Goal: Information Seeking & Learning: Learn about a topic

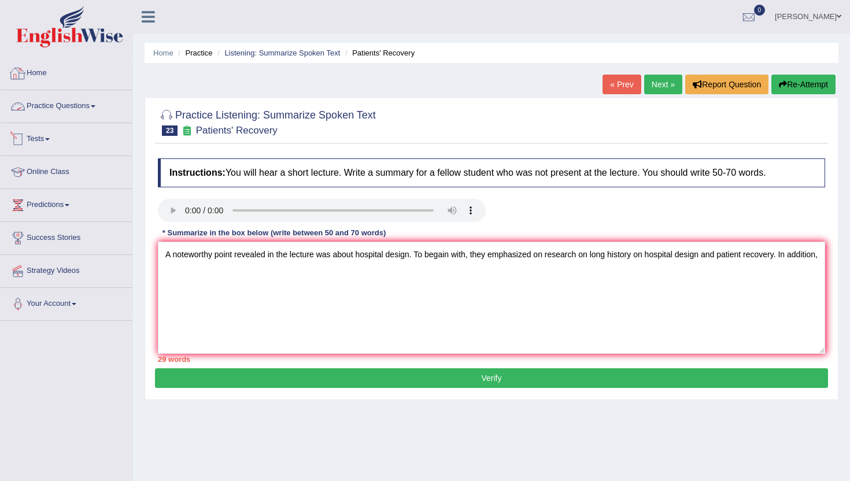
click at [61, 106] on link "Practice Questions" at bounding box center [67, 104] width 132 height 29
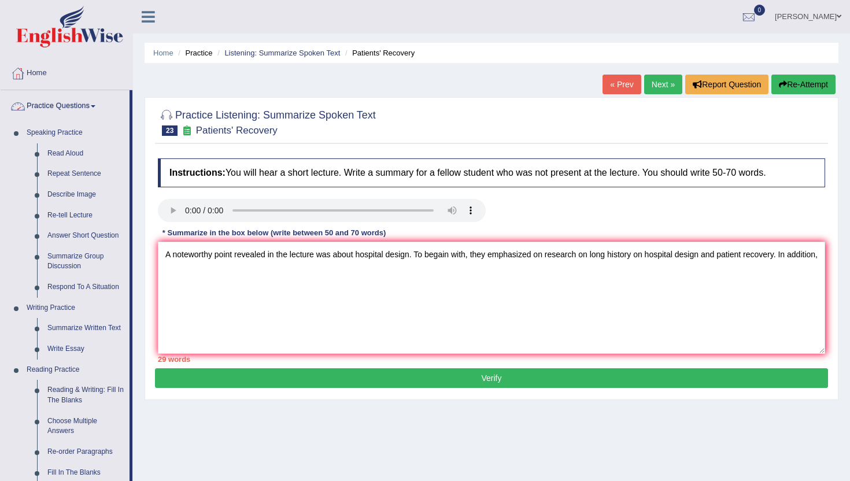
click at [87, 105] on link "Practice Questions" at bounding box center [65, 104] width 129 height 29
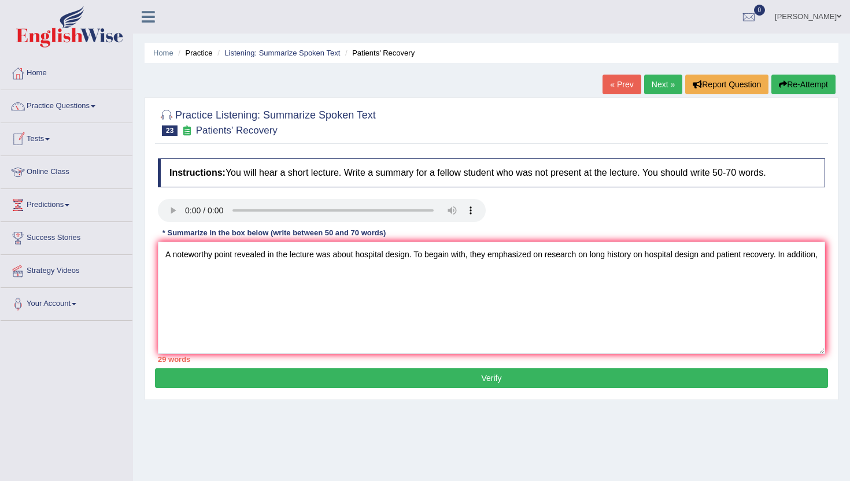
click at [36, 138] on link "Tests" at bounding box center [67, 137] width 132 height 29
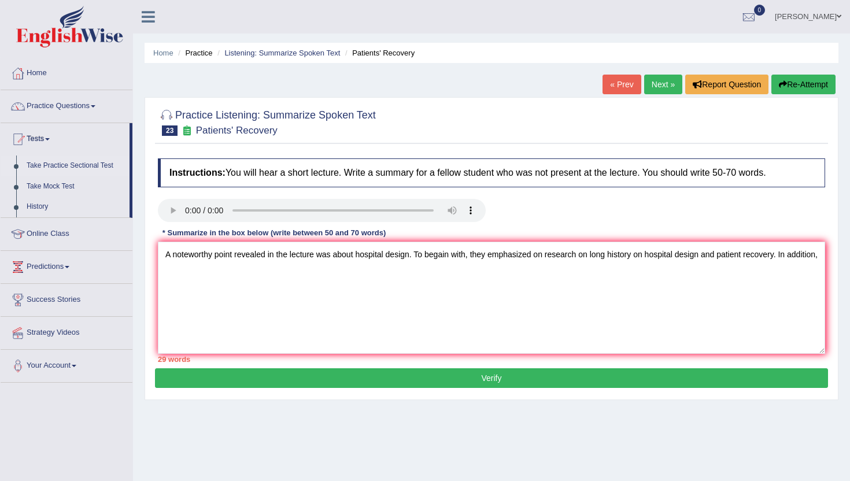
click at [42, 169] on link "Take Practice Sectional Test" at bounding box center [75, 165] width 108 height 21
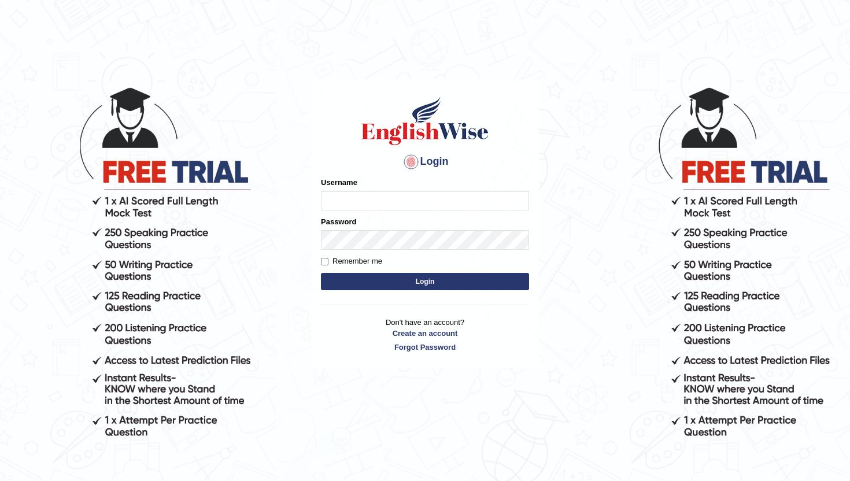
type input "amritpalkaurmalhi"
click at [342, 279] on button "Login" at bounding box center [425, 281] width 208 height 17
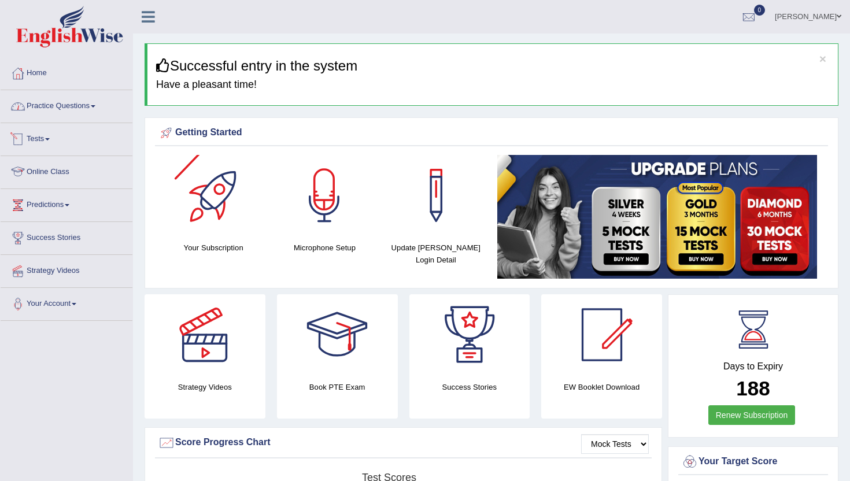
click at [64, 109] on link "Practice Questions" at bounding box center [67, 104] width 132 height 29
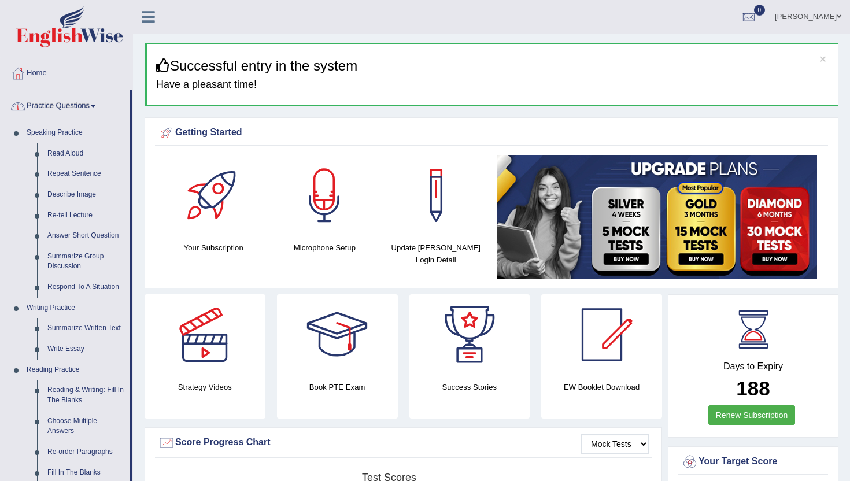
click at [62, 108] on link "Practice Questions" at bounding box center [65, 104] width 129 height 29
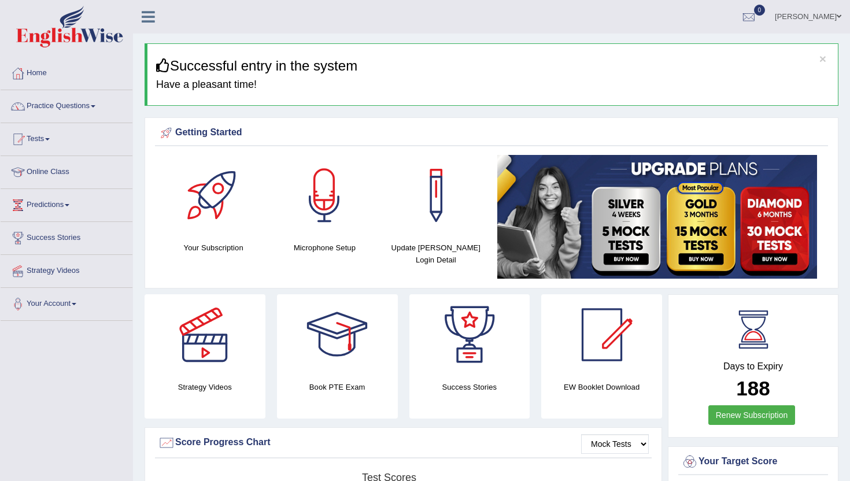
click at [62, 107] on link "Practice Questions" at bounding box center [67, 104] width 132 height 29
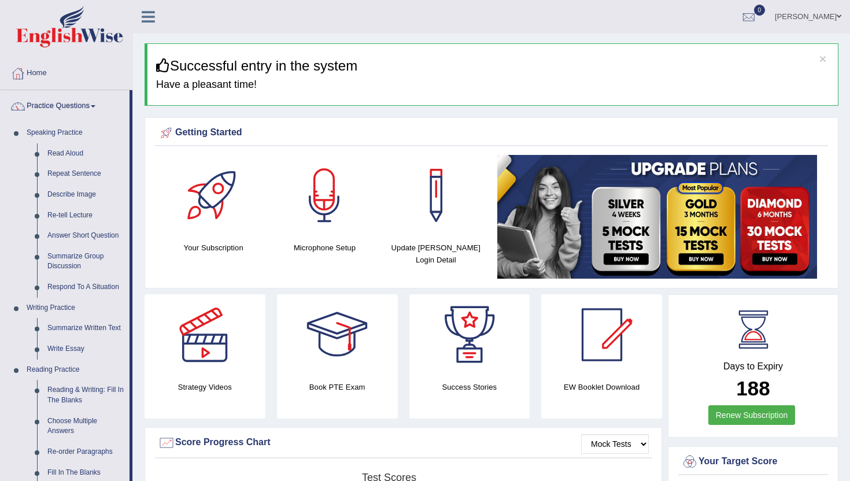
click at [131, 453] on li "Practice Questions Speaking Practice Read Aloud Repeat Sentence Describe Image …" at bounding box center [67, 415] width 132 height 650
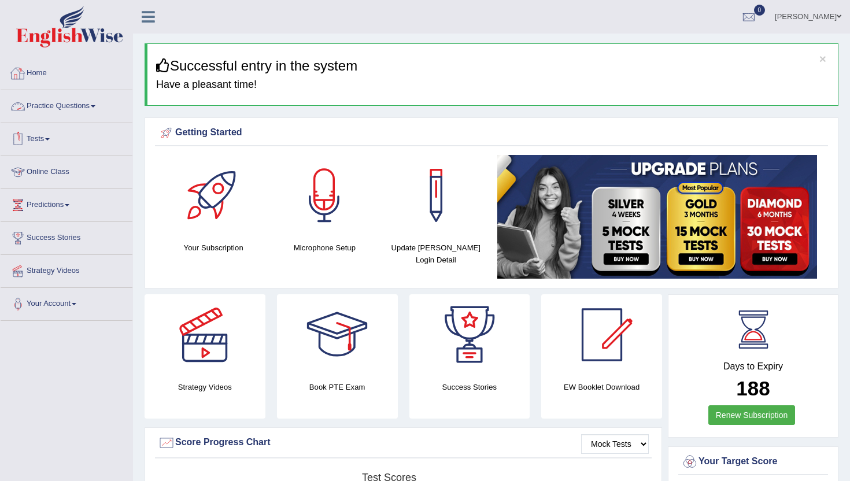
click at [55, 105] on link "Practice Questions" at bounding box center [67, 104] width 132 height 29
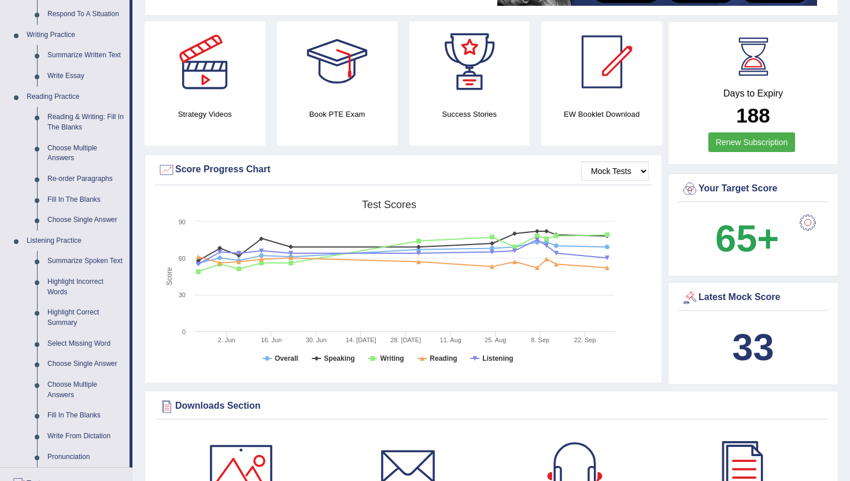
scroll to position [277, 0]
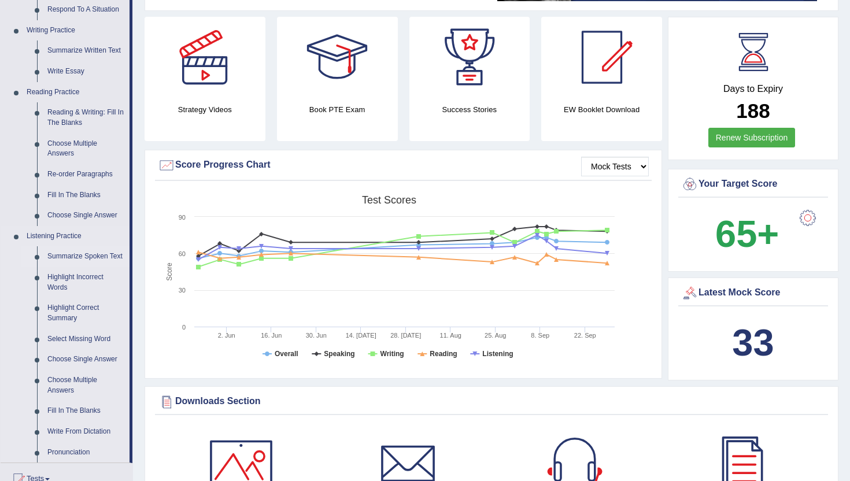
click at [70, 260] on link "Summarize Spoken Text" at bounding box center [85, 256] width 87 height 21
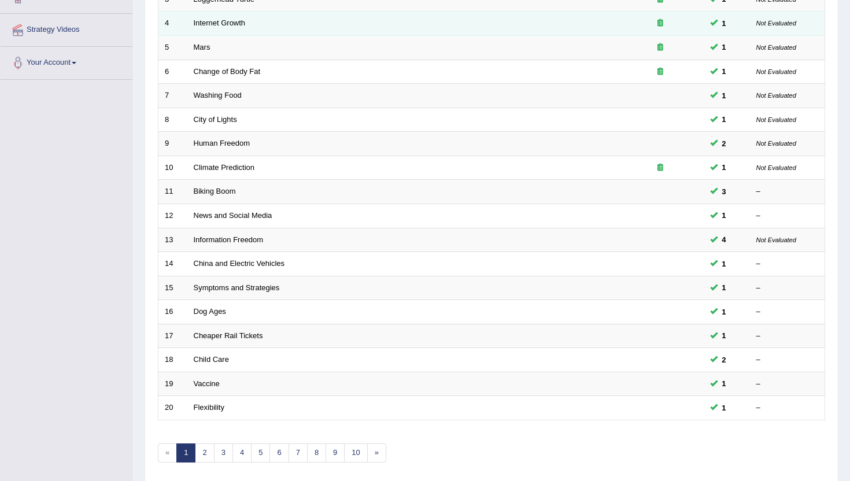
scroll to position [254, 0]
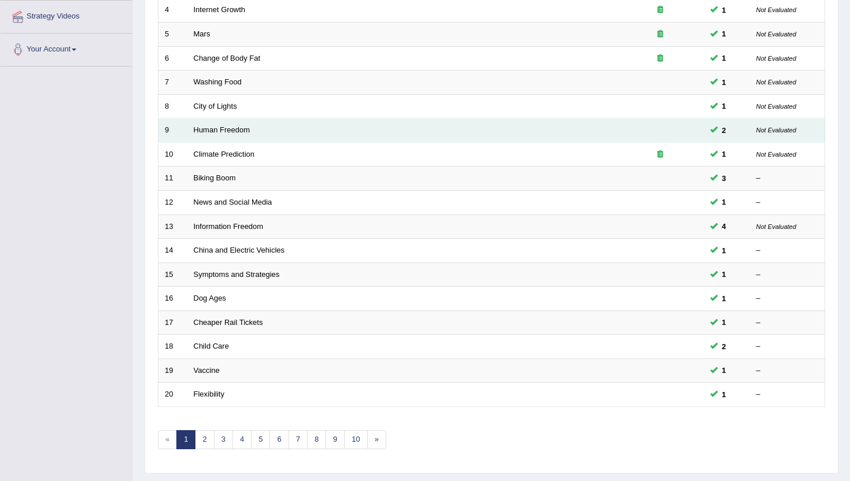
click at [426, 131] on td "Human Freedom" at bounding box center [402, 131] width 430 height 24
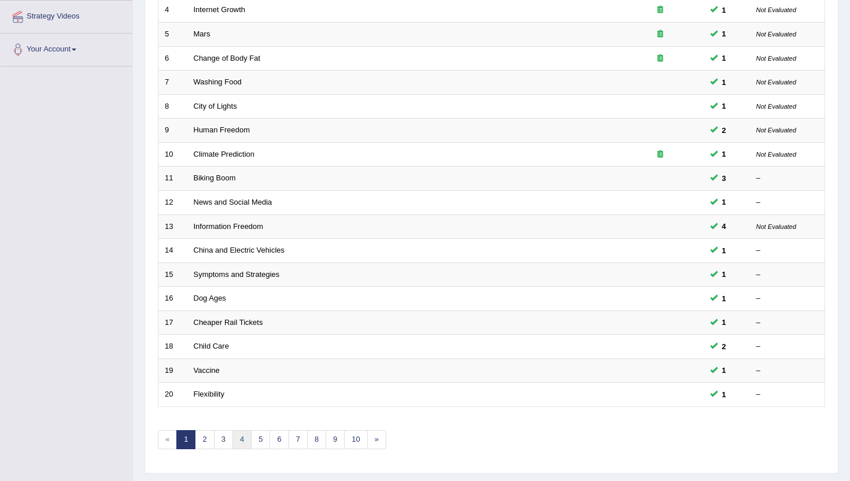
click at [248, 439] on link "4" at bounding box center [241, 439] width 19 height 19
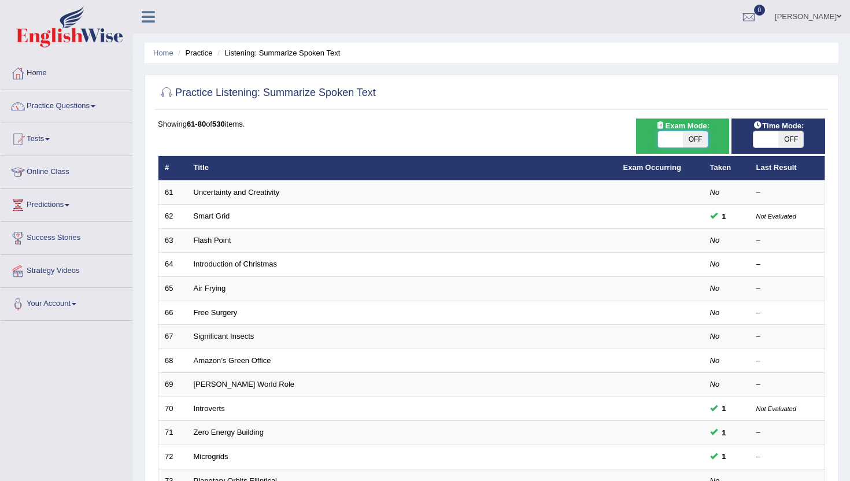
click at [677, 139] on span at bounding box center [670, 139] width 25 height 16
checkbox input "true"
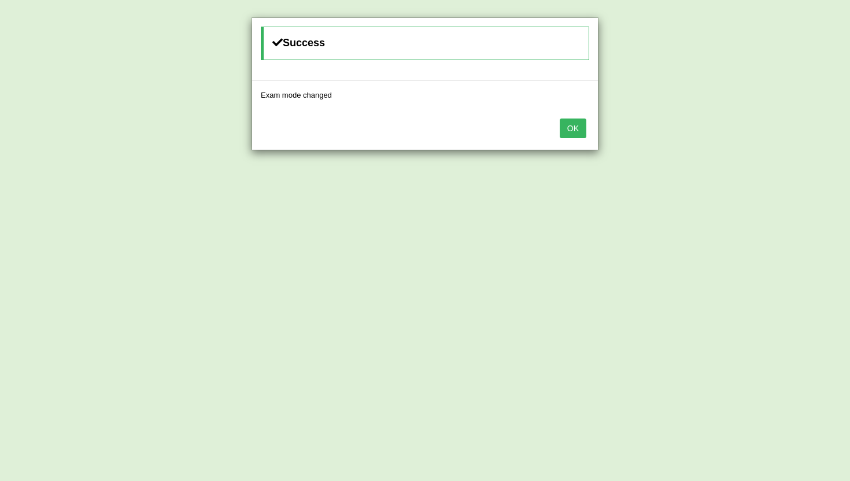
click at [573, 127] on button "OK" at bounding box center [573, 129] width 27 height 20
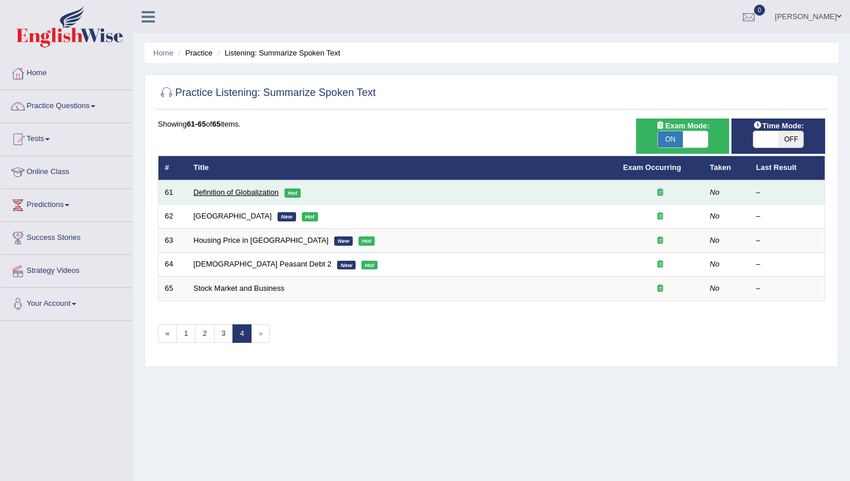
click at [227, 190] on link "Definition of Globalization" at bounding box center [236, 192] width 85 height 9
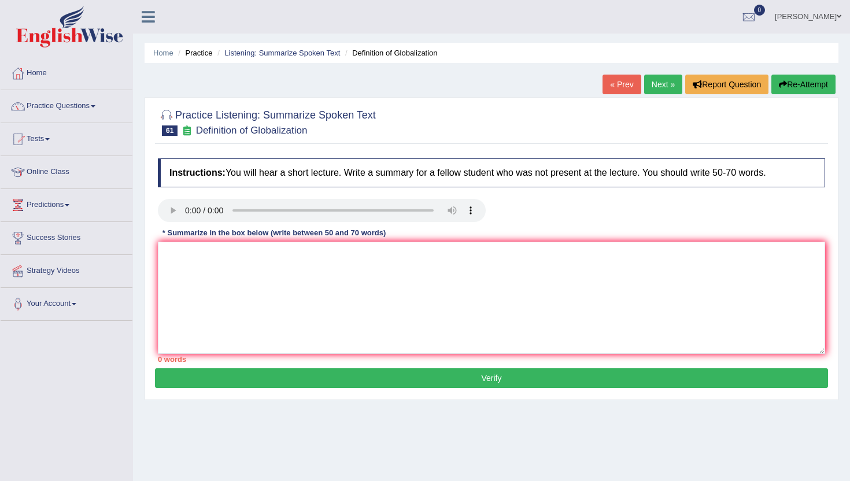
click at [658, 87] on link "Next »" at bounding box center [663, 85] width 38 height 20
click at [214, 296] on textarea at bounding box center [491, 298] width 667 height 112
click at [570, 254] on textarea "A noteworthy point revealed in the lecture was about ugly building, what is the…" at bounding box center [491, 298] width 667 height 112
click at [624, 260] on textarea "A noteworthy point revealed in the lecture was about ugly building, what is the…" at bounding box center [491, 298] width 667 height 112
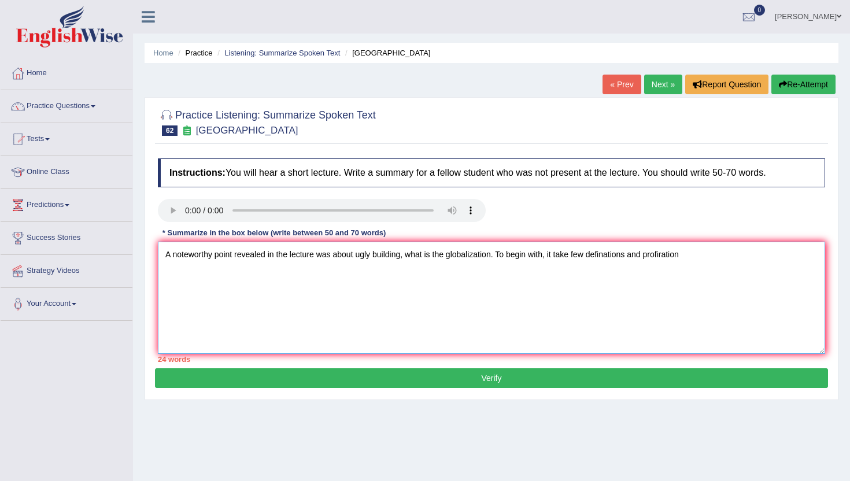
click at [661, 260] on textarea "A noteworthy point revealed in the lecture was about ugly building, what is the…" at bounding box center [491, 298] width 667 height 112
click at [703, 265] on textarea "A noteworthy point revealed in the lecture was about ugly building, what is the…" at bounding box center [491, 298] width 667 height 112
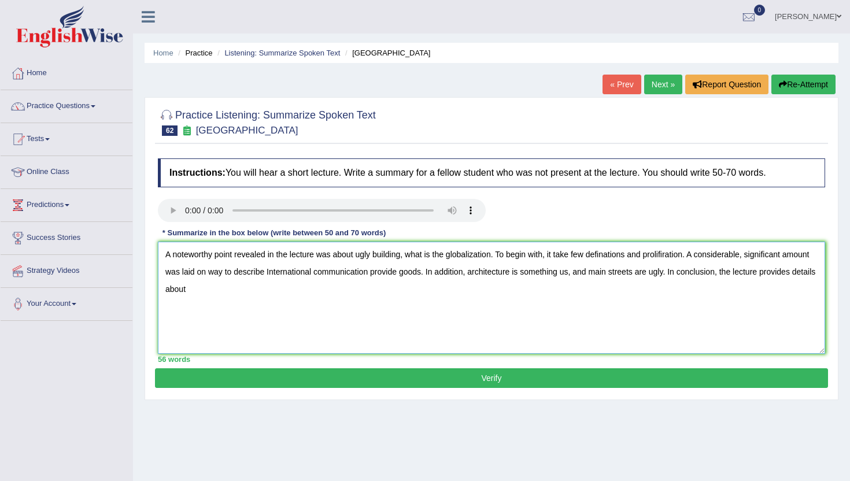
click at [767, 275] on textarea "A noteworthy point revealed in the lecture was about ugly building, what is the…" at bounding box center [491, 298] width 667 height 112
click at [163, 292] on textarea "A noteworthy point revealed in the lecture was about ugly building, what is the…" at bounding box center [491, 298] width 667 height 112
click at [243, 295] on textarea "A noteworthy point revealed in the lecture was about ugly building, what is the…" at bounding box center [491, 298] width 667 height 112
click at [329, 294] on textarea "A noteworthy point revealed in the lecture was about ugly building, what is the…" at bounding box center [491, 298] width 667 height 112
click at [373, 301] on textarea "A noteworthy point revealed in the lecture was about ugly building, what is the…" at bounding box center [491, 298] width 667 height 112
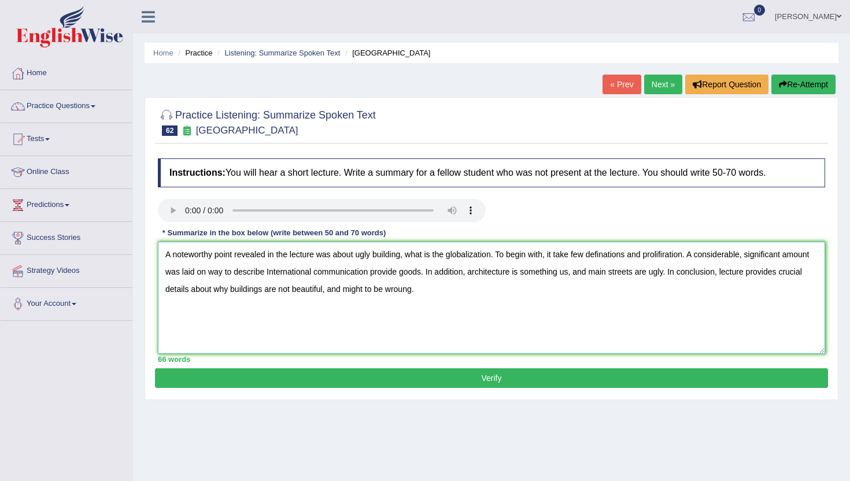
click at [404, 258] on textarea "A noteworthy point revealed in the lecture was about ugly building, what is the…" at bounding box center [491, 298] width 667 height 112
click at [413, 261] on textarea "A noteworthy point revealed in the lecture was about ugly buildings, what is th…" at bounding box center [491, 298] width 667 height 112
click at [468, 253] on textarea "A noteworthy point revealed in the lecture was about ugly buildings, and what i…" at bounding box center [491, 298] width 667 height 112
type textarea "A noteworthy point revealed in the lecture was about ugly buildings, and what i…"
click at [365, 386] on button "Verify" at bounding box center [491, 378] width 673 height 20
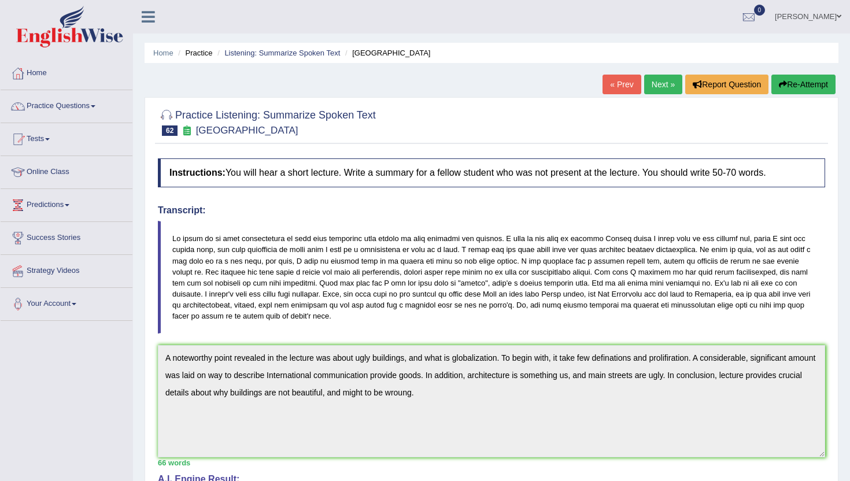
click at [663, 84] on link "Next »" at bounding box center [663, 85] width 38 height 20
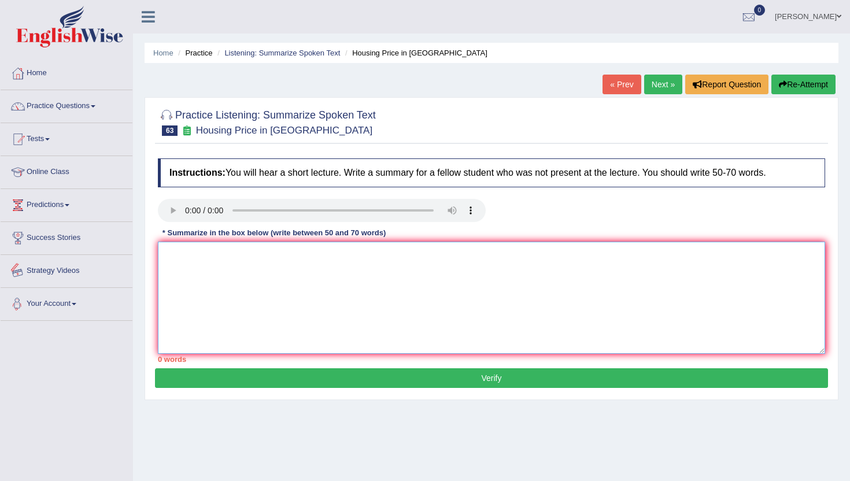
click at [228, 292] on textarea at bounding box center [491, 298] width 667 height 112
click at [550, 257] on textarea "A noteworthy point revealed in the lecture was about housing price in [GEOGRAPH…" at bounding box center [491, 298] width 667 height 112
click at [586, 261] on textarea "A noteworthy point revealed in the lecture was about housing price in Australia…" at bounding box center [491, 298] width 667 height 112
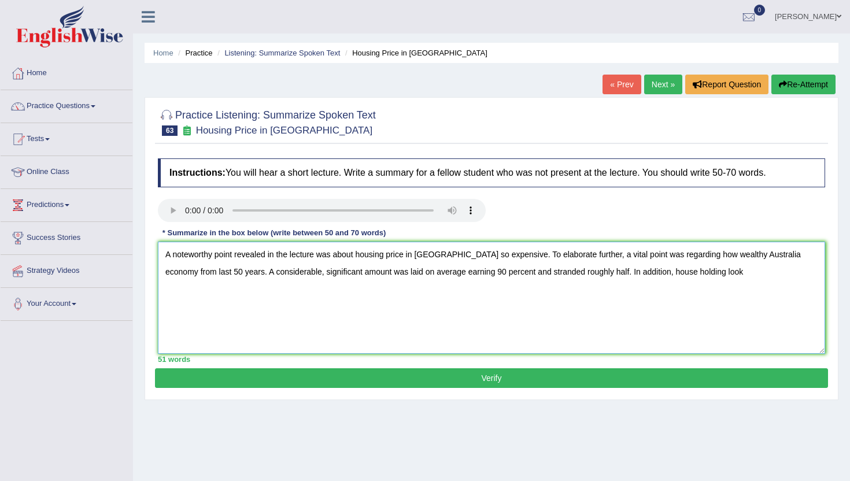
click at [677, 281] on textarea "A noteworthy point revealed in the lecture was about housing price in Australia…" at bounding box center [491, 298] width 667 height 112
click at [245, 292] on textarea "A noteworthy point revealed in the lecture was about housing price in Australia…" at bounding box center [491, 298] width 667 height 112
click at [340, 295] on textarea "A noteworthy point revealed in the lecture was about housing price in Australia…" at bounding box center [491, 298] width 667 height 112
click at [671, 279] on textarea "A noteworthy point revealed in the lecture was about housing price in Australia…" at bounding box center [491, 298] width 667 height 112
click at [673, 276] on textarea "A noteworthy point revealed in the lecture was about housing price in Australia…" at bounding box center [491, 298] width 667 height 112
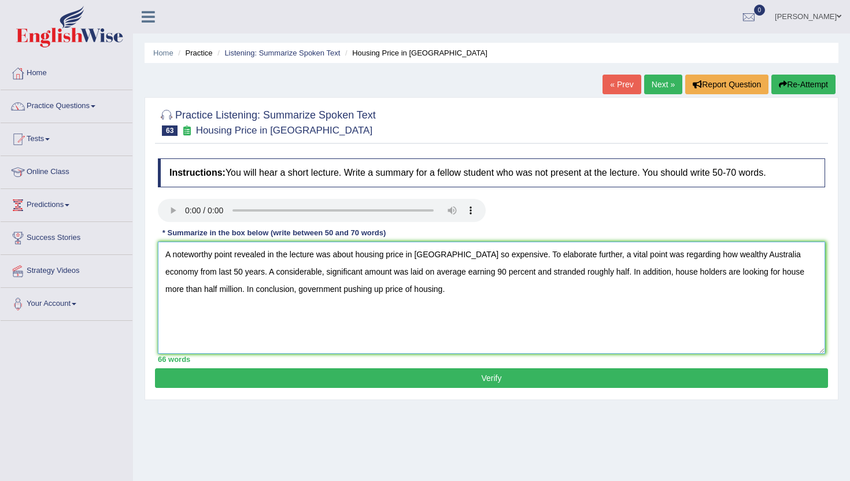
type textarea "A noteworthy point revealed in the lecture was about housing price in Australia…"
click at [321, 385] on button "Verify" at bounding box center [491, 378] width 673 height 20
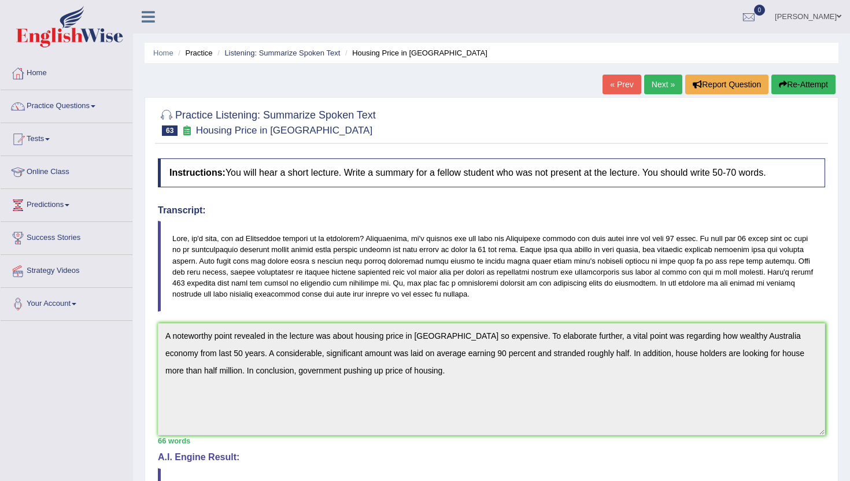
click at [85, 103] on link "Practice Questions" at bounding box center [67, 104] width 132 height 29
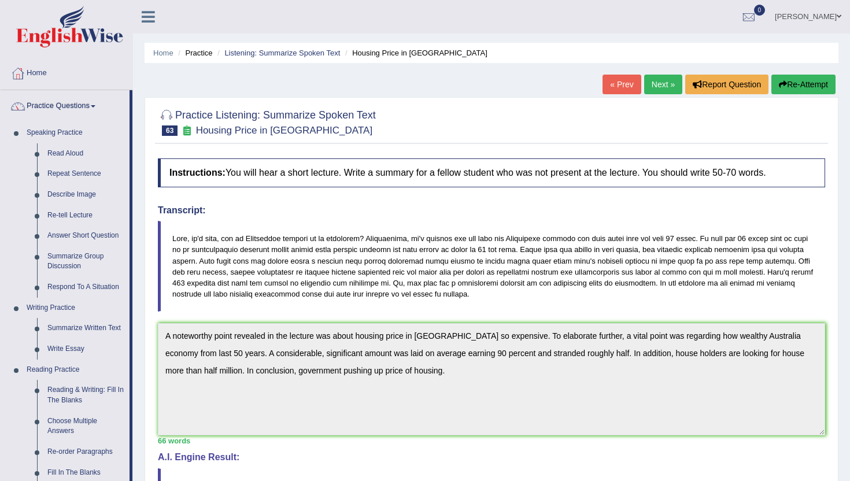
click at [139, 454] on div "Home Practice Listening: Summarize Spoken Text Housing Price in Australia « Pre…" at bounding box center [491, 390] width 717 height 780
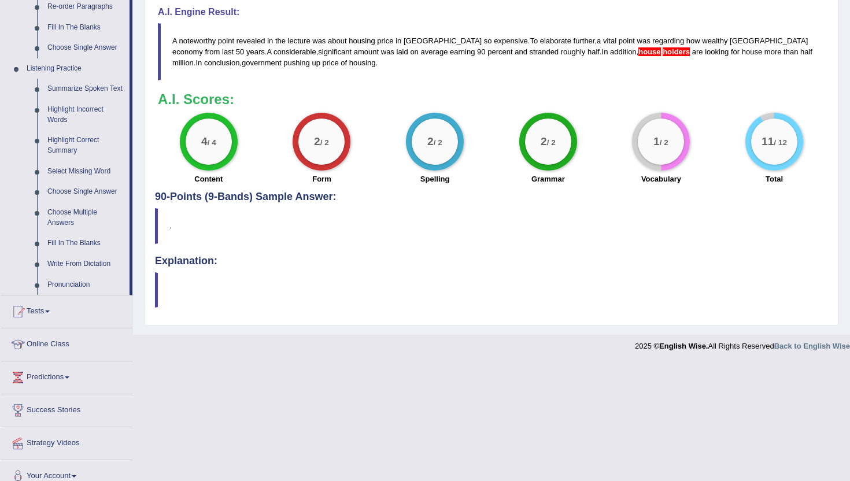
scroll to position [462, 0]
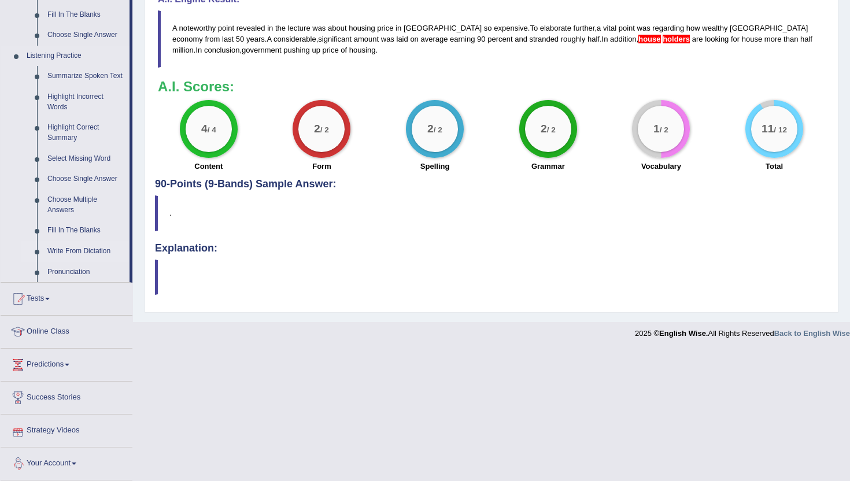
click at [100, 255] on link "Write From Dictation" at bounding box center [85, 251] width 87 height 21
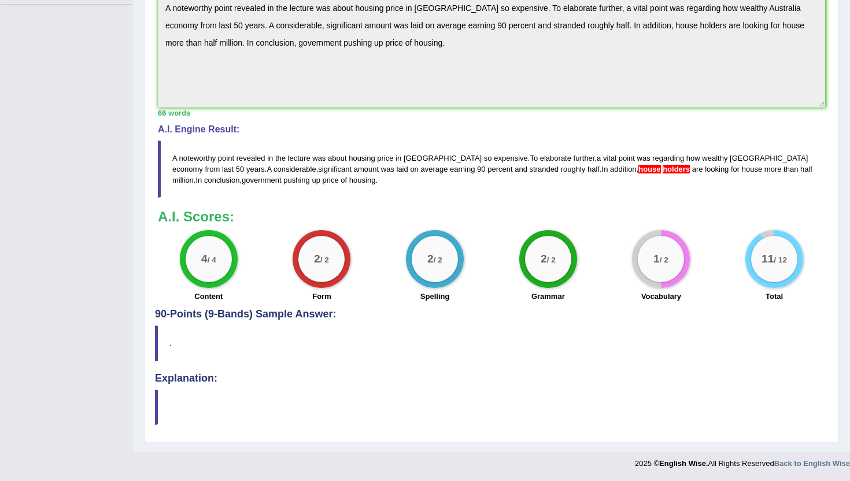
scroll to position [161, 0]
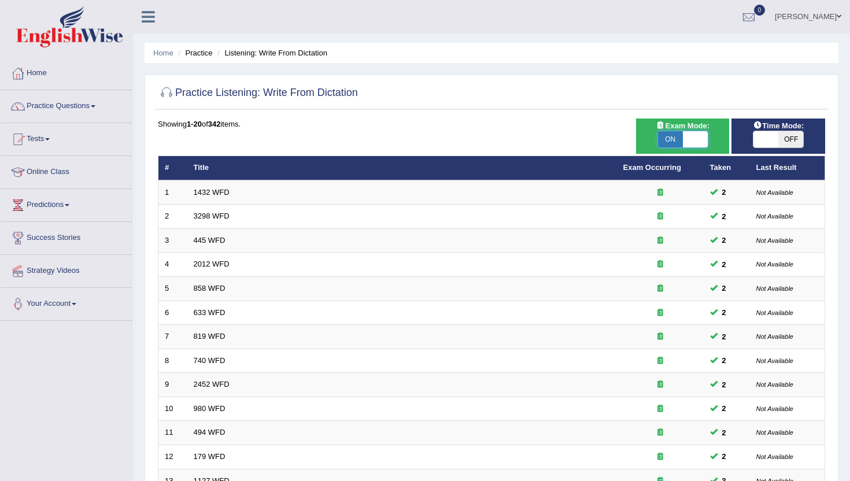
click at [694, 141] on span at bounding box center [695, 139] width 25 height 16
checkbox input "false"
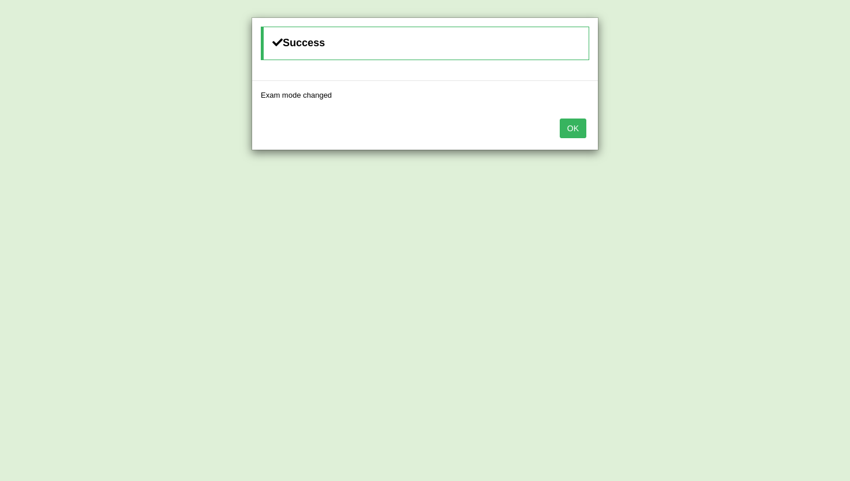
click at [572, 132] on button "OK" at bounding box center [573, 129] width 27 height 20
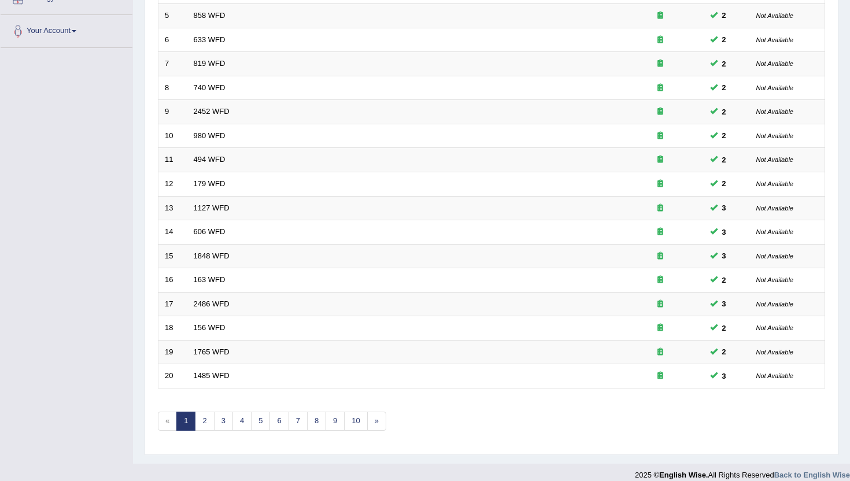
scroll to position [284, 0]
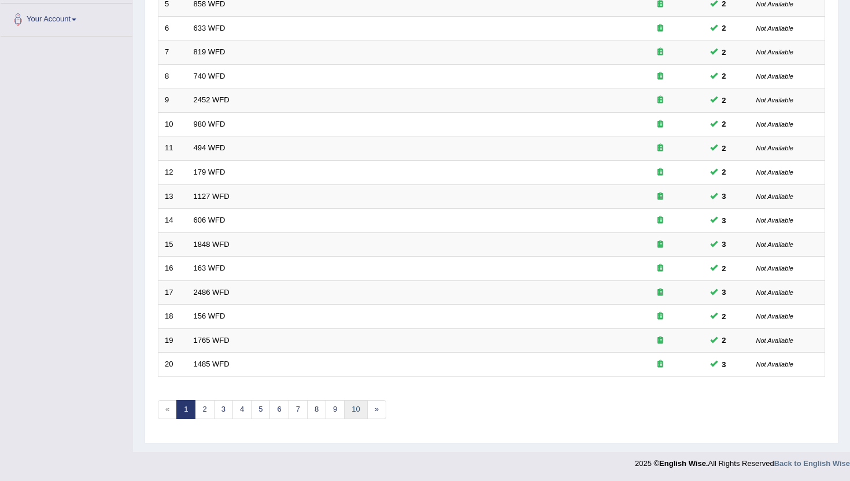
click at [356, 411] on link "10" at bounding box center [355, 409] width 23 height 19
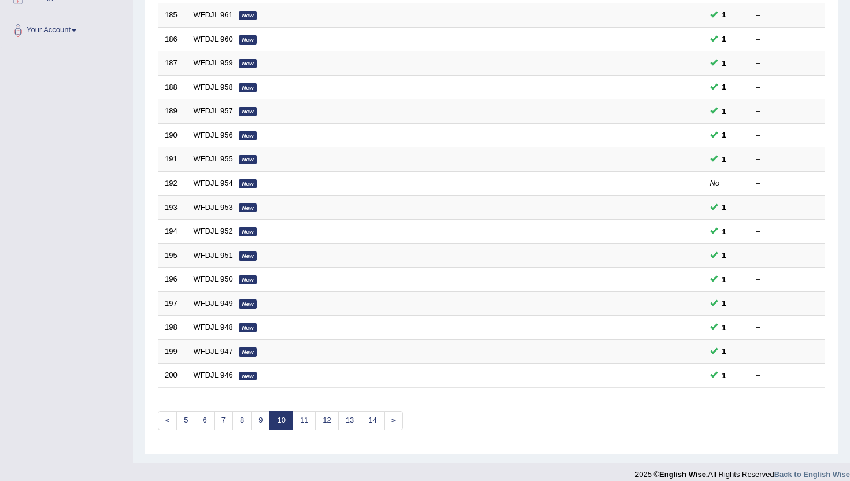
scroll to position [284, 0]
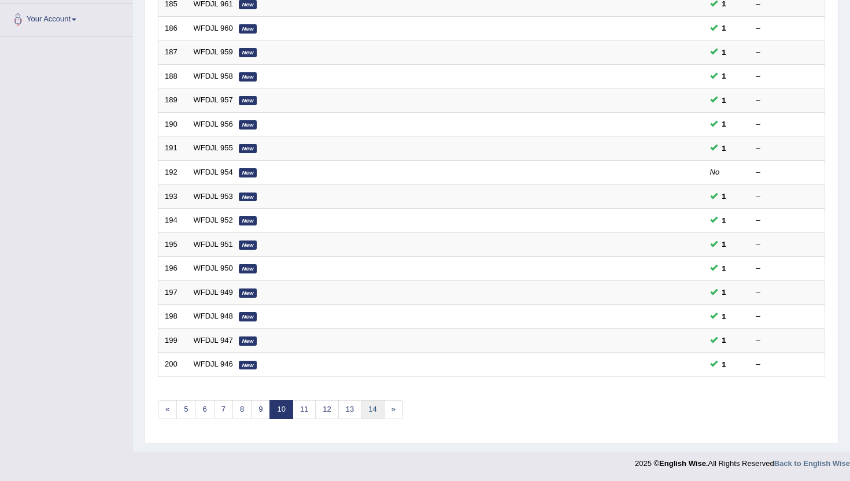
click at [378, 403] on link "14" at bounding box center [372, 409] width 23 height 19
click at [388, 408] on link "18" at bounding box center [388, 409] width 23 height 19
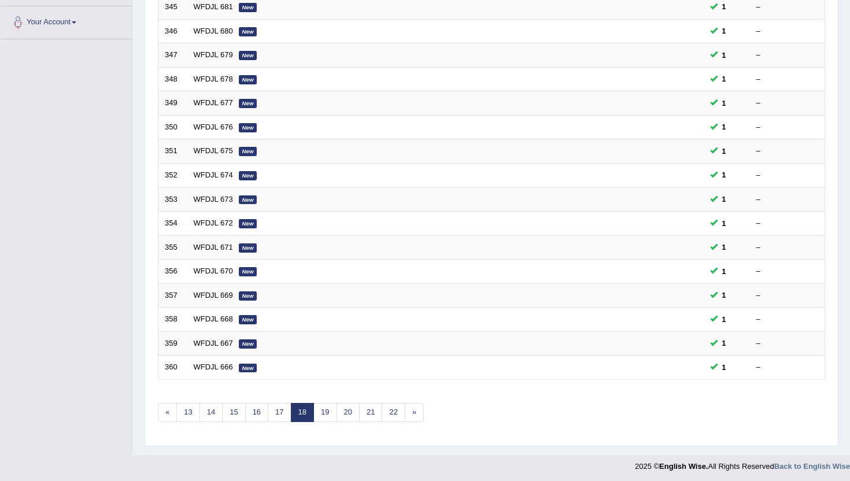
scroll to position [284, 0]
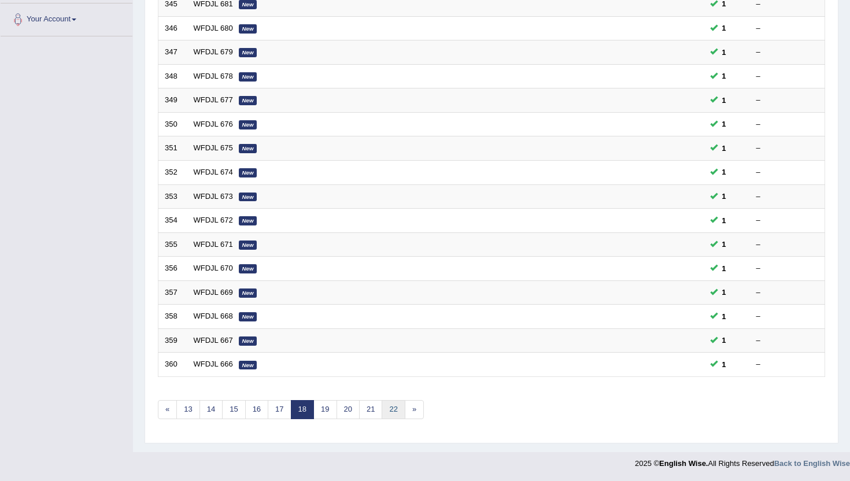
click at [388, 408] on link "22" at bounding box center [393, 409] width 23 height 19
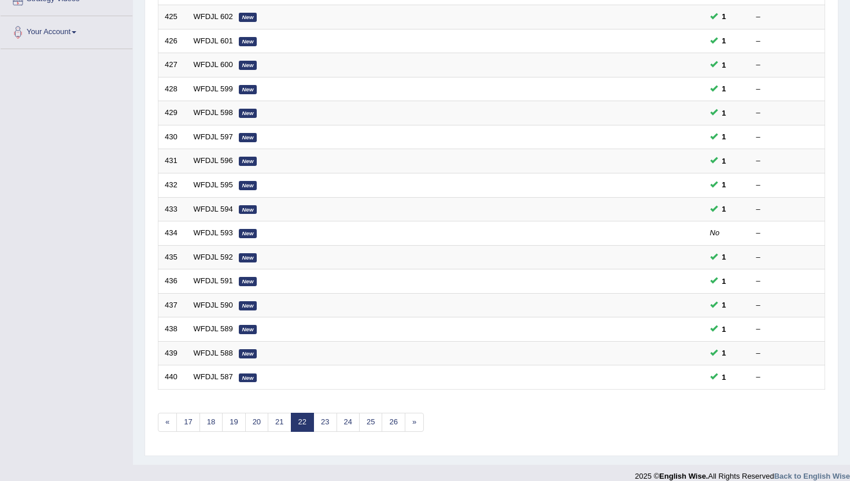
scroll to position [284, 0]
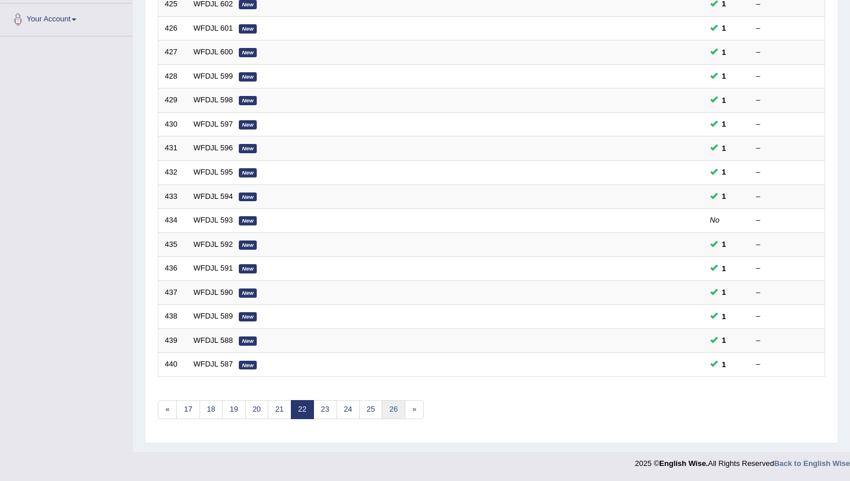
click at [388, 408] on link "26" at bounding box center [393, 409] width 23 height 19
click at [388, 408] on link "30" at bounding box center [393, 409] width 23 height 19
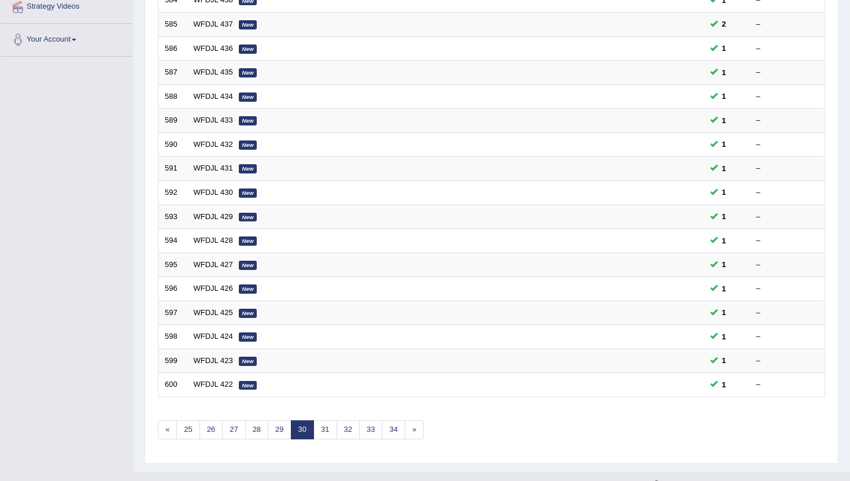
scroll to position [284, 0]
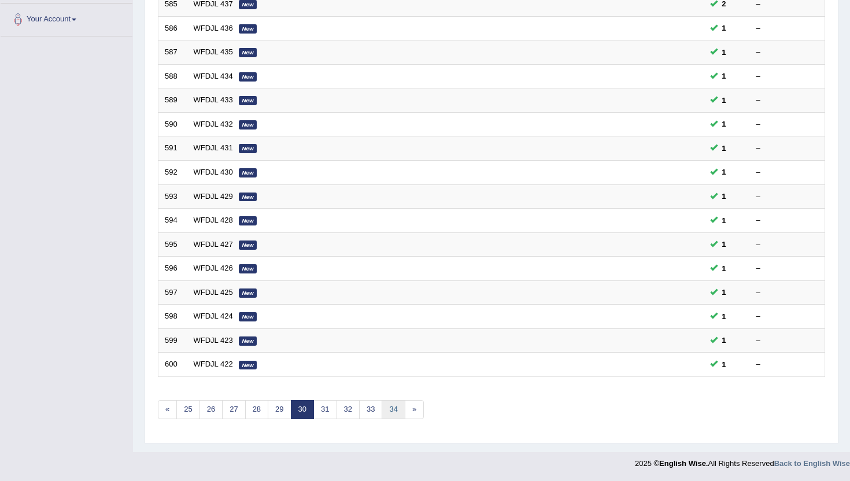
click at [393, 408] on link "34" at bounding box center [393, 409] width 23 height 19
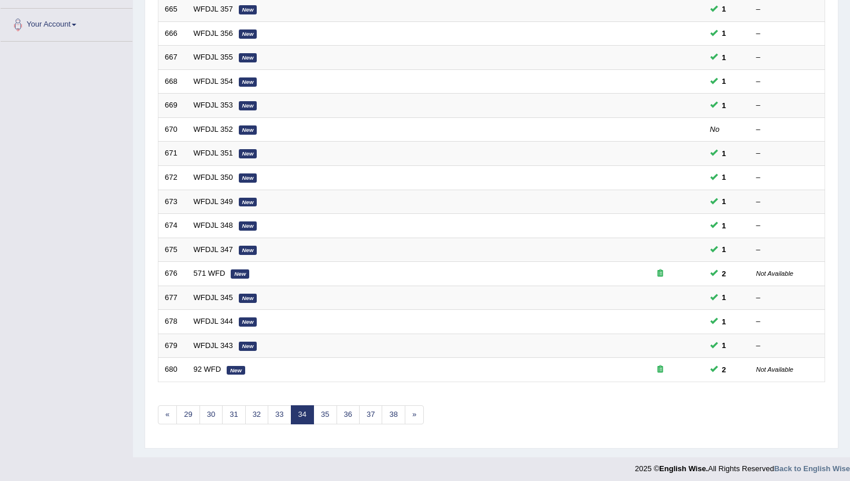
scroll to position [284, 0]
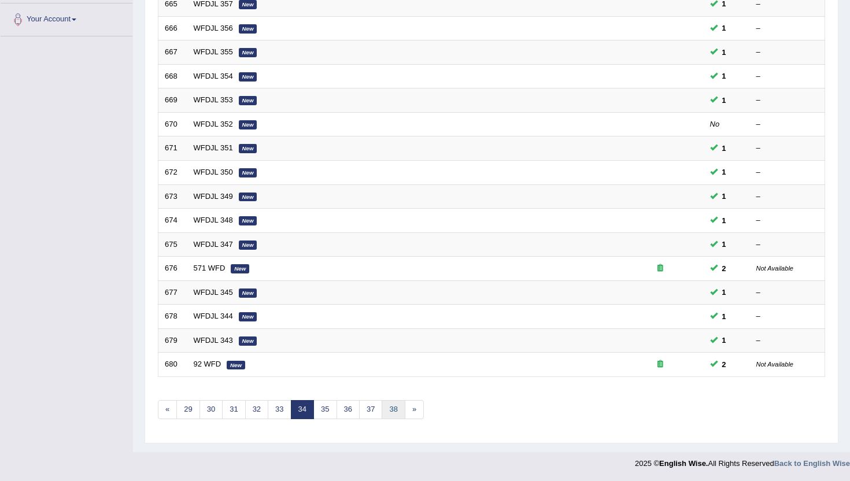
click at [393, 408] on link "38" at bounding box center [393, 409] width 23 height 19
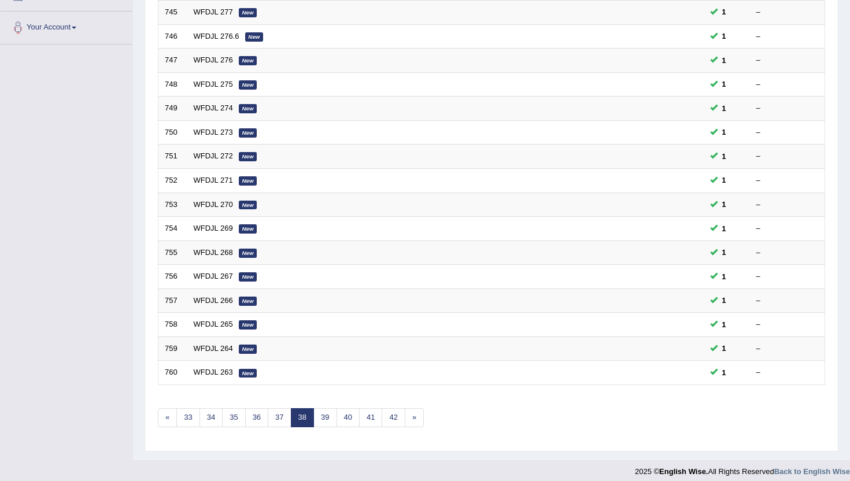
scroll to position [284, 0]
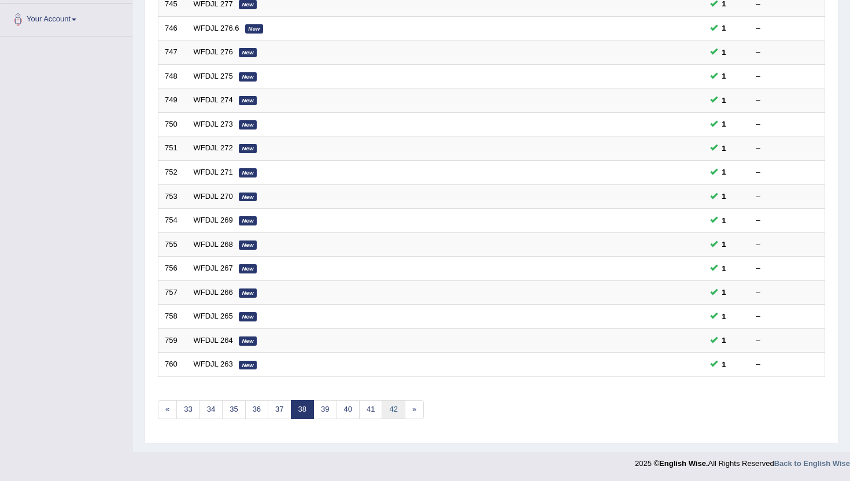
click at [393, 408] on link "42" at bounding box center [393, 409] width 23 height 19
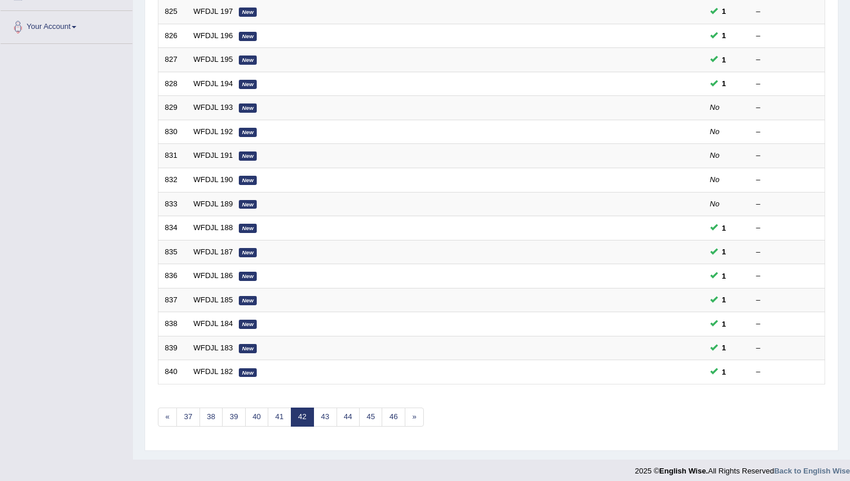
scroll to position [277, 0]
click at [393, 408] on link "46" at bounding box center [393, 416] width 23 height 19
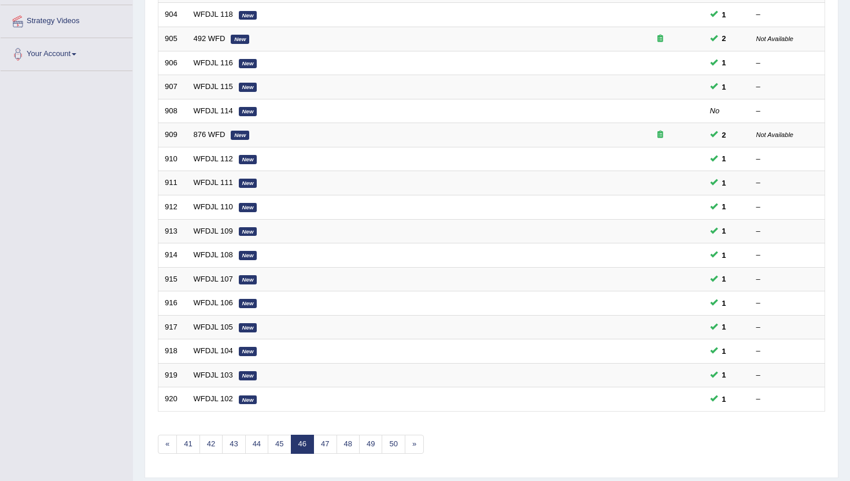
scroll to position [277, 0]
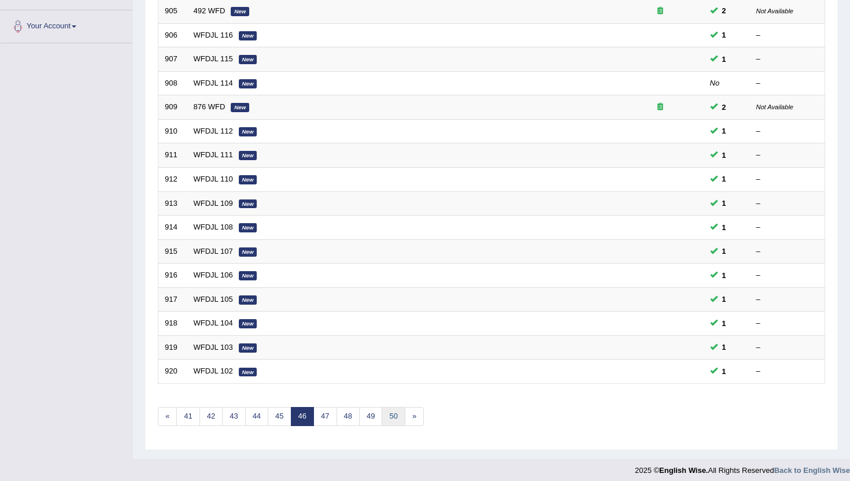
click at [394, 416] on link "50" at bounding box center [393, 416] width 23 height 19
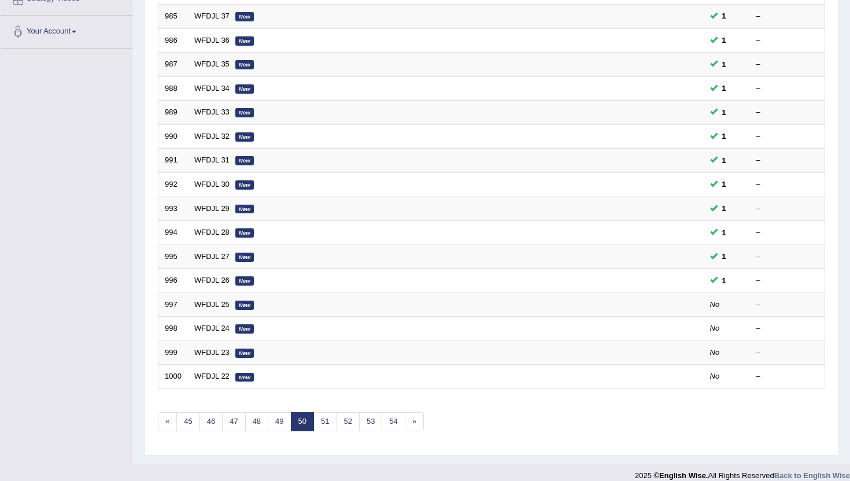
scroll to position [277, 0]
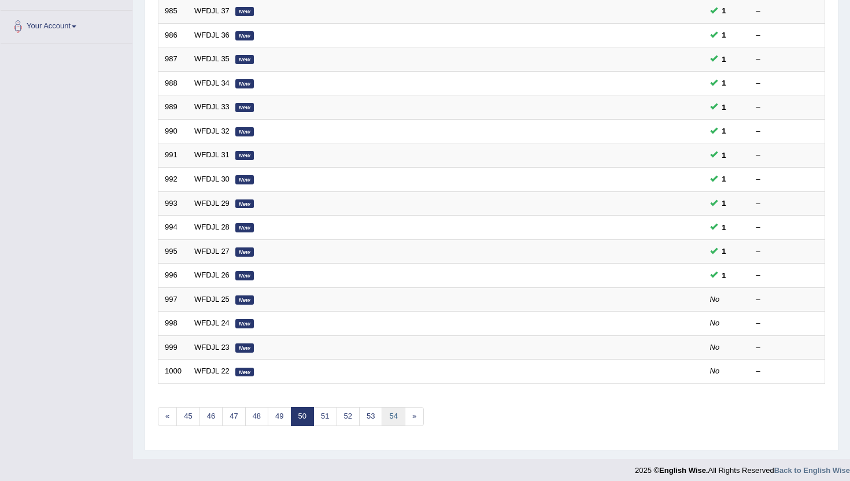
click at [394, 416] on link "54" at bounding box center [393, 416] width 23 height 19
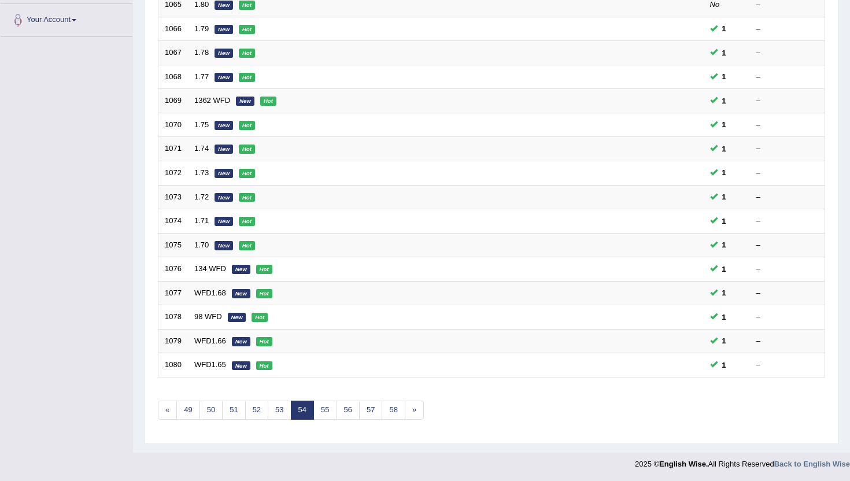
scroll to position [284, 0]
click at [394, 416] on link "58" at bounding box center [393, 409] width 23 height 19
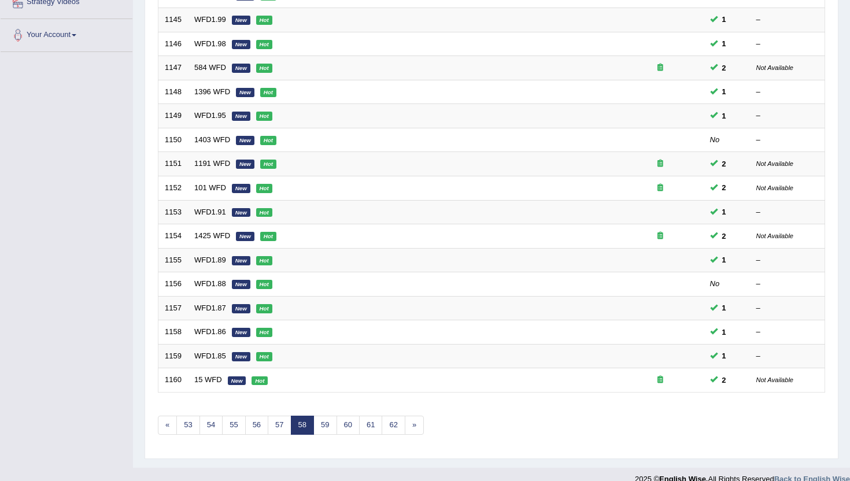
scroll to position [277, 0]
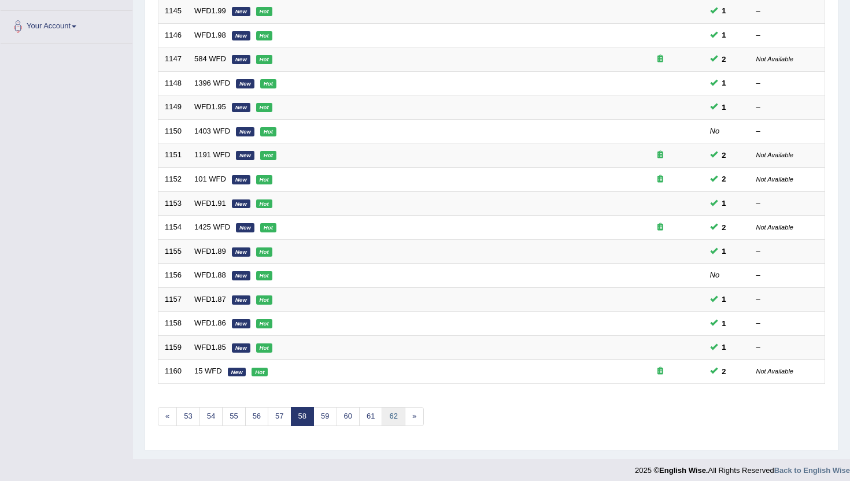
click at [394, 416] on link "62" at bounding box center [393, 416] width 23 height 19
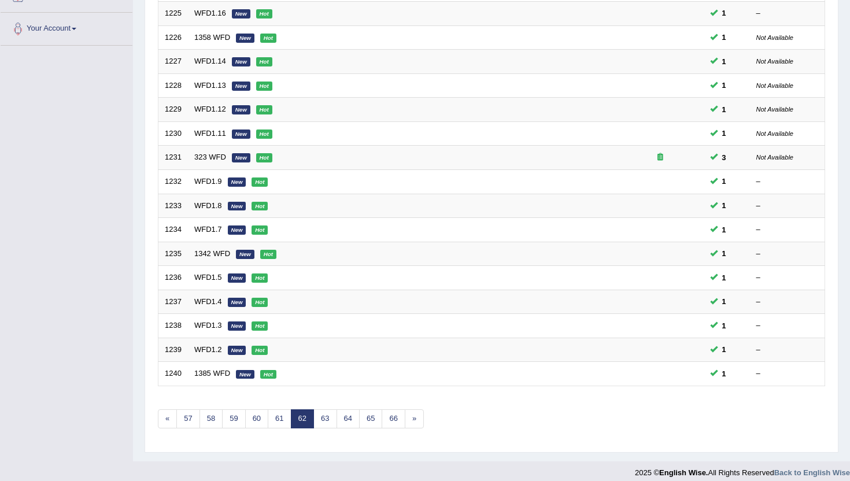
scroll to position [277, 0]
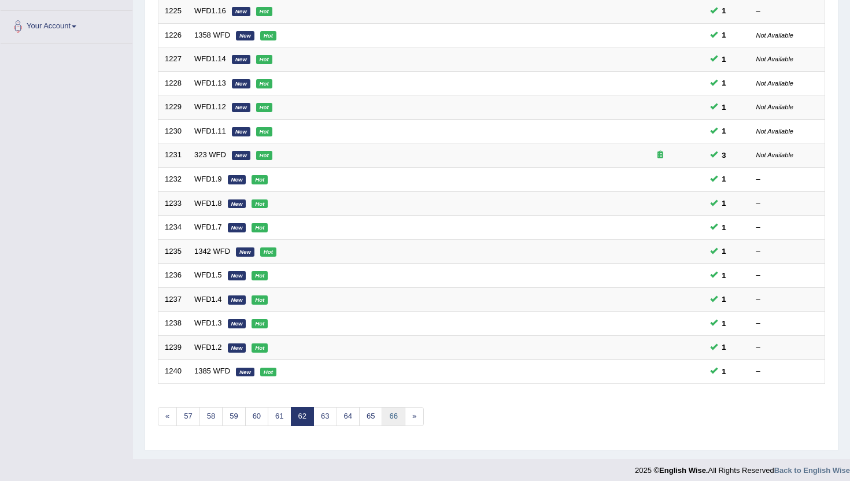
click at [394, 416] on link "66" at bounding box center [393, 416] width 23 height 19
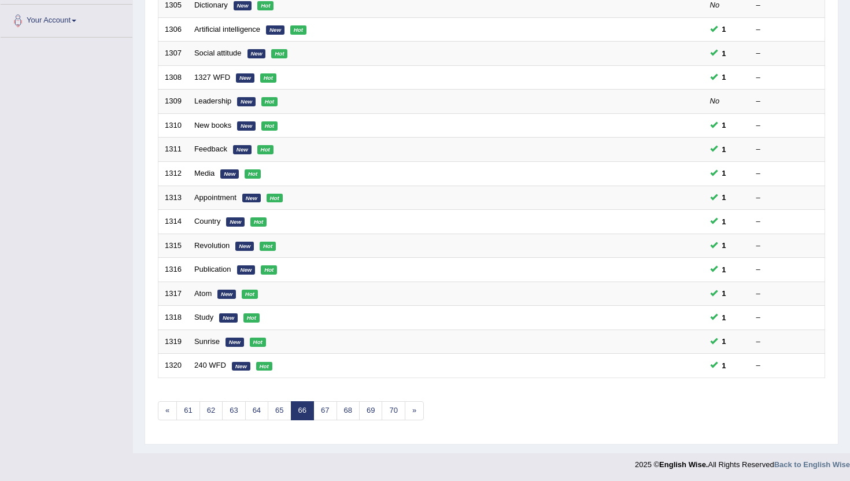
scroll to position [284, 0]
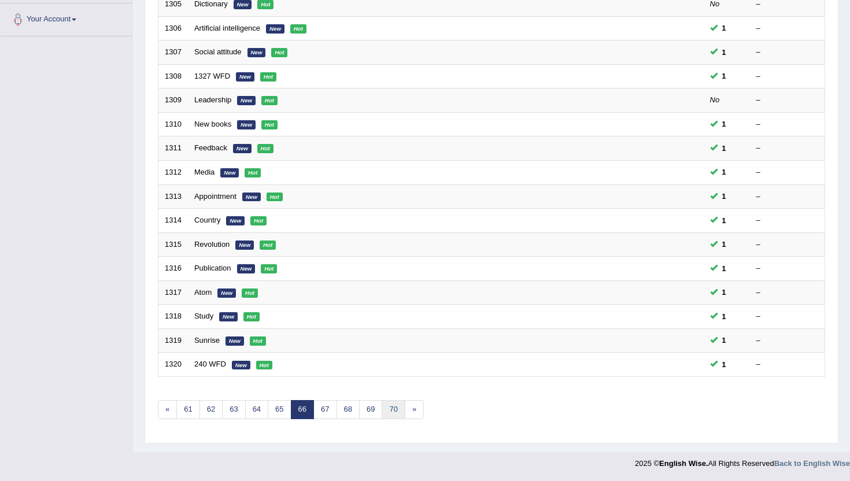
click at [394, 416] on link "70" at bounding box center [393, 409] width 23 height 19
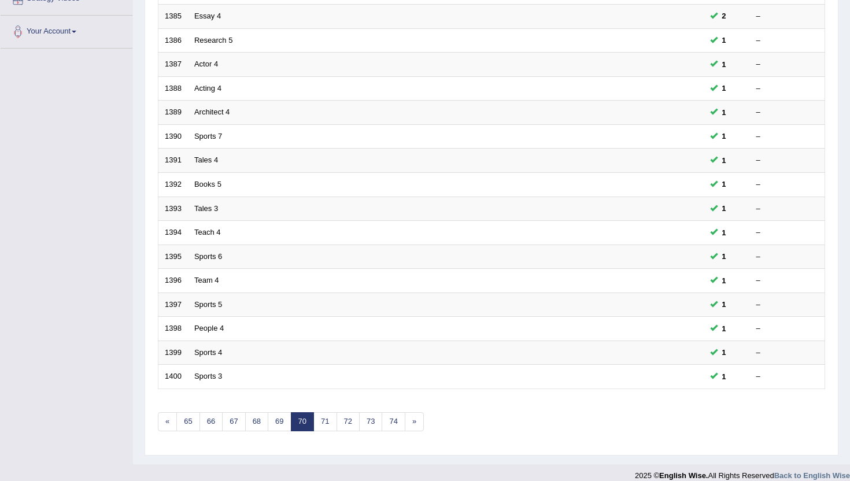
scroll to position [277, 0]
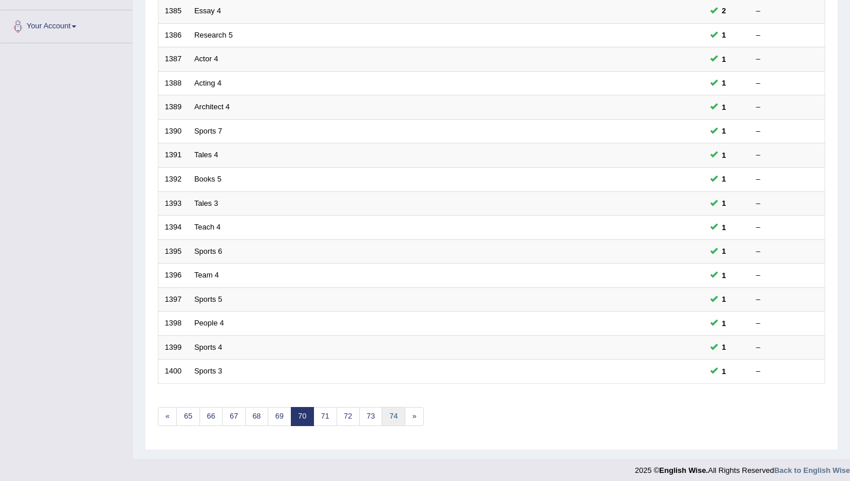
click at [394, 416] on link "74" at bounding box center [393, 416] width 23 height 19
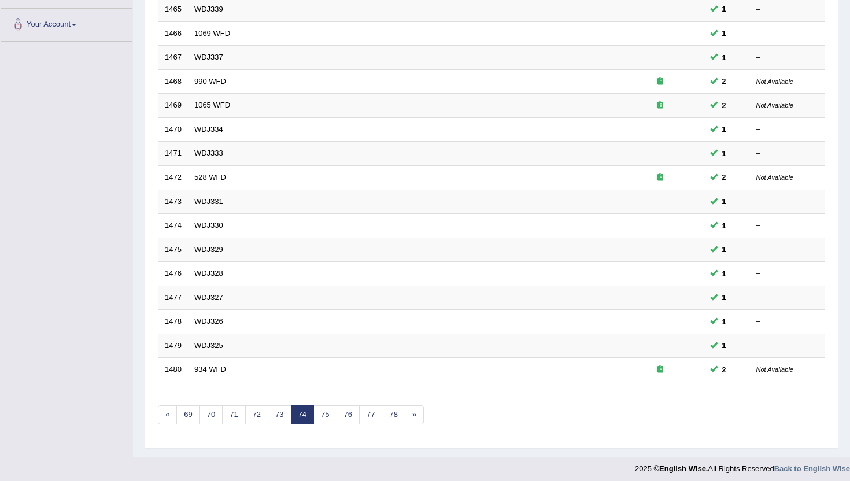
scroll to position [284, 0]
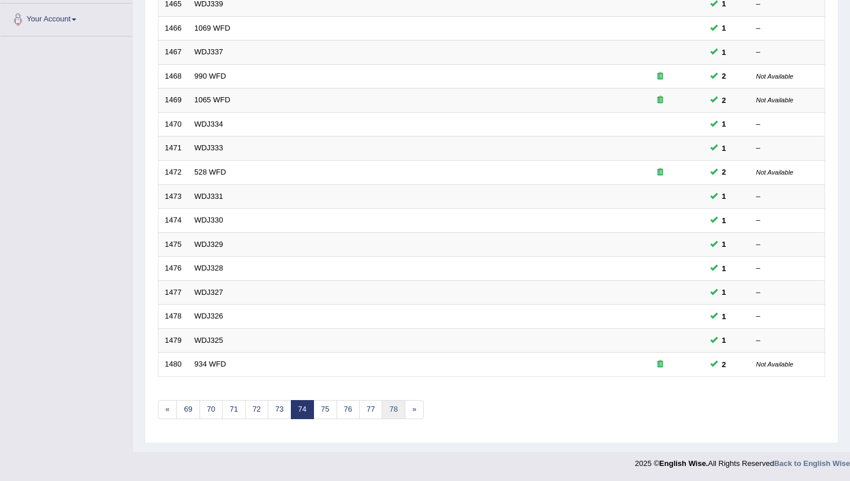
click at [394, 416] on link "78" at bounding box center [393, 409] width 23 height 19
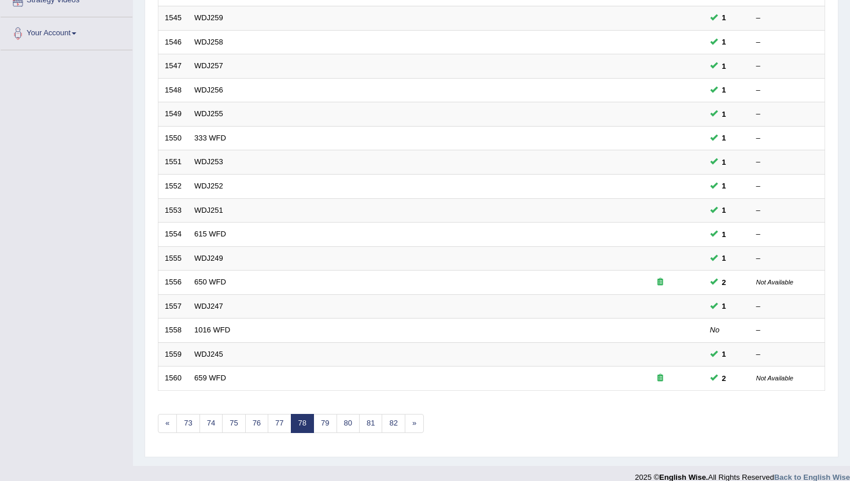
scroll to position [275, 0]
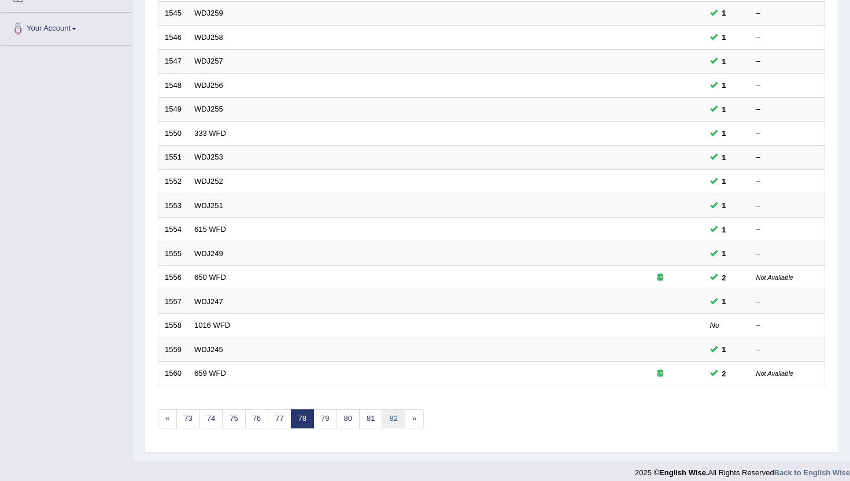
click at [394, 416] on link "82" at bounding box center [393, 418] width 23 height 19
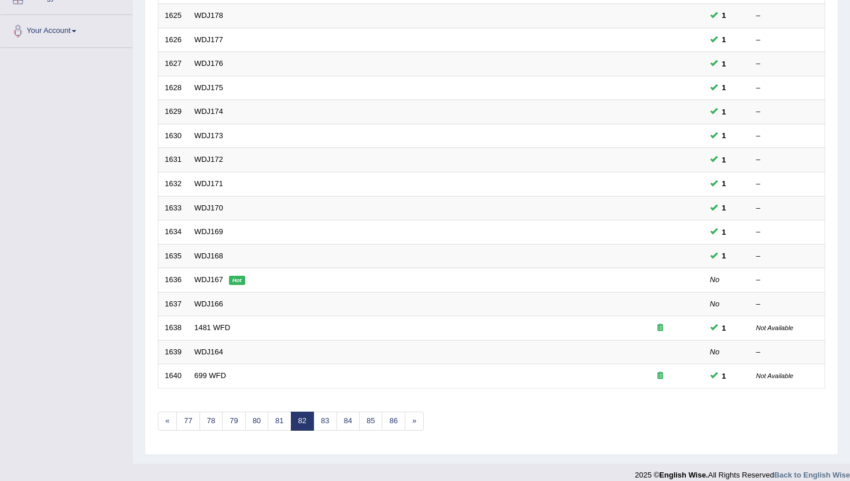
scroll to position [277, 0]
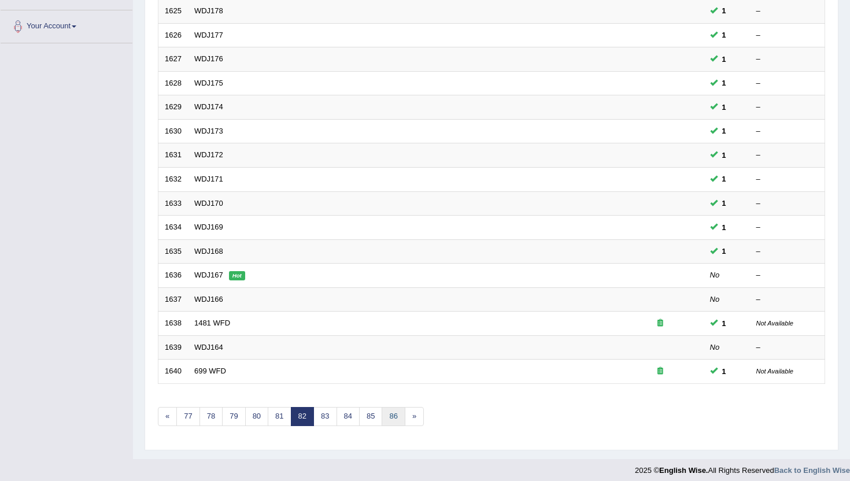
click at [394, 416] on link "86" at bounding box center [393, 416] width 23 height 19
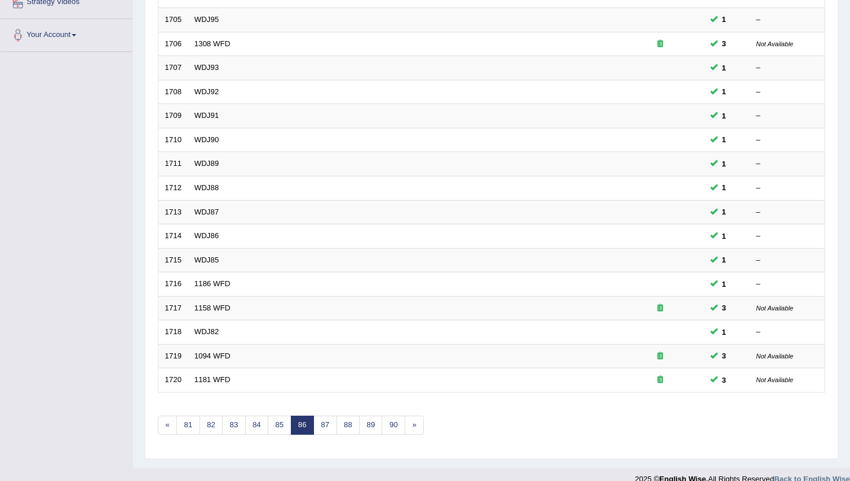
scroll to position [284, 0]
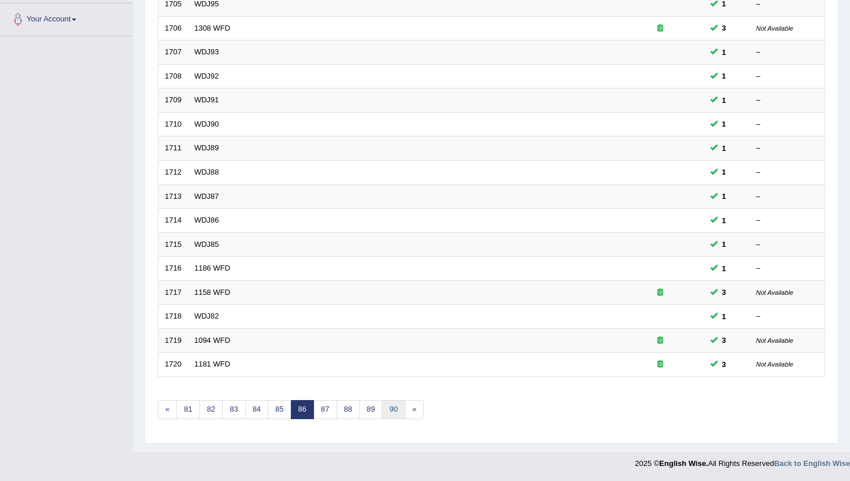
click at [394, 416] on link "90" at bounding box center [393, 409] width 23 height 19
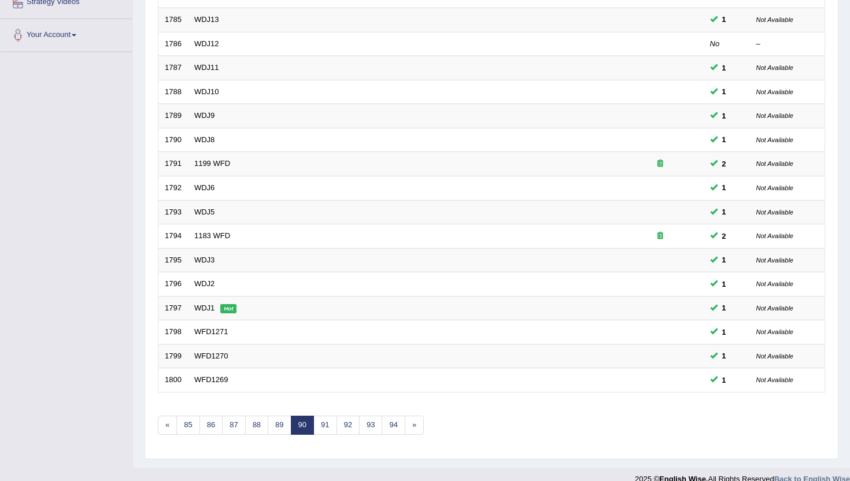
scroll to position [284, 0]
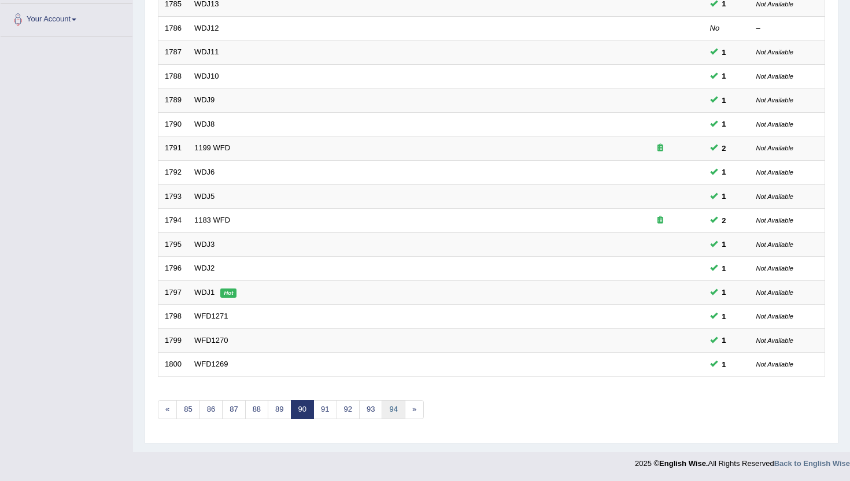
click at [394, 416] on link "94" at bounding box center [393, 409] width 23 height 19
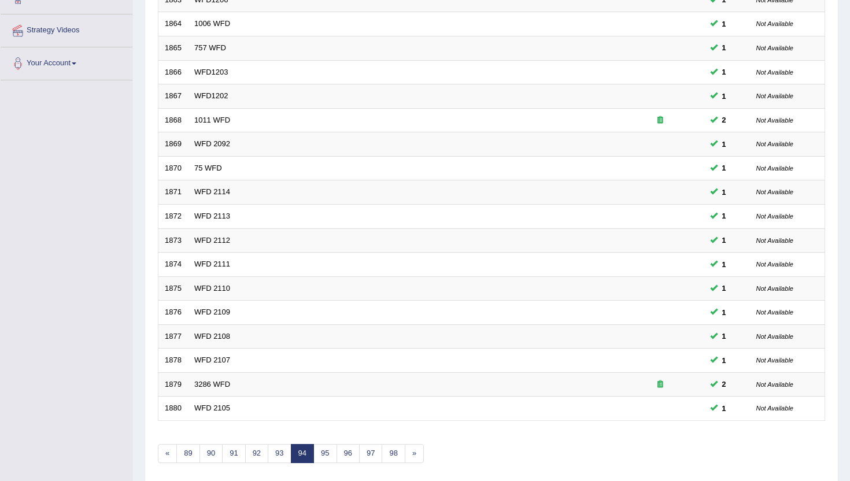
scroll to position [284, 0]
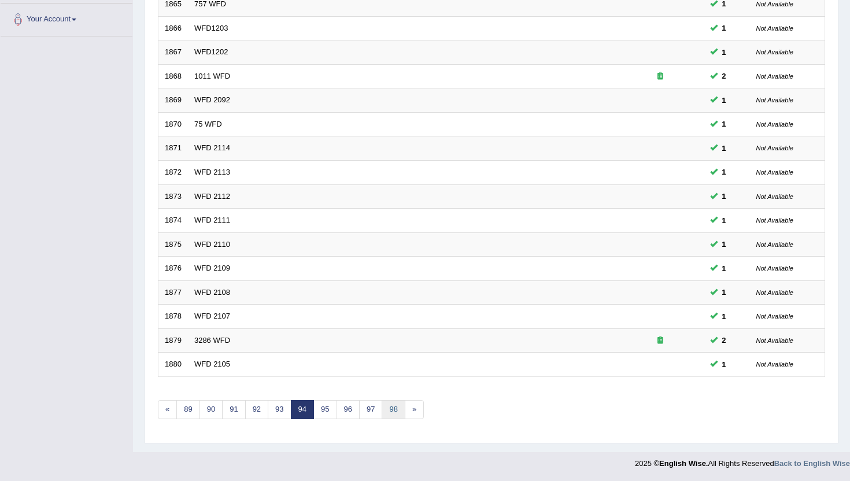
click at [394, 416] on link "98" at bounding box center [393, 409] width 23 height 19
click at [405, 405] on link "102" at bounding box center [404, 409] width 28 height 19
click at [420, 413] on link "106" at bounding box center [421, 409] width 28 height 19
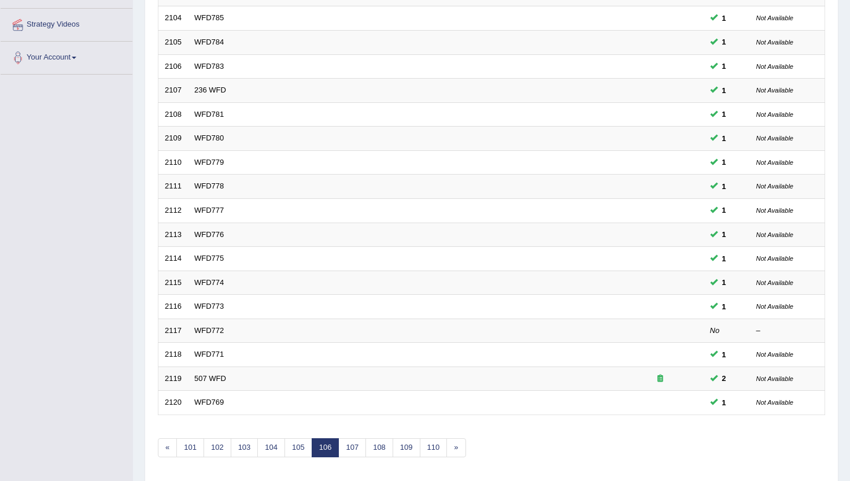
scroll to position [284, 0]
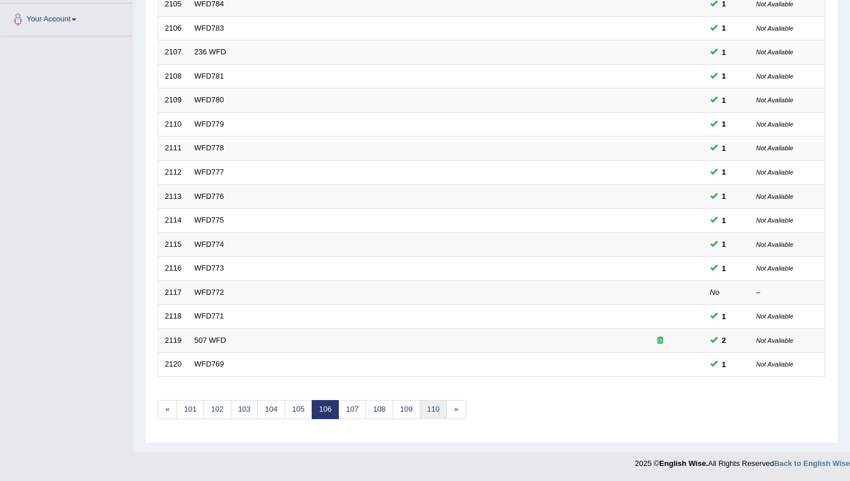
click at [436, 408] on link "110" at bounding box center [434, 409] width 28 height 19
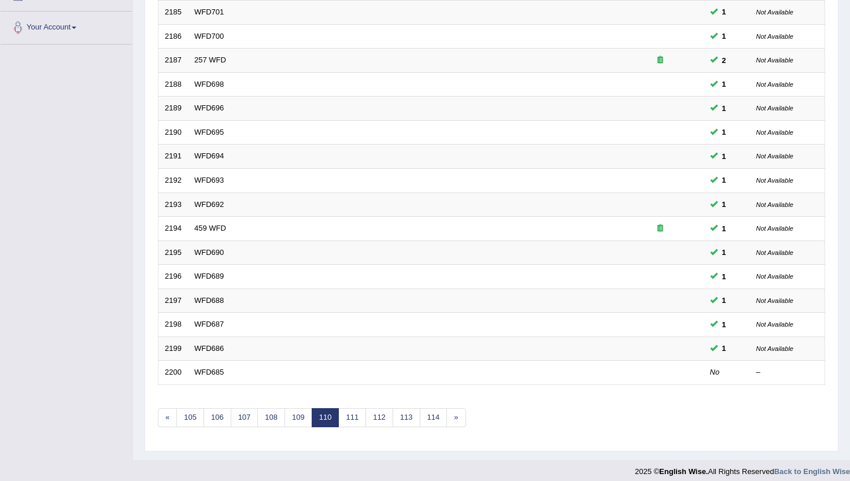
scroll to position [284, 0]
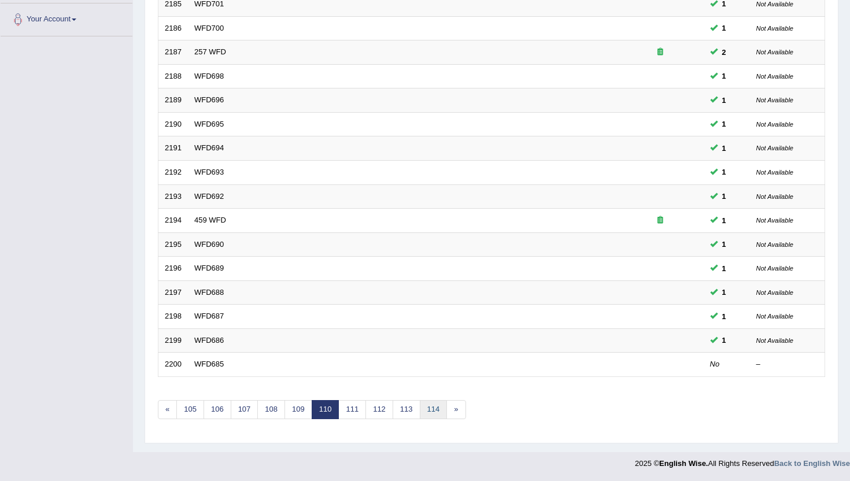
click at [436, 408] on link "114" at bounding box center [434, 409] width 28 height 19
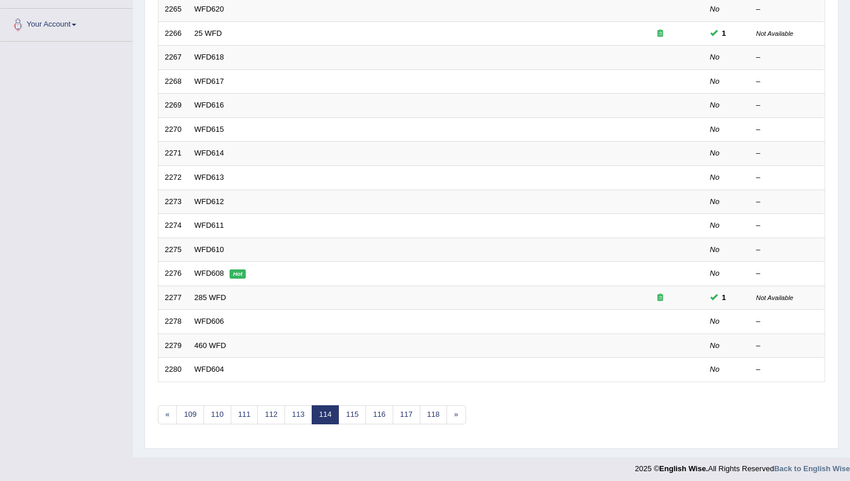
scroll to position [284, 0]
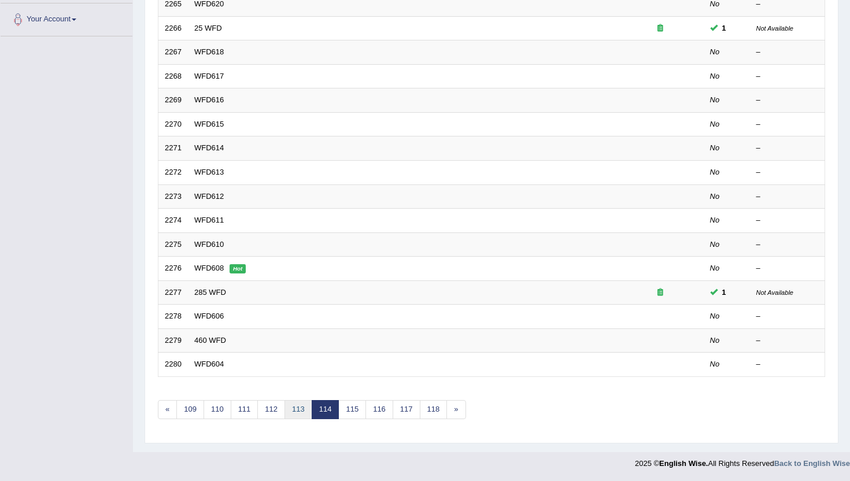
click at [308, 408] on link "113" at bounding box center [298, 409] width 28 height 19
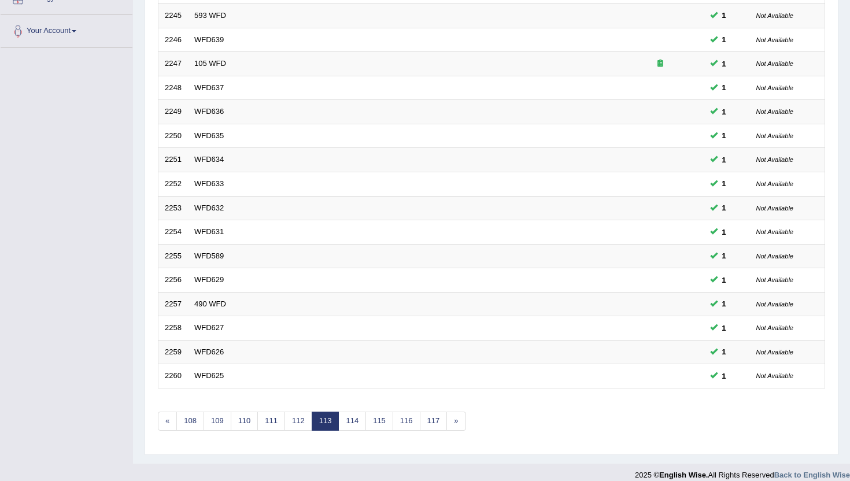
scroll to position [284, 0]
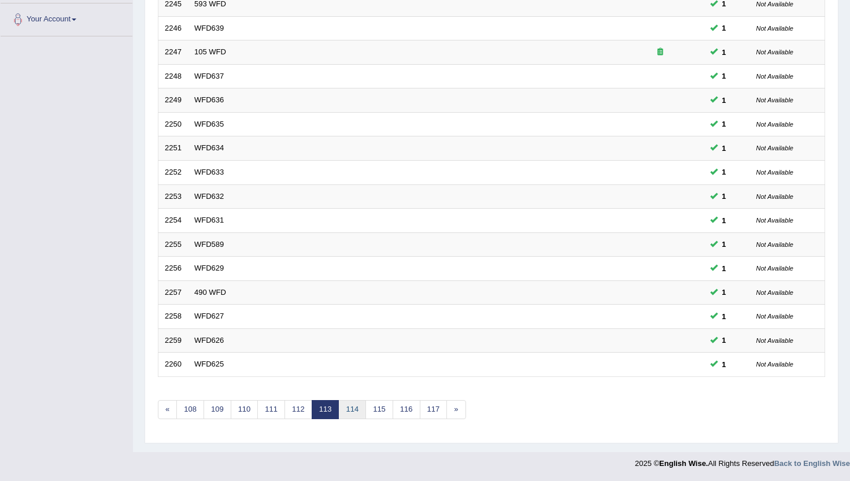
click at [347, 409] on link "114" at bounding box center [352, 409] width 28 height 19
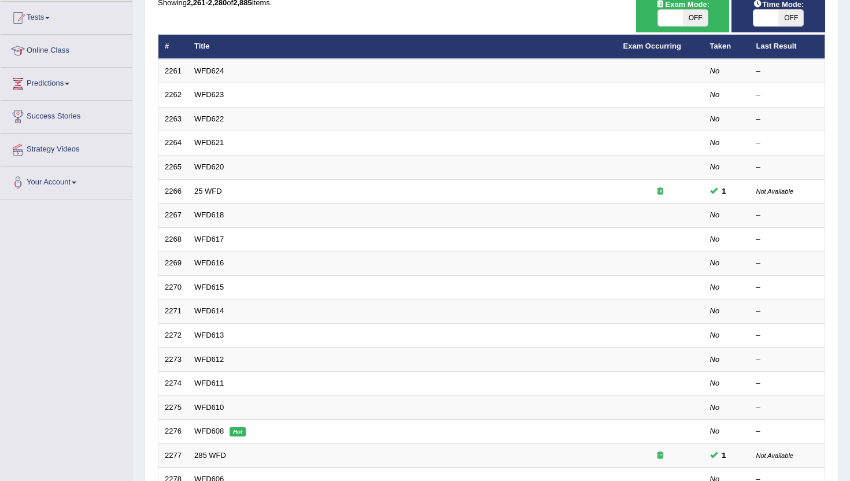
scroll to position [139, 0]
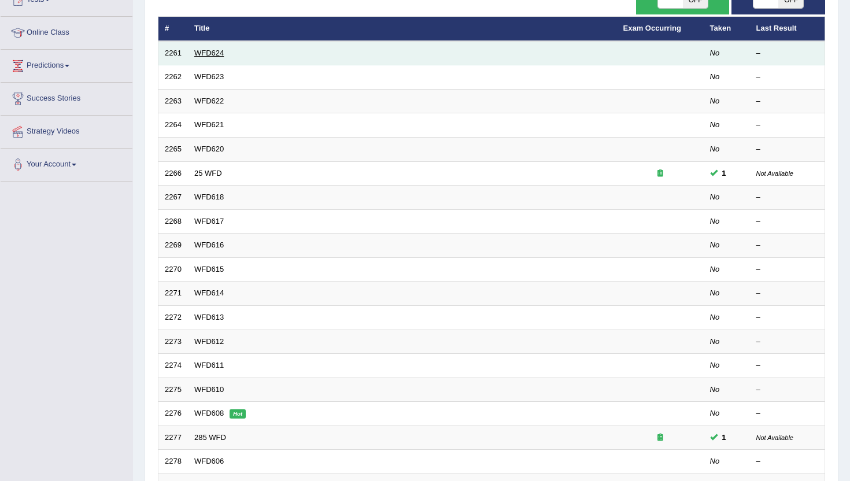
click at [198, 50] on link "WFD624" at bounding box center [208, 53] width 29 height 9
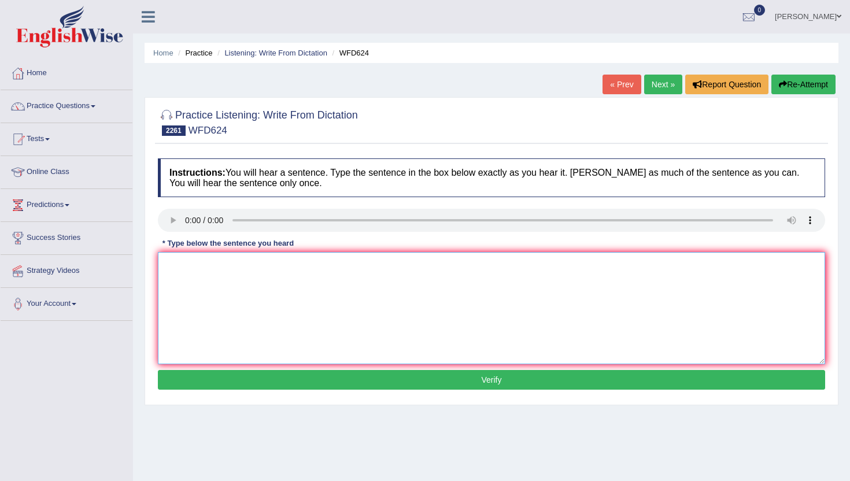
click at [194, 273] on textarea at bounding box center [491, 308] width 667 height 112
click at [222, 371] on button "Verify" at bounding box center [491, 380] width 667 height 20
click at [199, 272] on textarea at bounding box center [491, 308] width 667 height 112
type textarea "n"
click at [253, 386] on button "Verify" at bounding box center [491, 380] width 667 height 20
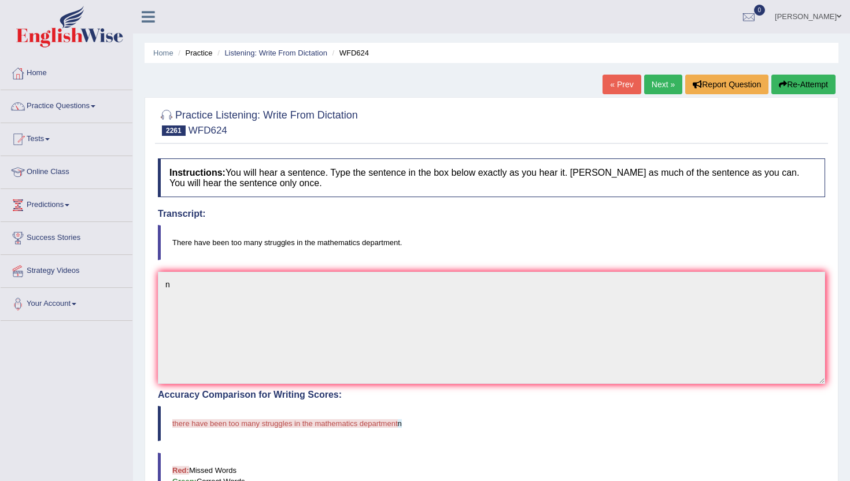
click at [665, 87] on link "Next »" at bounding box center [663, 85] width 38 height 20
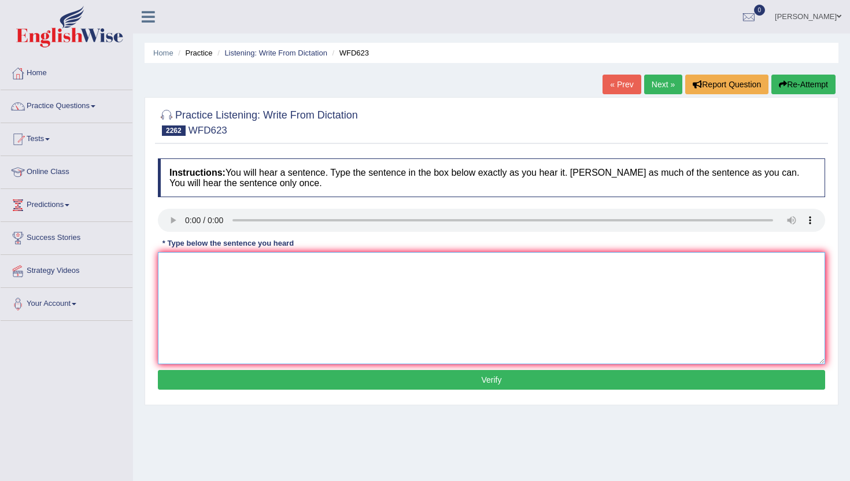
click at [260, 308] on textarea at bounding box center [491, 308] width 667 height 112
type textarea "m"
click at [265, 368] on div "Instructions: You will hear a sentence. Type the sentence in the box below exac…" at bounding box center [491, 276] width 673 height 246
click at [269, 382] on button "Verify" at bounding box center [491, 380] width 667 height 20
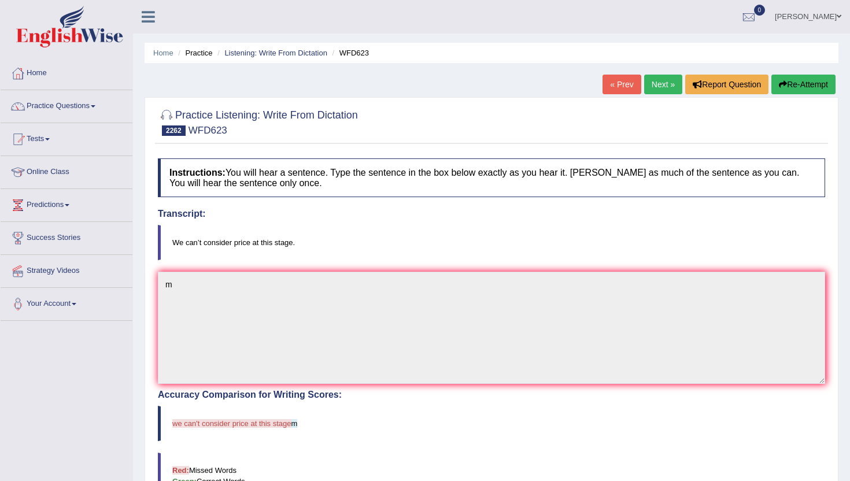
click at [653, 81] on link "Next »" at bounding box center [663, 85] width 38 height 20
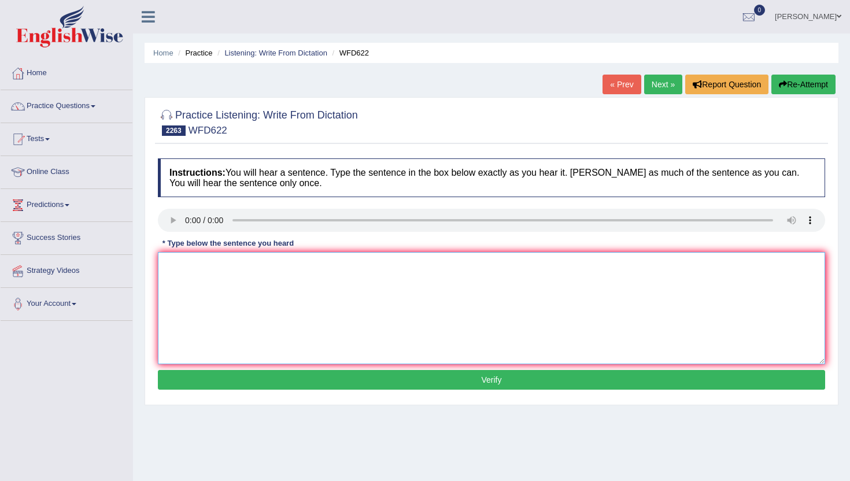
click at [316, 341] on textarea at bounding box center [491, 308] width 667 height 112
type textarea ","
click at [306, 386] on button "Verify" at bounding box center [491, 380] width 667 height 20
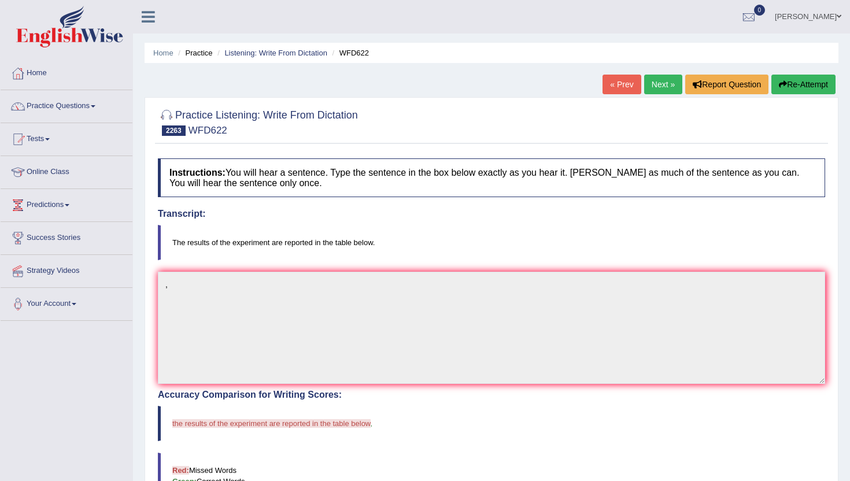
click at [665, 77] on link "Next »" at bounding box center [663, 85] width 38 height 20
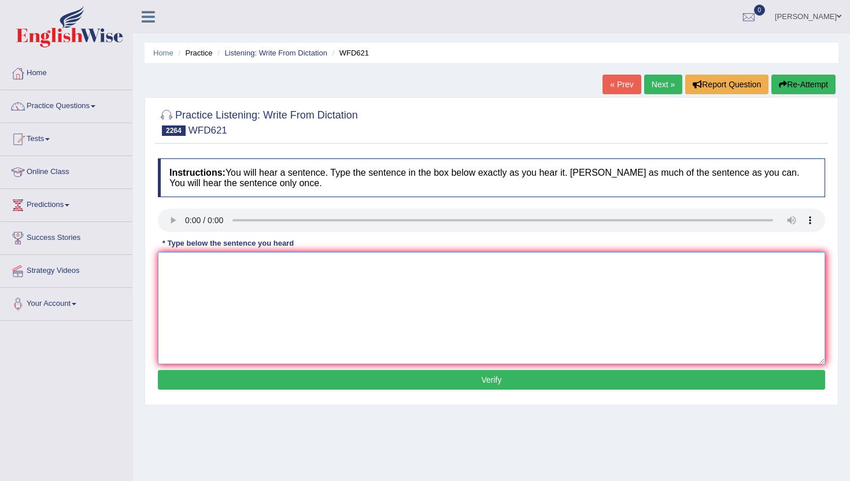
click at [235, 262] on textarea at bounding box center [491, 308] width 667 height 112
type textarea ","
click at [233, 383] on button "Verify" at bounding box center [491, 380] width 667 height 20
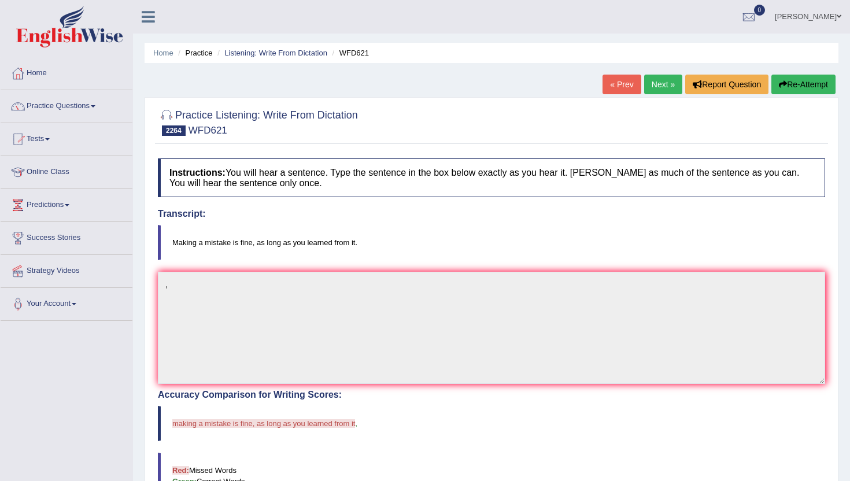
click at [664, 84] on link "Next »" at bounding box center [663, 85] width 38 height 20
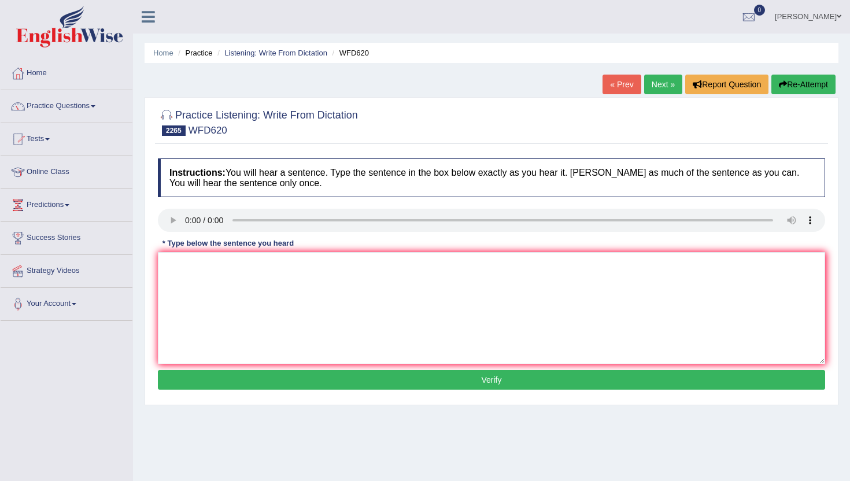
click at [302, 381] on button "Verify" at bounding box center [491, 380] width 667 height 20
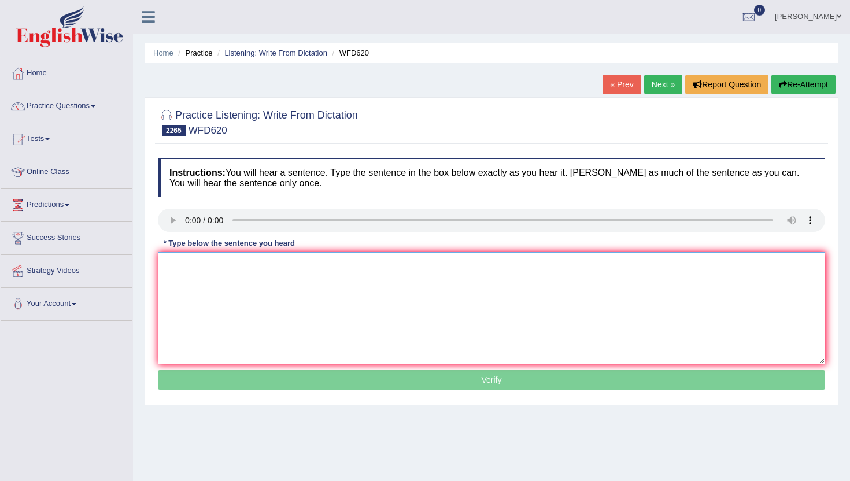
click at [318, 316] on textarea at bounding box center [491, 308] width 667 height 112
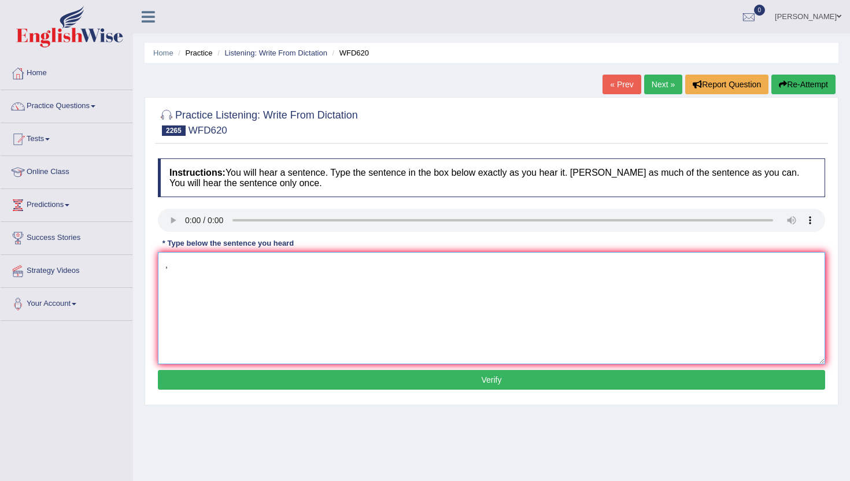
type textarea ","
click at [400, 374] on button "Verify" at bounding box center [491, 380] width 667 height 20
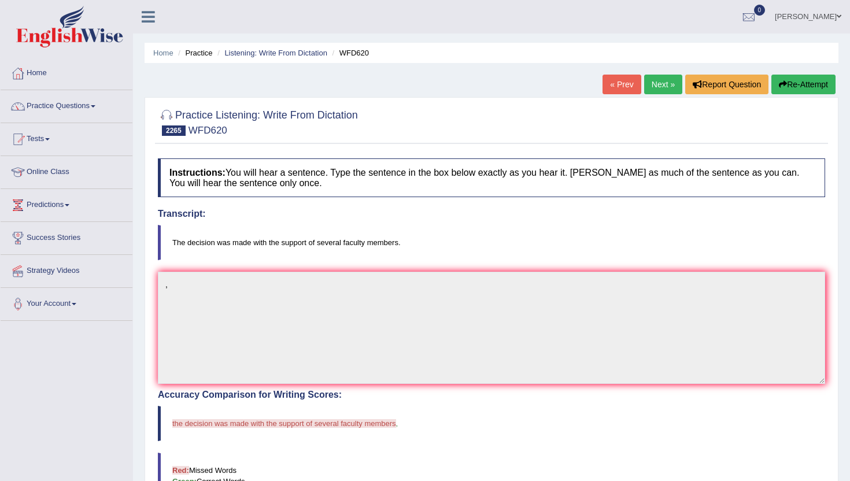
click at [662, 80] on link "Next »" at bounding box center [663, 85] width 38 height 20
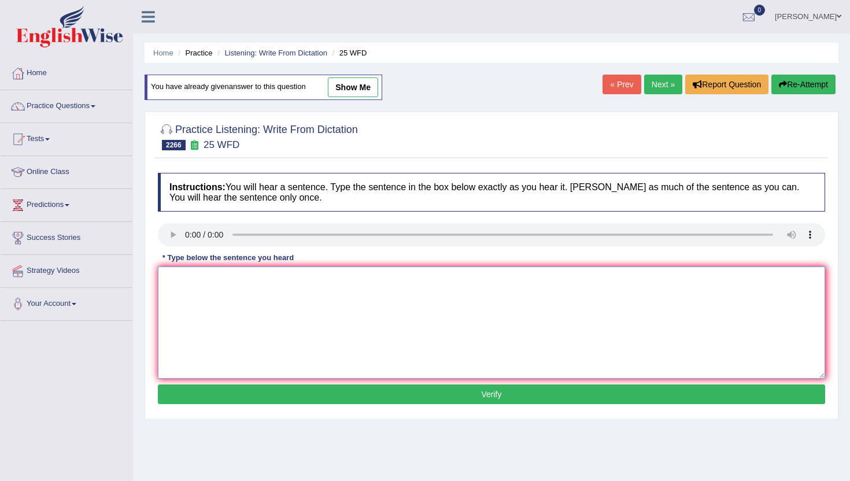
click at [292, 347] on textarea at bounding box center [491, 322] width 667 height 112
type textarea "m"
click at [319, 397] on button "Verify" at bounding box center [491, 394] width 667 height 20
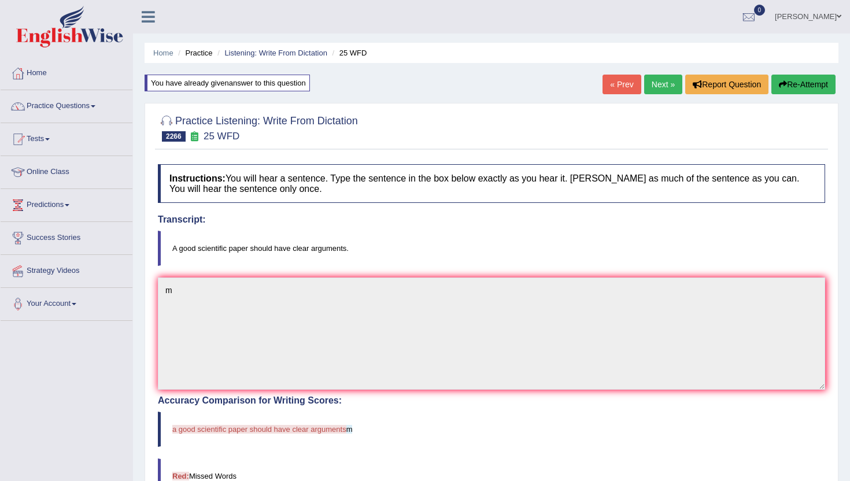
click at [655, 83] on link "Next »" at bounding box center [663, 85] width 38 height 20
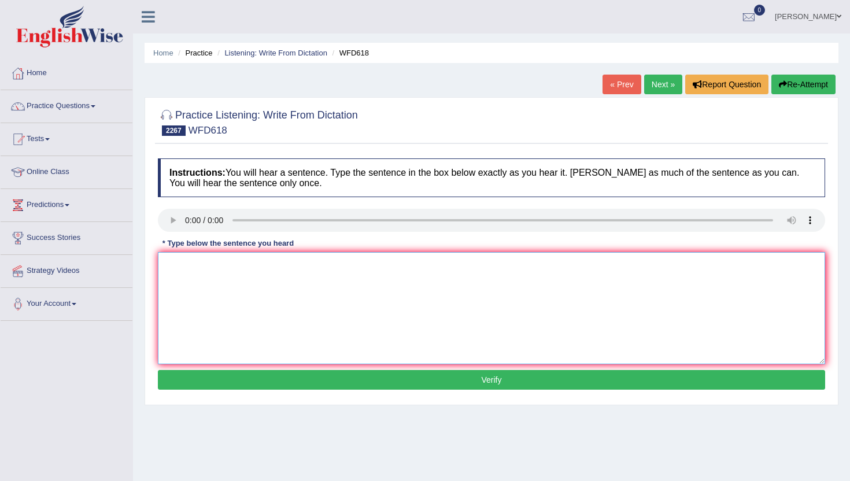
click at [290, 319] on textarea at bounding box center [491, 308] width 667 height 112
type textarea "m"
click at [304, 384] on button "Verify" at bounding box center [491, 380] width 667 height 20
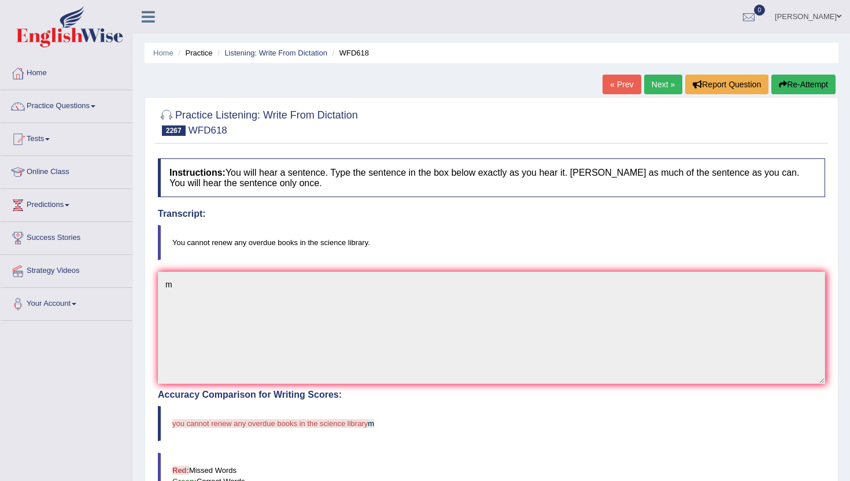
click at [664, 84] on link "Next »" at bounding box center [663, 85] width 38 height 20
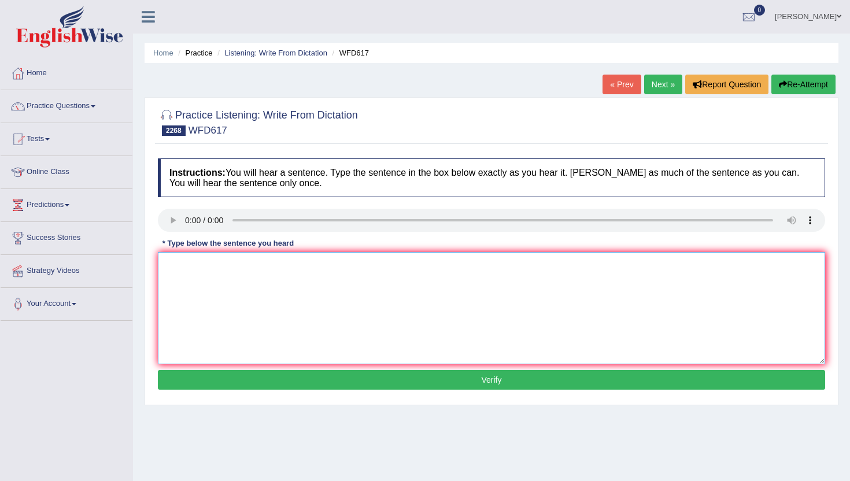
click at [257, 288] on textarea at bounding box center [491, 308] width 667 height 112
type textarea ","
click at [265, 380] on button "Verify" at bounding box center [491, 380] width 667 height 20
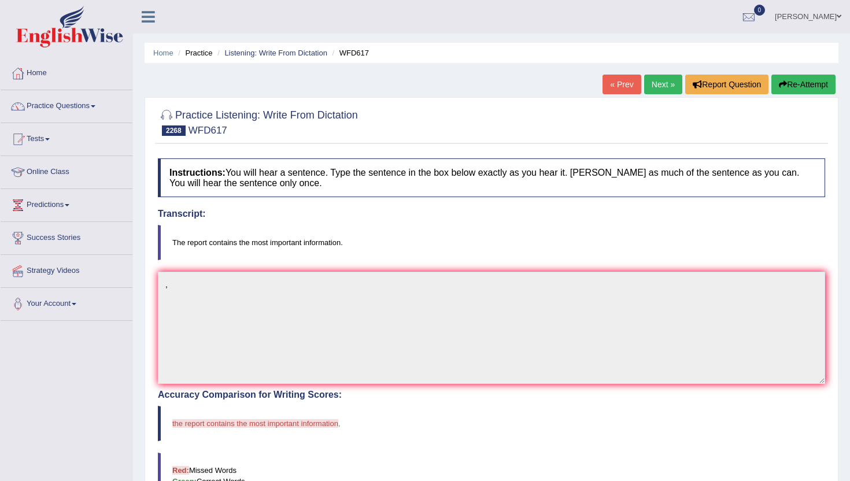
click at [660, 84] on link "Next »" at bounding box center [663, 85] width 38 height 20
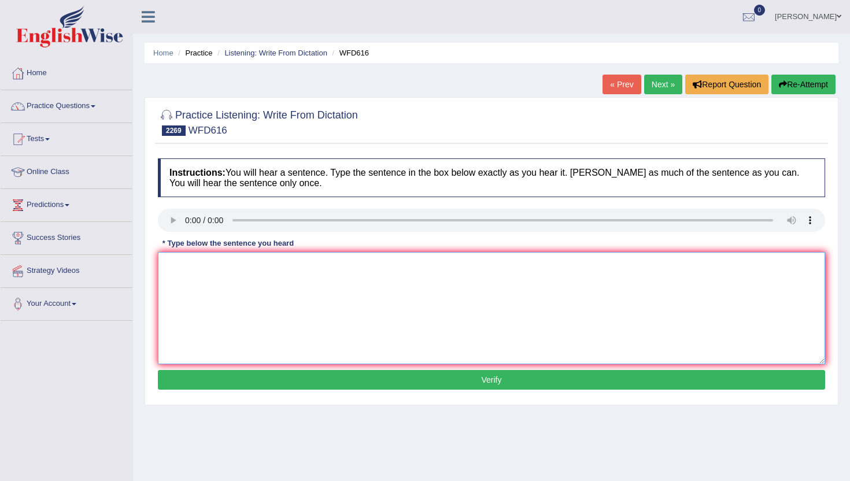
click at [256, 319] on textarea at bounding box center [491, 308] width 667 height 112
type textarea "m"
click at [291, 380] on button "Verify" at bounding box center [491, 380] width 667 height 20
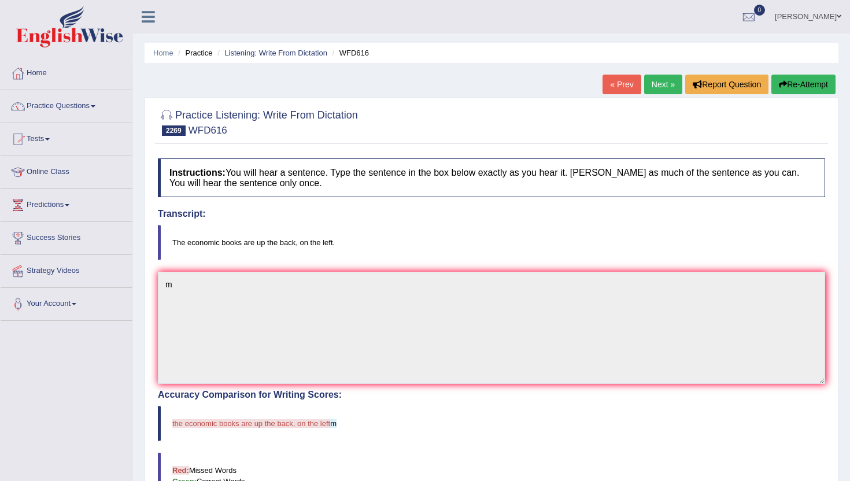
click at [648, 84] on link "Next »" at bounding box center [663, 85] width 38 height 20
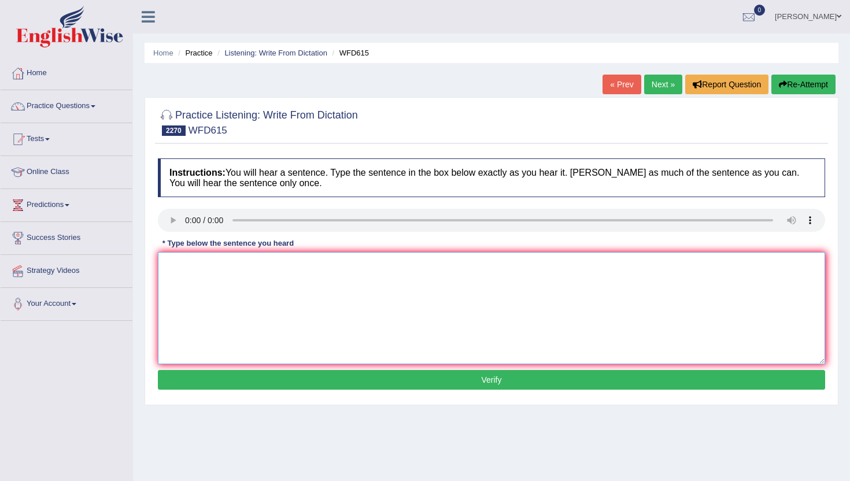
click at [231, 282] on textarea at bounding box center [491, 308] width 667 height 112
type textarea "m"
click at [261, 375] on button "Verify" at bounding box center [491, 380] width 667 height 20
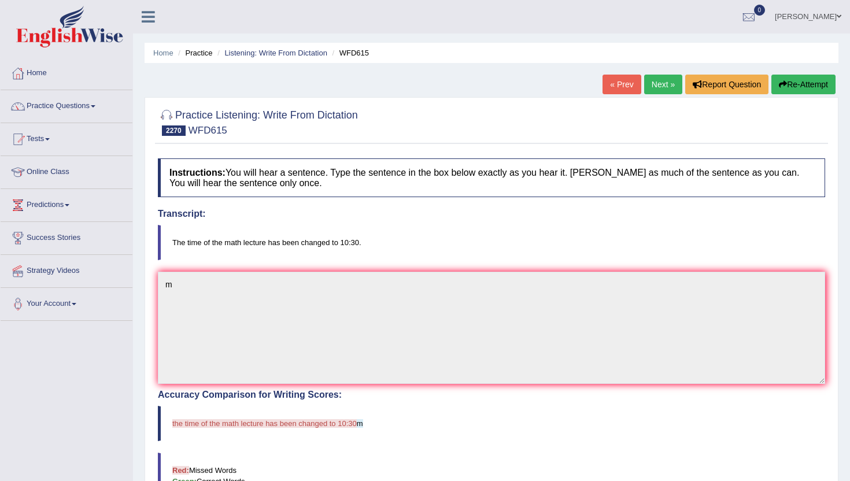
click at [664, 87] on link "Next »" at bounding box center [663, 85] width 38 height 20
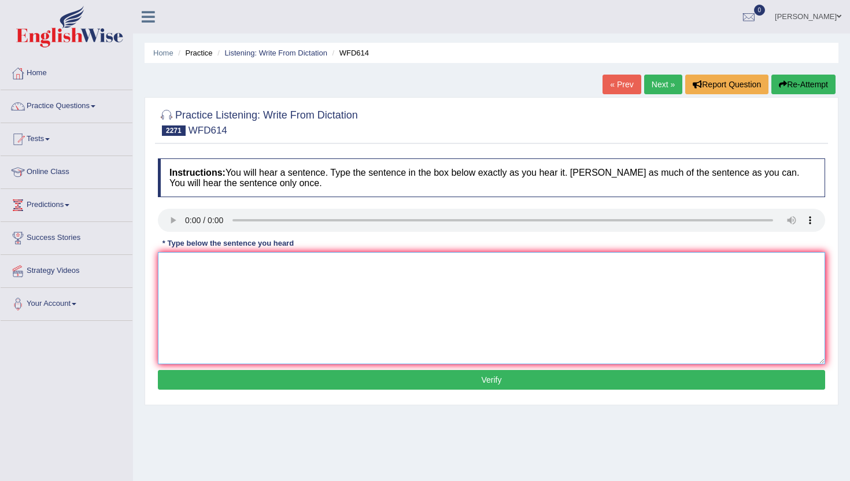
click at [226, 273] on textarea at bounding box center [491, 308] width 667 height 112
type textarea "m"
click at [245, 380] on button "Verify" at bounding box center [491, 380] width 667 height 20
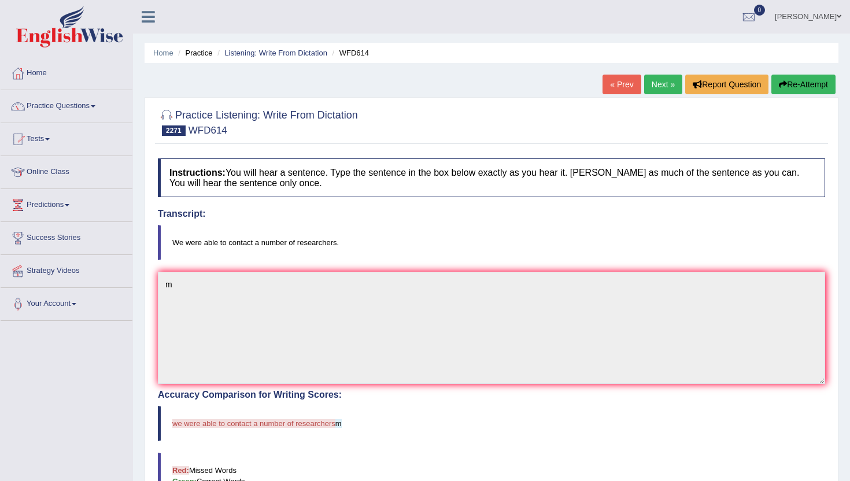
click at [660, 76] on link "Next »" at bounding box center [663, 85] width 38 height 20
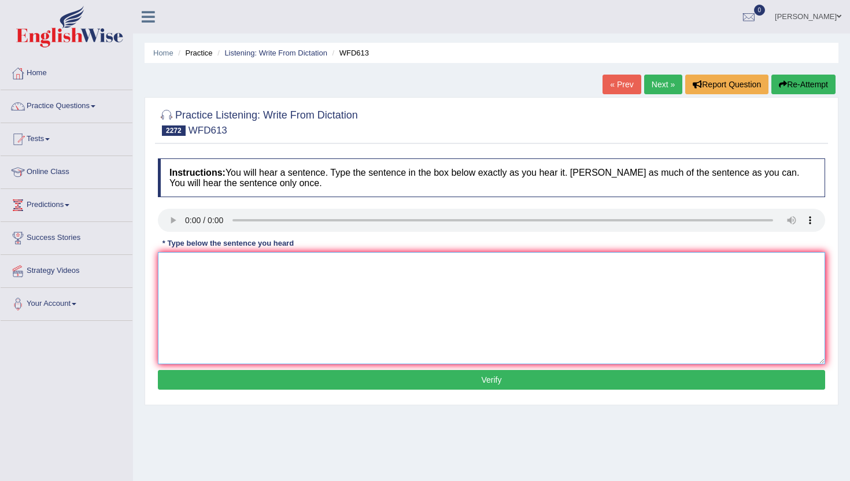
click at [257, 278] on textarea at bounding box center [491, 308] width 667 height 112
type textarea "m"
click at [295, 374] on button "Verify" at bounding box center [491, 380] width 667 height 20
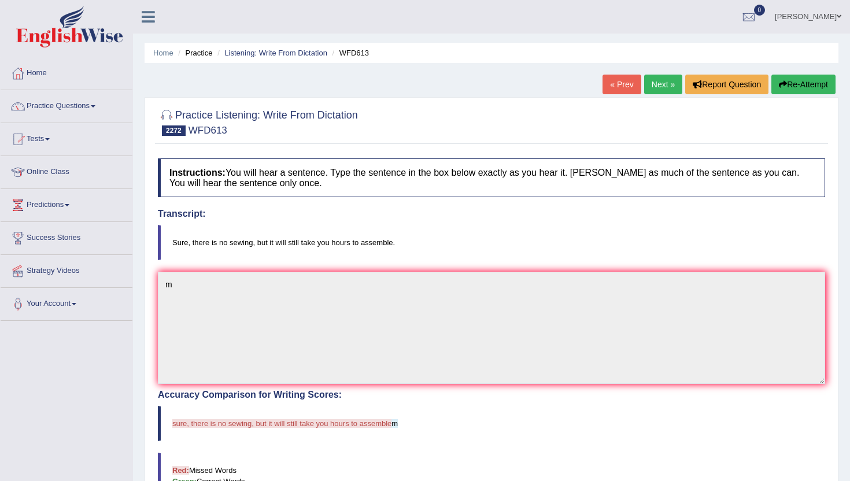
click at [654, 86] on link "Next »" at bounding box center [663, 85] width 38 height 20
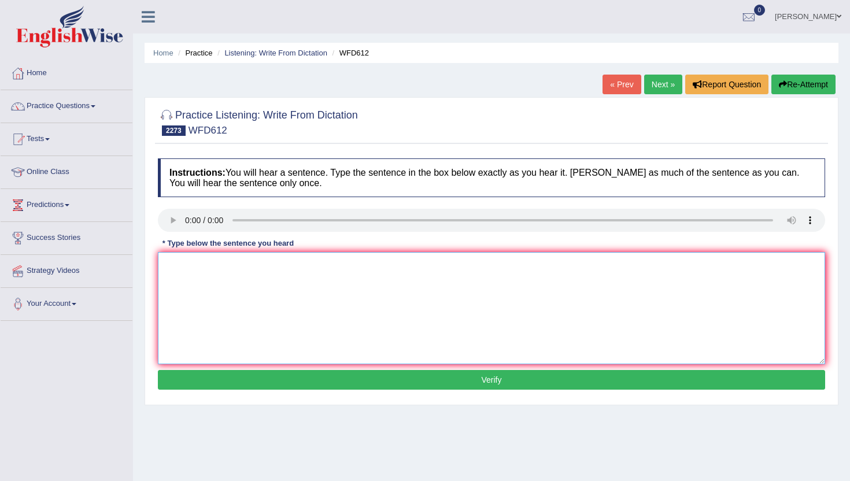
click at [246, 287] on textarea at bounding box center [491, 308] width 667 height 112
type textarea "m"
click at [289, 372] on button "Verify" at bounding box center [491, 380] width 667 height 20
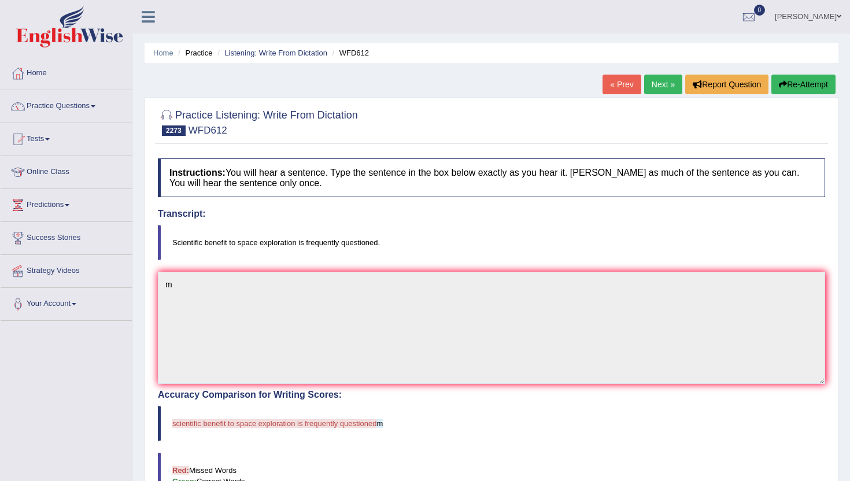
click at [658, 87] on link "Next »" at bounding box center [663, 85] width 38 height 20
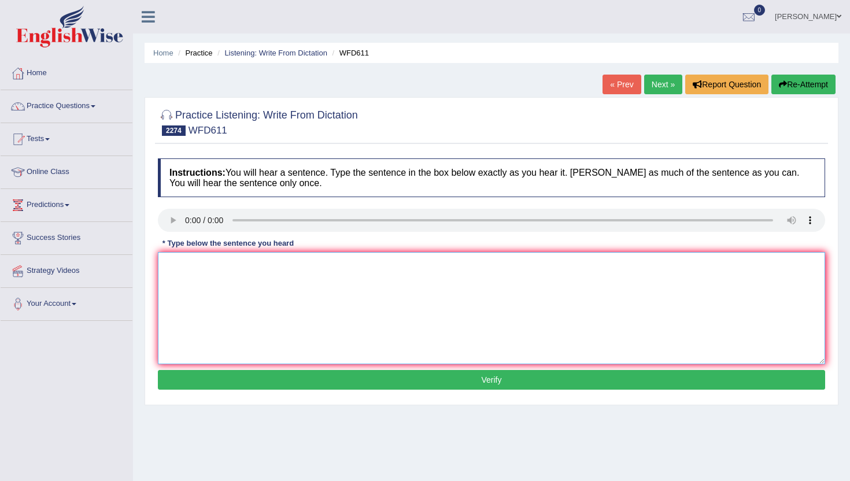
click at [221, 290] on textarea at bounding box center [491, 308] width 667 height 112
type textarea "k"
click at [236, 378] on button "Verify" at bounding box center [491, 380] width 667 height 20
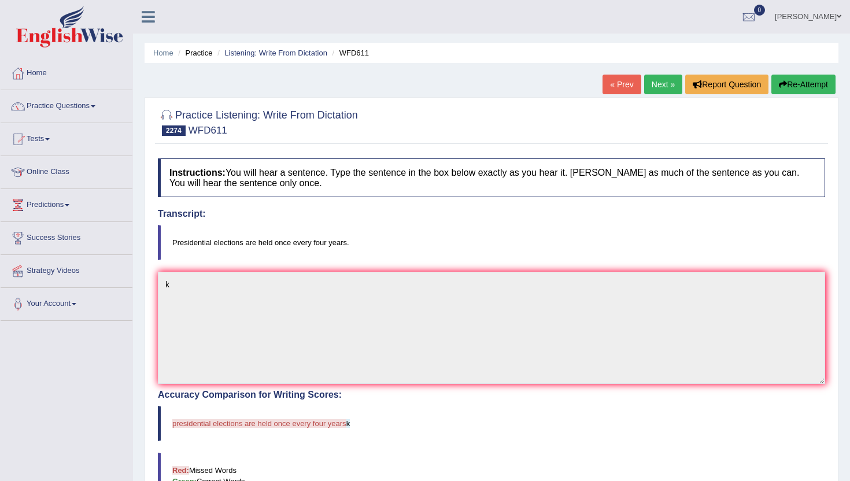
click at [658, 86] on link "Next »" at bounding box center [663, 85] width 38 height 20
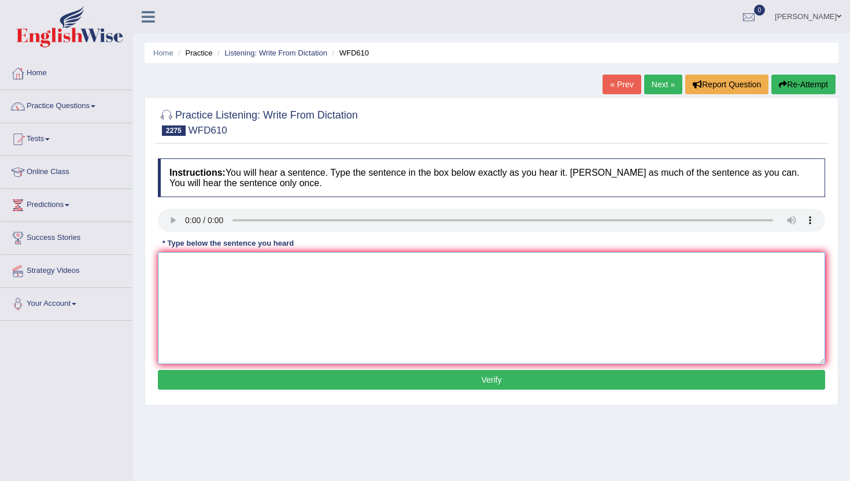
click at [264, 288] on textarea at bounding box center [491, 308] width 667 height 112
click at [313, 316] on textarea at bounding box center [491, 308] width 667 height 112
type textarea "k"
click at [307, 381] on button "Verify" at bounding box center [491, 380] width 667 height 20
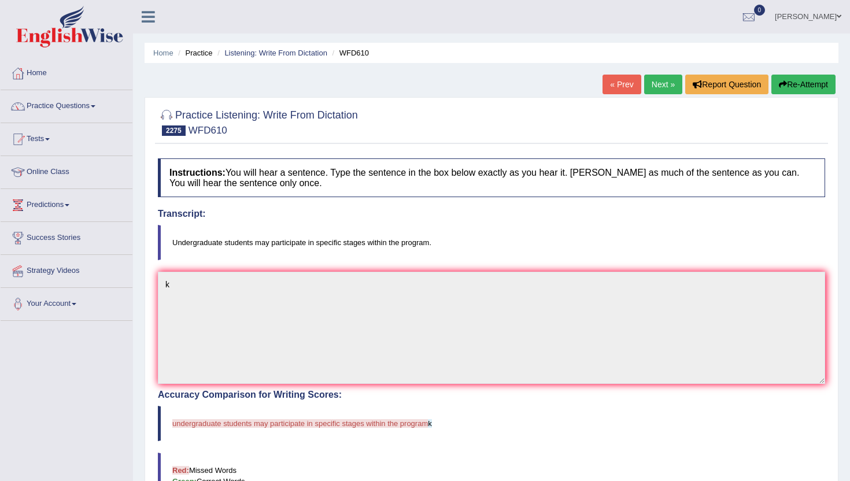
click at [657, 83] on link "Next »" at bounding box center [663, 85] width 38 height 20
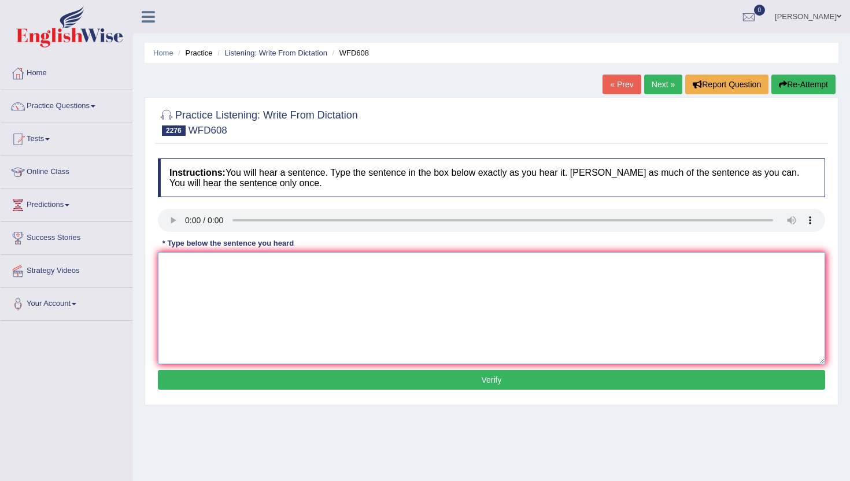
drag, startPoint x: 209, startPoint y: 254, endPoint x: 218, endPoint y: 262, distance: 11.9
click at [213, 262] on textarea at bounding box center [491, 308] width 667 height 112
type textarea "n"
click at [247, 372] on button "Verify" at bounding box center [491, 380] width 667 height 20
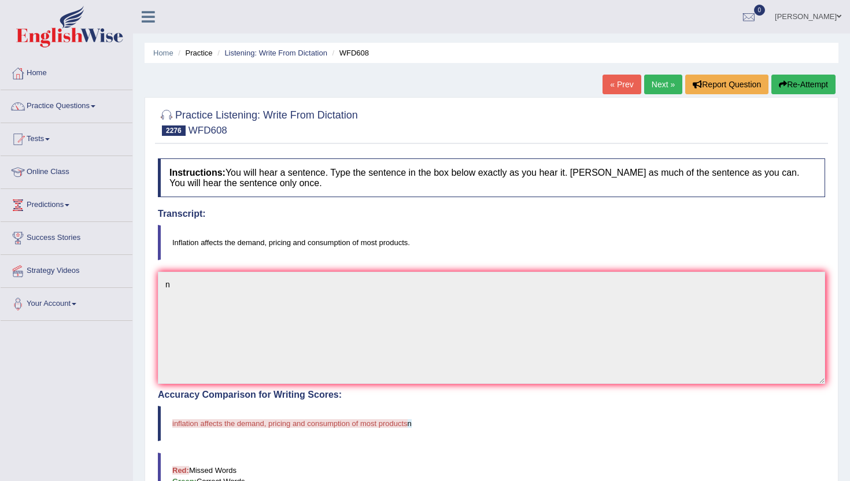
click at [657, 83] on link "Next »" at bounding box center [663, 85] width 38 height 20
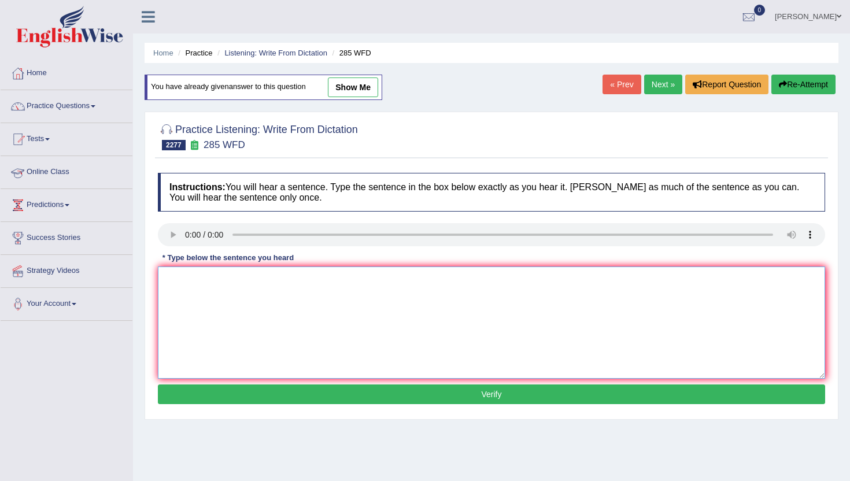
click at [320, 346] on textarea at bounding box center [491, 322] width 667 height 112
type textarea "n"
click at [317, 400] on button "Verify" at bounding box center [491, 394] width 667 height 20
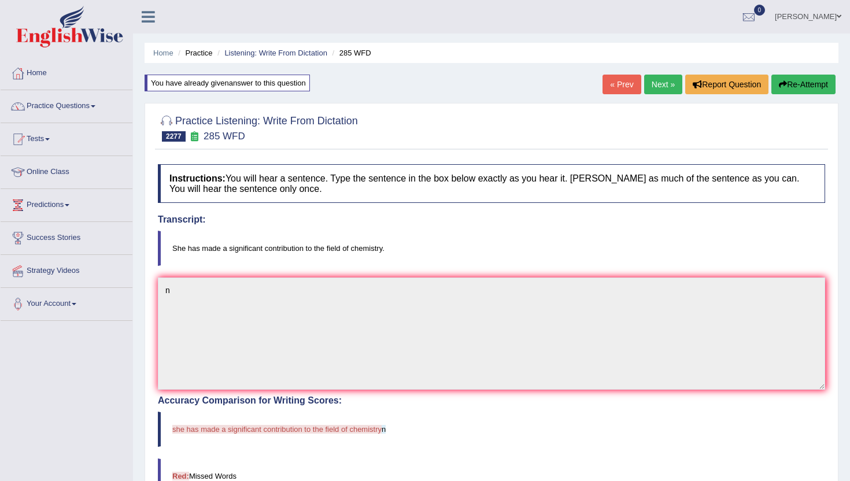
click at [662, 86] on link "Next »" at bounding box center [663, 85] width 38 height 20
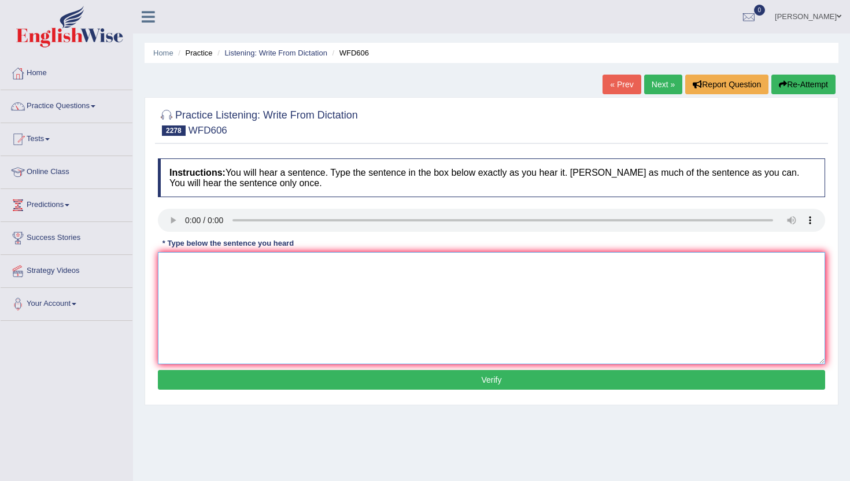
click at [237, 299] on textarea at bounding box center [491, 308] width 667 height 112
type textarea "c"
click at [262, 384] on button "Verify" at bounding box center [491, 380] width 667 height 20
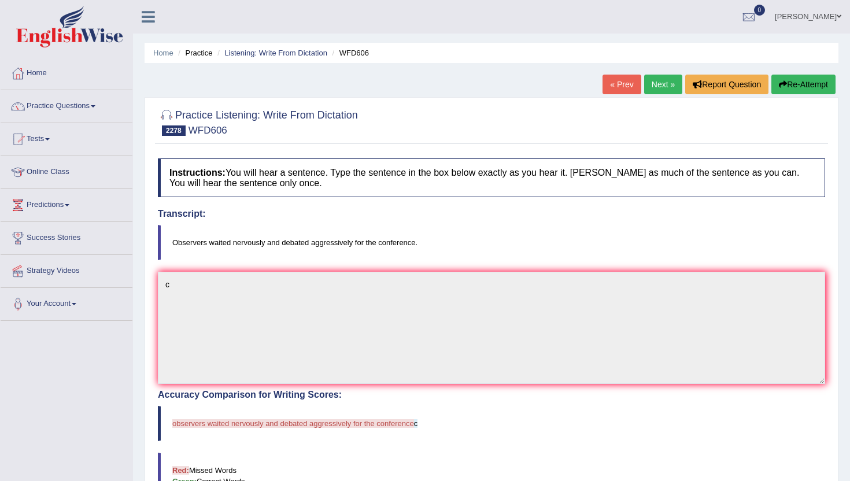
click at [654, 80] on link "Next »" at bounding box center [663, 85] width 38 height 20
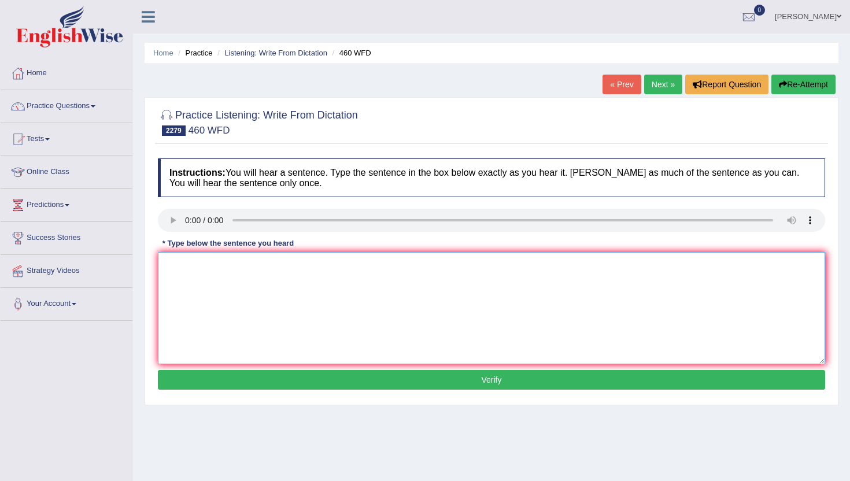
click at [213, 297] on textarea at bounding box center [491, 308] width 667 height 112
type textarea "n"
drag, startPoint x: 223, startPoint y: 365, endPoint x: 223, endPoint y: 373, distance: 8.7
click at [223, 373] on div "Instructions: You will hear a sentence. Type the sentence in the box below exac…" at bounding box center [491, 276] width 673 height 246
click at [223, 373] on button "Verify" at bounding box center [491, 380] width 667 height 20
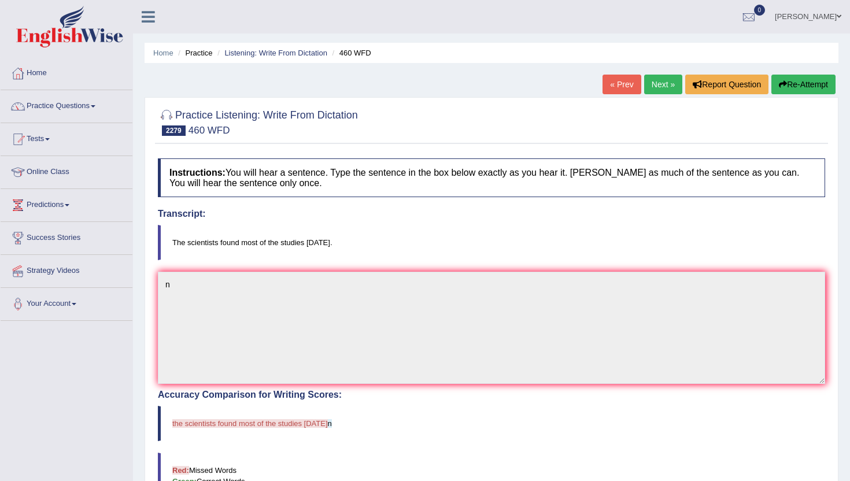
click at [655, 78] on link "Next »" at bounding box center [663, 85] width 38 height 20
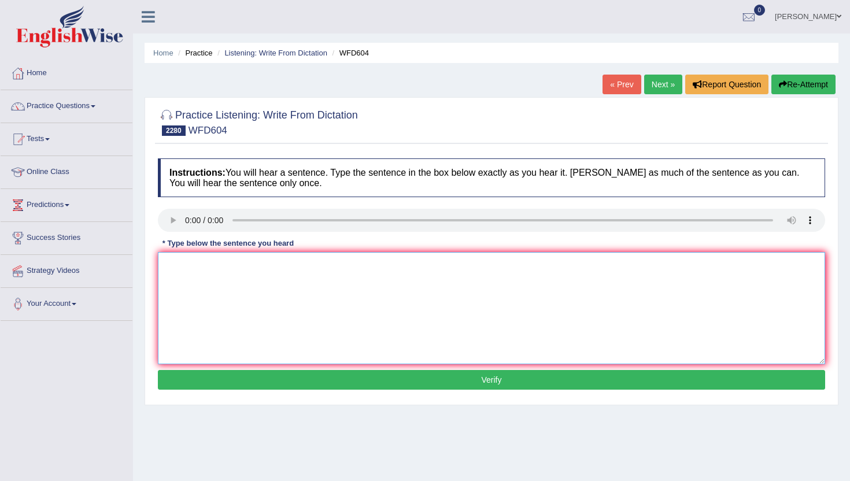
click at [237, 332] on textarea at bounding box center [491, 308] width 667 height 112
type textarea "n"
click at [236, 378] on button "Verify" at bounding box center [491, 380] width 667 height 20
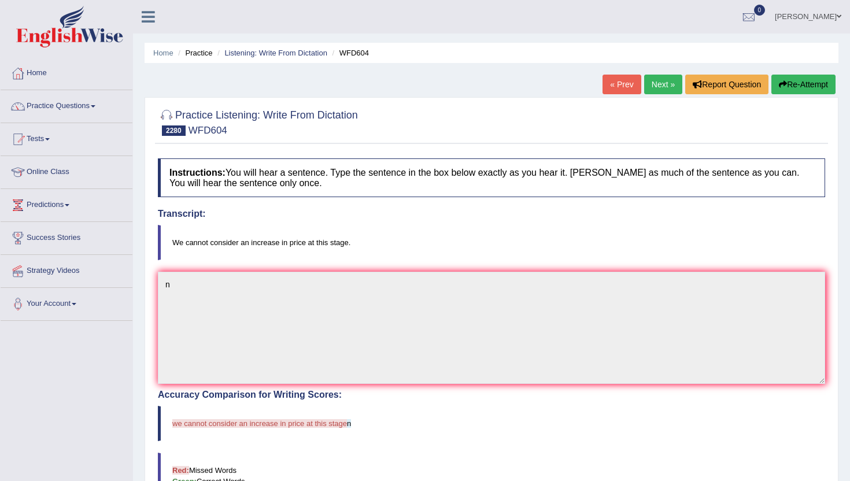
click at [662, 81] on link "Next »" at bounding box center [663, 85] width 38 height 20
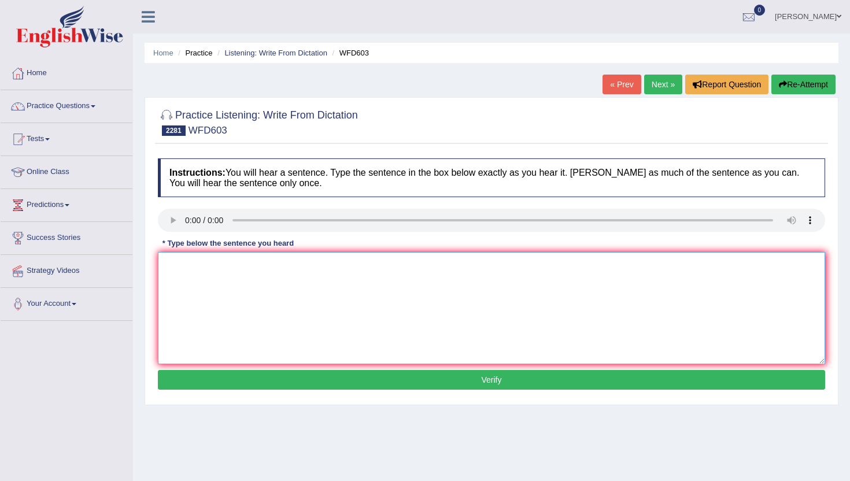
click at [219, 277] on textarea at bounding box center [491, 308] width 667 height 112
type textarea "b"
click at [206, 380] on button "Verify" at bounding box center [491, 380] width 667 height 20
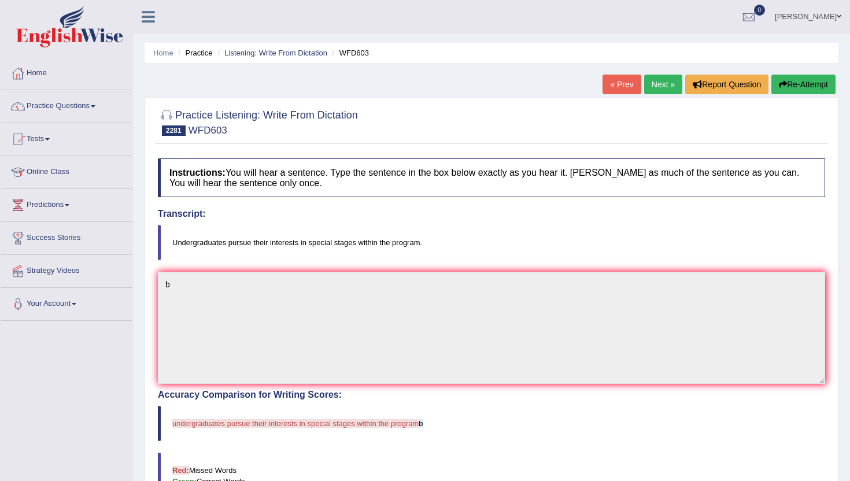
click at [660, 76] on link "Next »" at bounding box center [663, 85] width 38 height 20
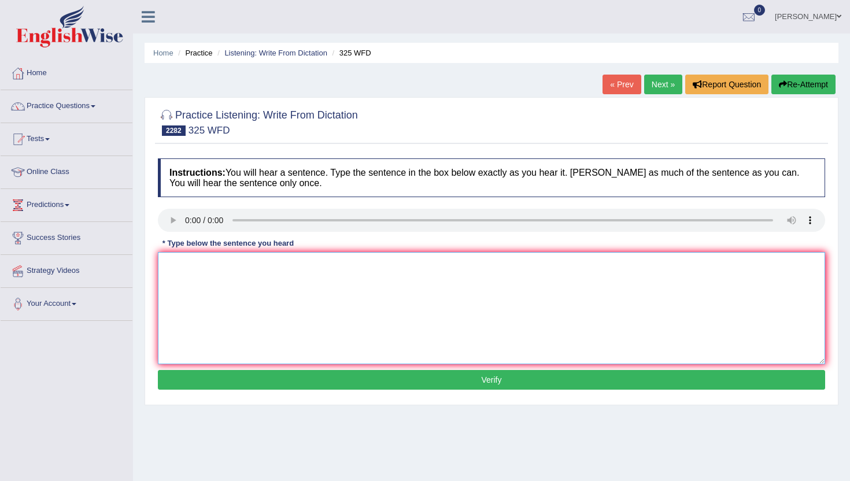
click at [256, 341] on textarea at bounding box center [491, 308] width 667 height 112
type textarea "n"
click at [250, 377] on button "Verify" at bounding box center [491, 380] width 667 height 20
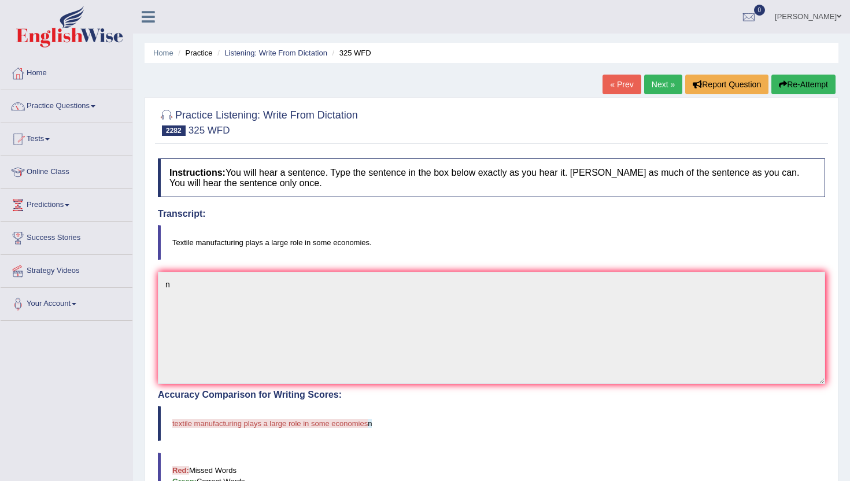
click at [657, 85] on link "Next »" at bounding box center [663, 85] width 38 height 20
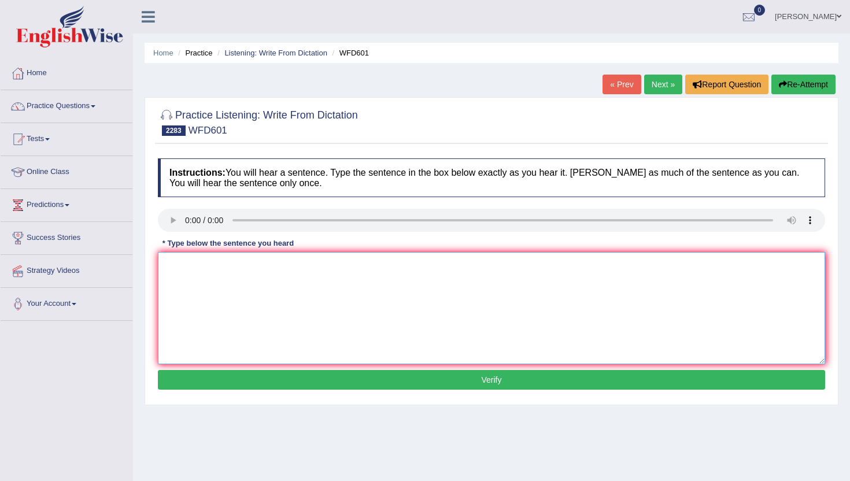
click at [184, 337] on textarea at bounding box center [491, 308] width 667 height 112
type textarea "b"
click at [187, 385] on button "Verify" at bounding box center [491, 380] width 667 height 20
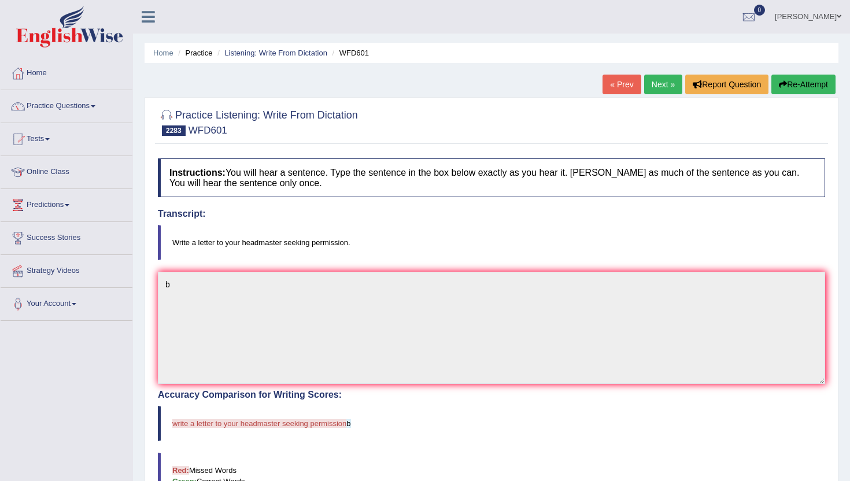
click at [661, 87] on link "Next »" at bounding box center [663, 85] width 38 height 20
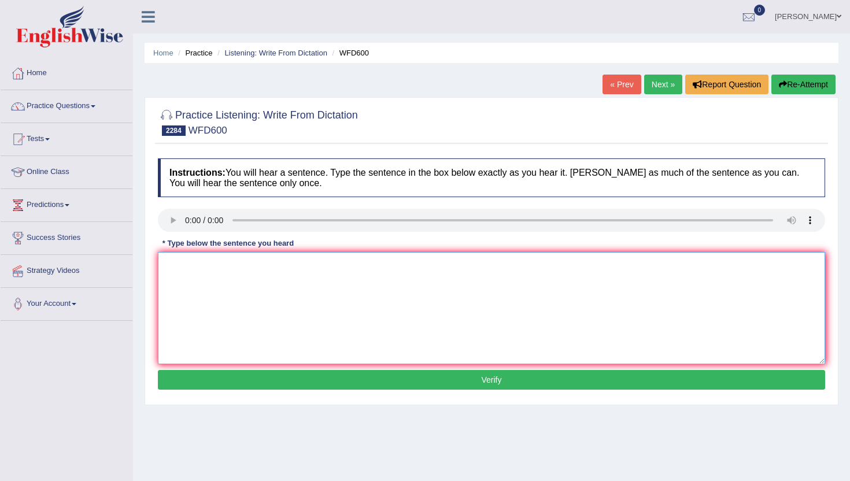
click at [242, 352] on textarea at bounding box center [491, 308] width 667 height 112
type textarea "n"
click at [249, 380] on button "Verify" at bounding box center [491, 380] width 667 height 20
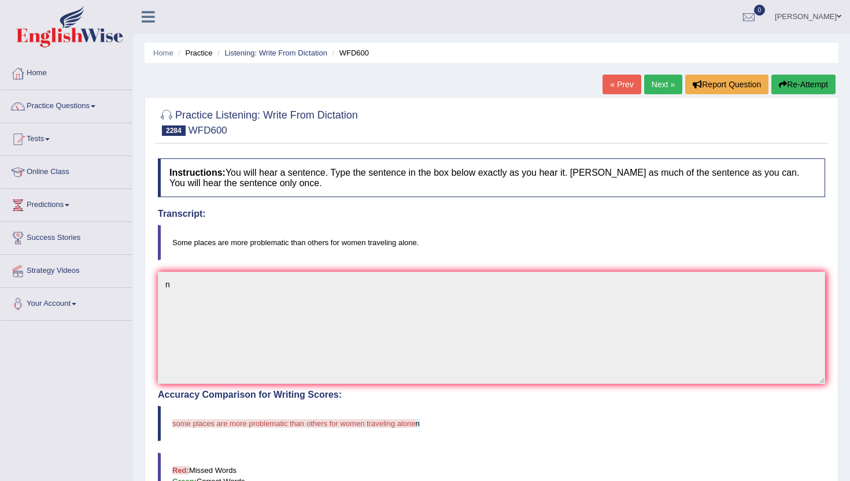
click at [655, 86] on link "Next »" at bounding box center [663, 85] width 38 height 20
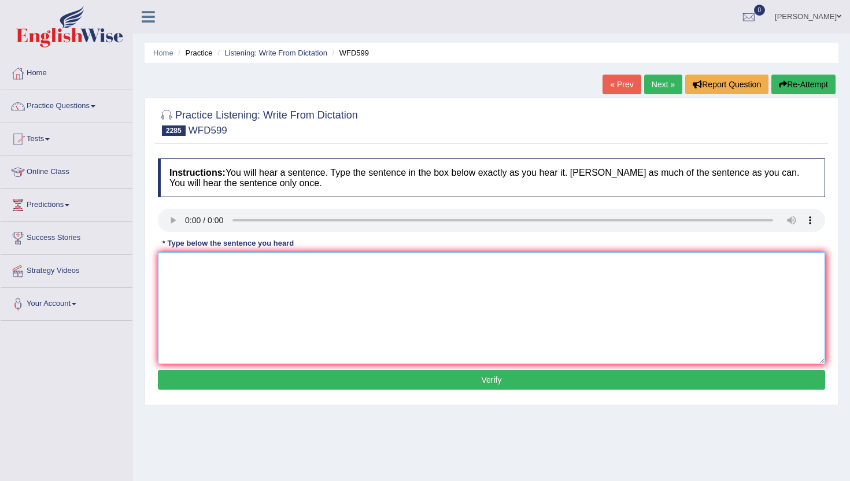
click at [208, 336] on textarea at bounding box center [491, 308] width 667 height 112
type textarea "n"
click at [207, 380] on button "Verify" at bounding box center [491, 380] width 667 height 20
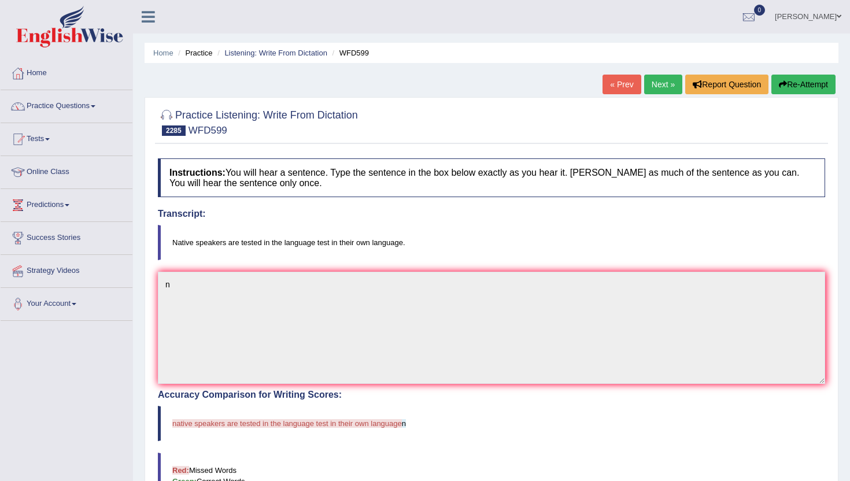
click at [668, 87] on link "Next »" at bounding box center [663, 85] width 38 height 20
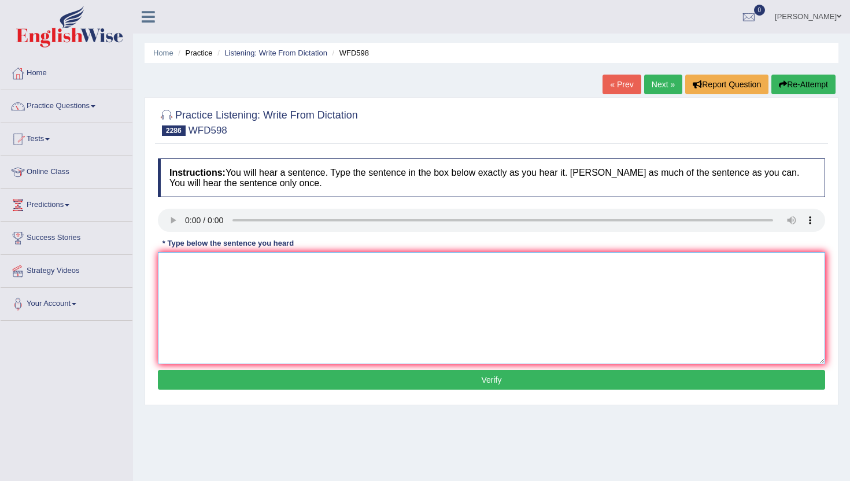
click at [186, 295] on textarea at bounding box center [491, 308] width 667 height 112
type textarea "b"
click at [192, 383] on button "Verify" at bounding box center [491, 380] width 667 height 20
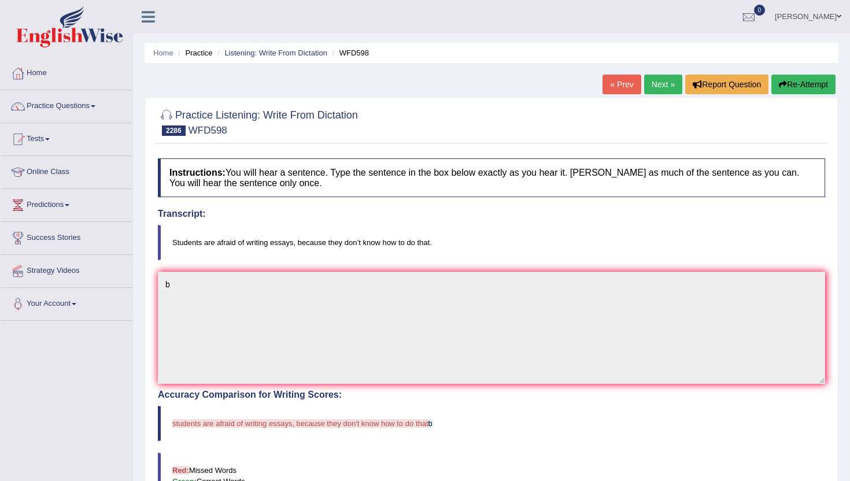
click at [662, 85] on link "Next »" at bounding box center [663, 85] width 38 height 20
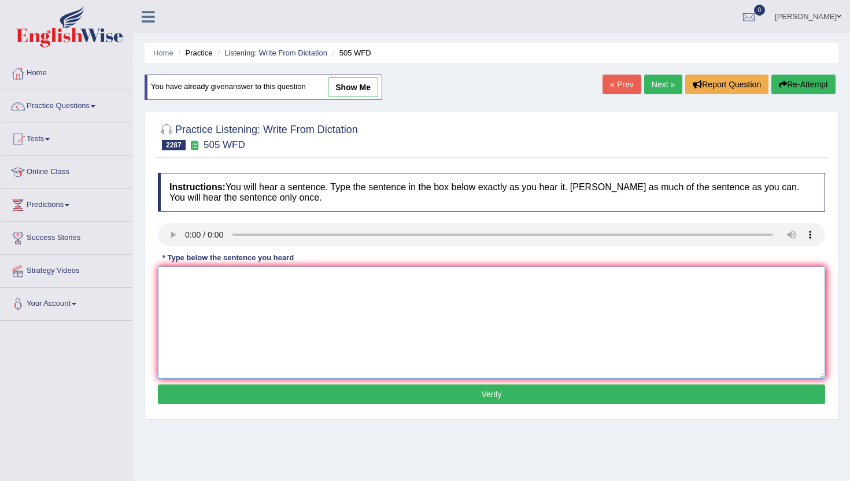
click at [217, 330] on textarea at bounding box center [491, 322] width 667 height 112
type textarea "b"
click at [225, 400] on button "Verify" at bounding box center [491, 394] width 667 height 20
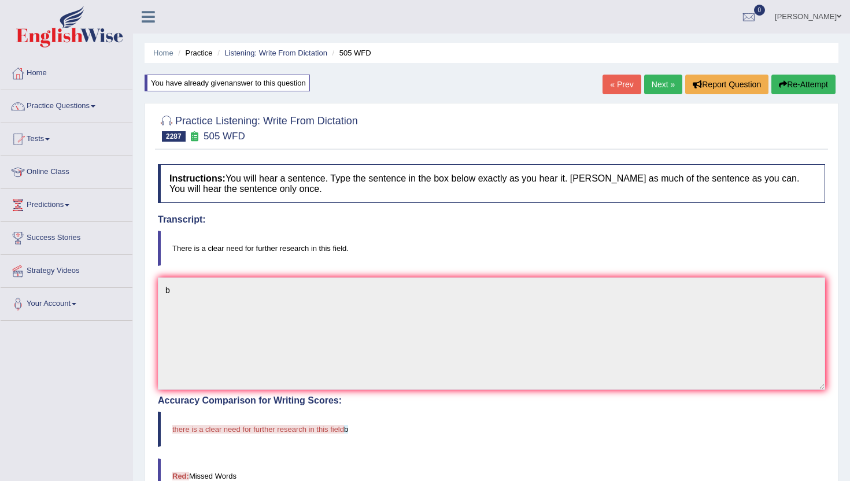
click at [667, 83] on link "Next »" at bounding box center [663, 85] width 38 height 20
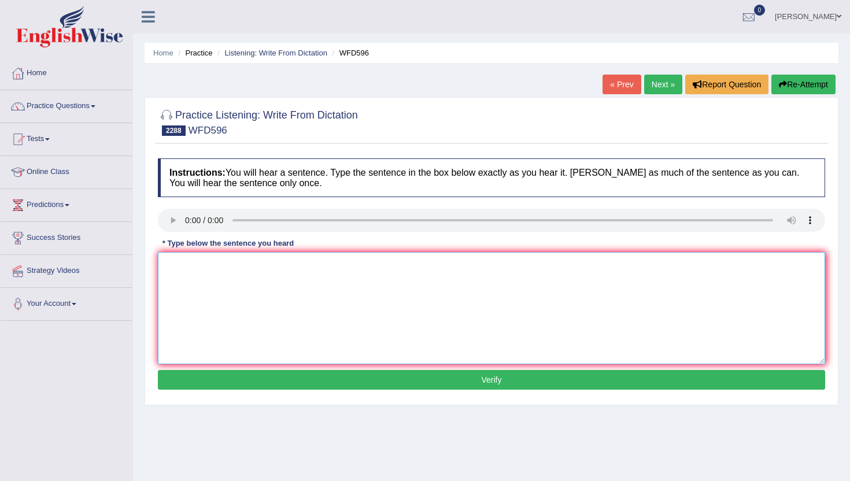
click at [192, 260] on textarea at bounding box center [491, 308] width 667 height 112
type textarea "n"
click at [195, 375] on button "Verify" at bounding box center [491, 380] width 667 height 20
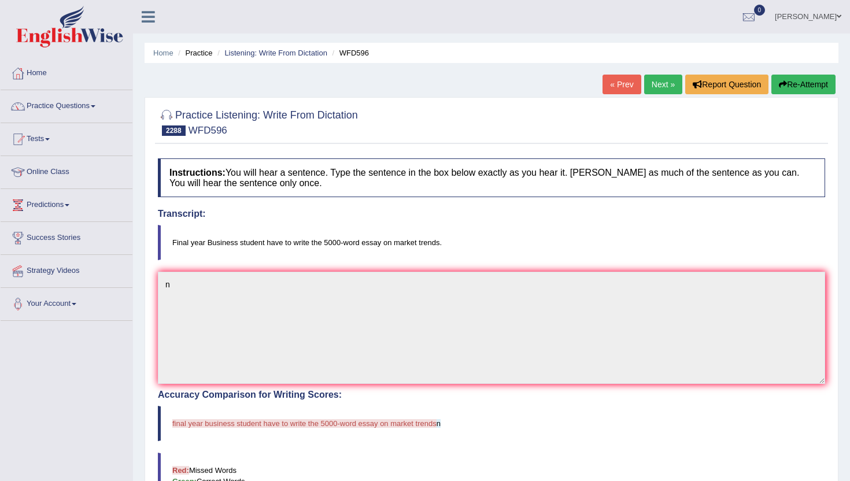
click at [653, 84] on link "Next »" at bounding box center [663, 85] width 38 height 20
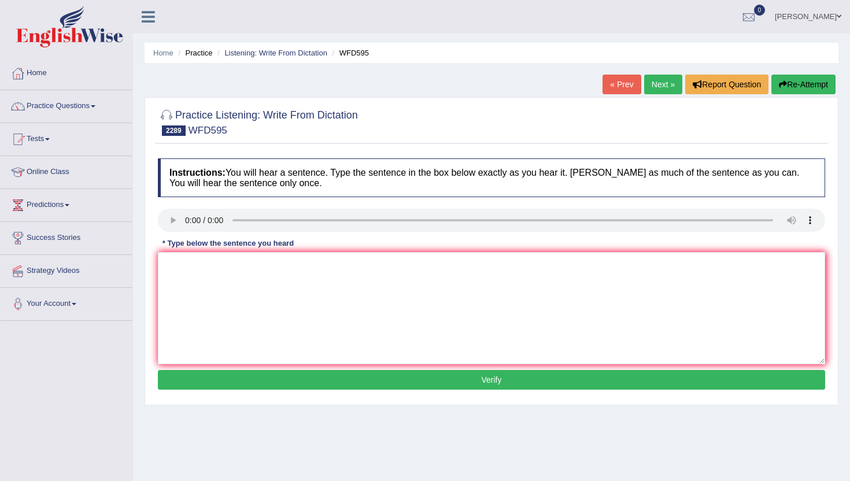
drag, startPoint x: 216, startPoint y: 247, endPoint x: 215, endPoint y: 254, distance: 7.5
click at [216, 254] on div "Instructions: You will hear a sentence. Type the sentence in the box below exac…" at bounding box center [491, 276] width 673 height 246
click at [210, 349] on textarea at bounding box center [491, 308] width 667 height 112
type textarea "b"
click at [213, 376] on button "Verify" at bounding box center [491, 380] width 667 height 20
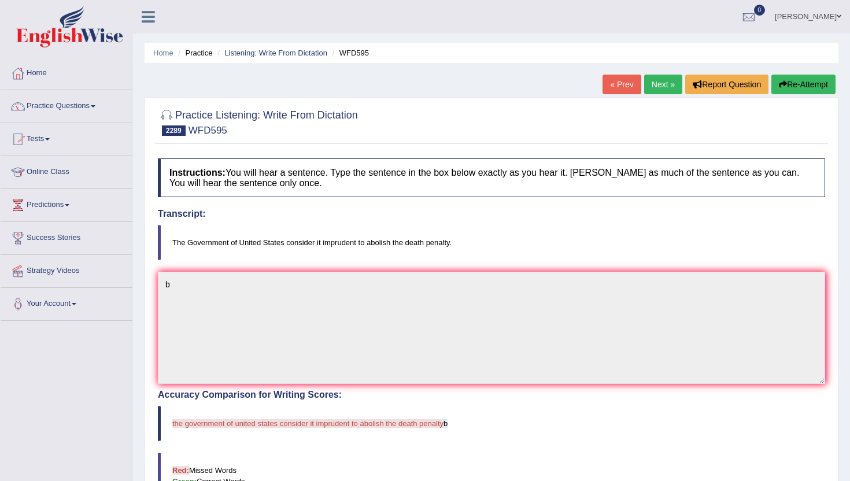
click at [668, 86] on link "Next »" at bounding box center [663, 85] width 38 height 20
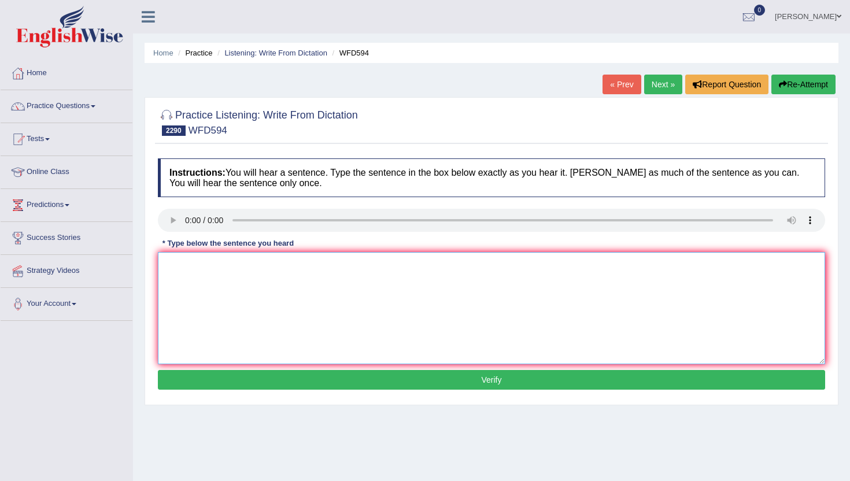
click at [262, 346] on textarea at bounding box center [491, 308] width 667 height 112
type textarea "b"
click at [266, 379] on button "Verify" at bounding box center [491, 380] width 667 height 20
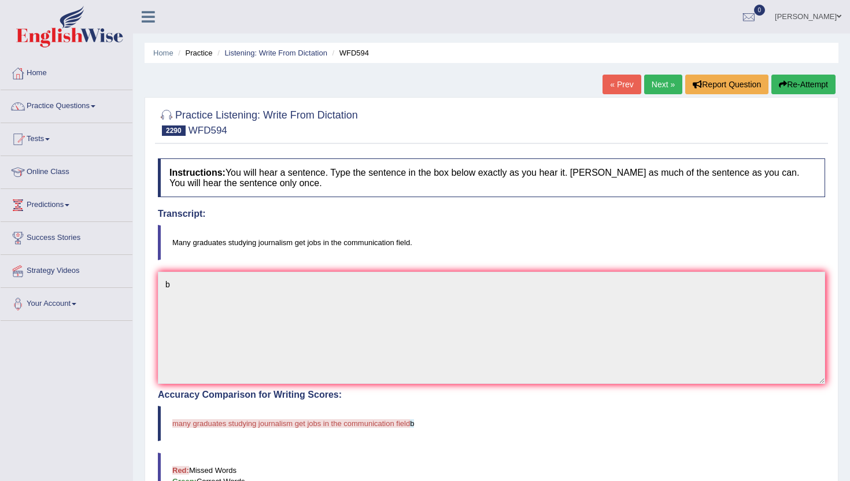
click at [663, 89] on link "Next »" at bounding box center [663, 85] width 38 height 20
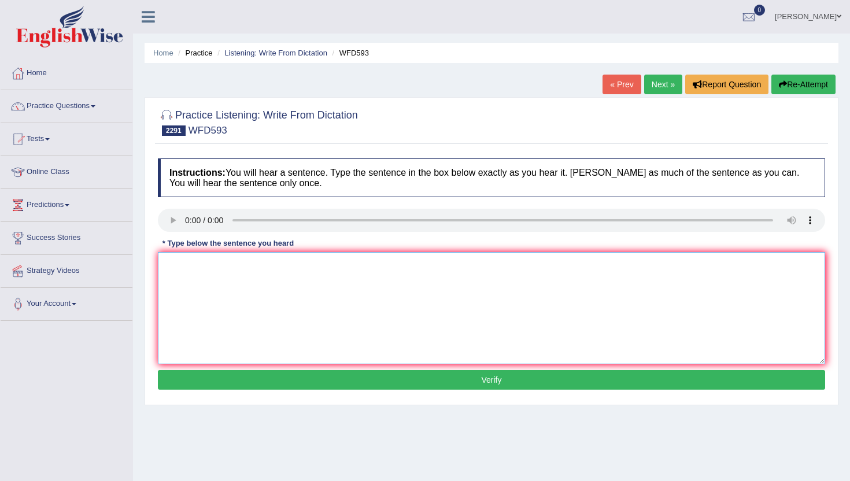
click at [283, 350] on textarea at bounding box center [491, 308] width 667 height 112
type textarea "n"
click at [281, 380] on button "Verify" at bounding box center [491, 380] width 667 height 20
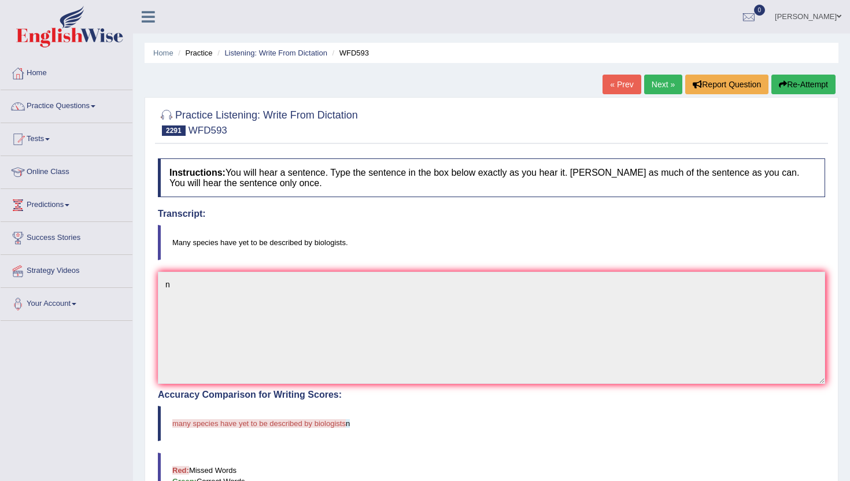
click at [662, 80] on link "Next »" at bounding box center [663, 85] width 38 height 20
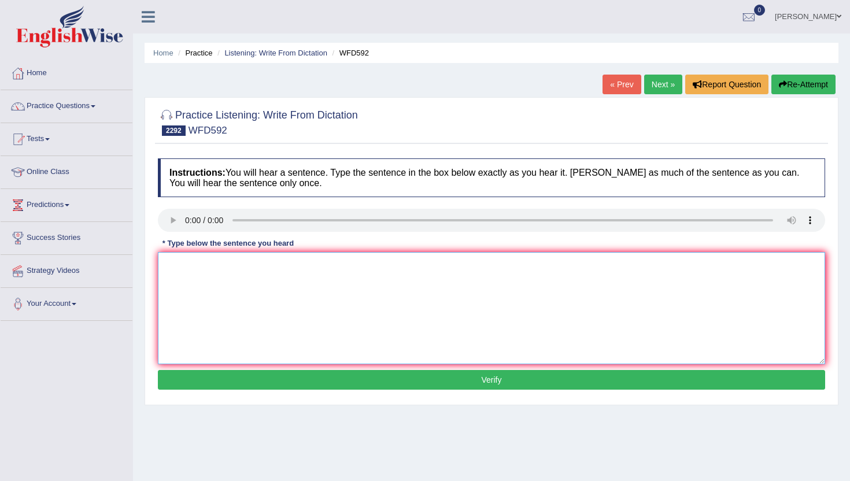
click at [198, 293] on textarea at bounding box center [491, 308] width 667 height 112
type textarea "b"
click at [201, 373] on button "Verify" at bounding box center [491, 380] width 667 height 20
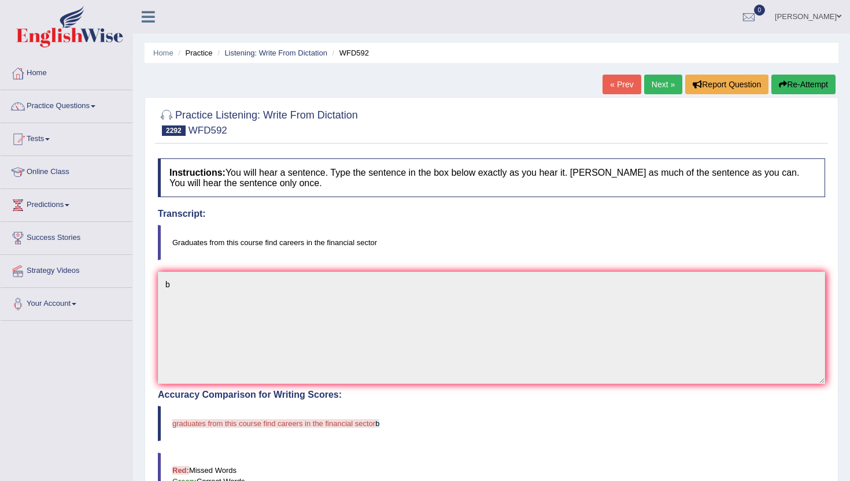
click at [656, 90] on link "Next »" at bounding box center [663, 85] width 38 height 20
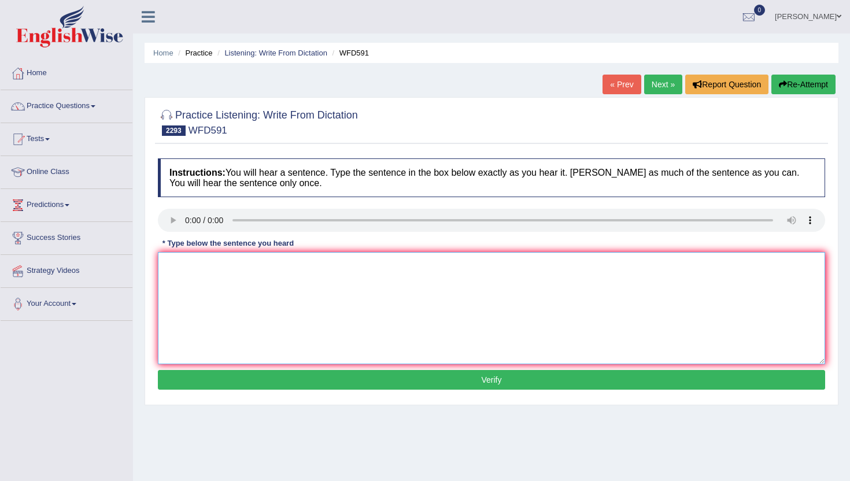
click at [191, 326] on textarea at bounding box center [491, 308] width 667 height 112
type textarea "b"
click at [213, 386] on button "Verify" at bounding box center [491, 380] width 667 height 20
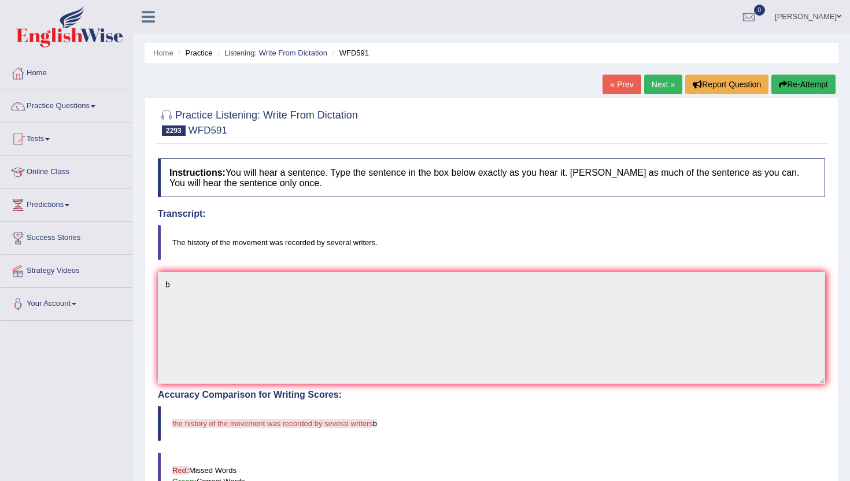
click at [669, 75] on link "Next »" at bounding box center [663, 85] width 38 height 20
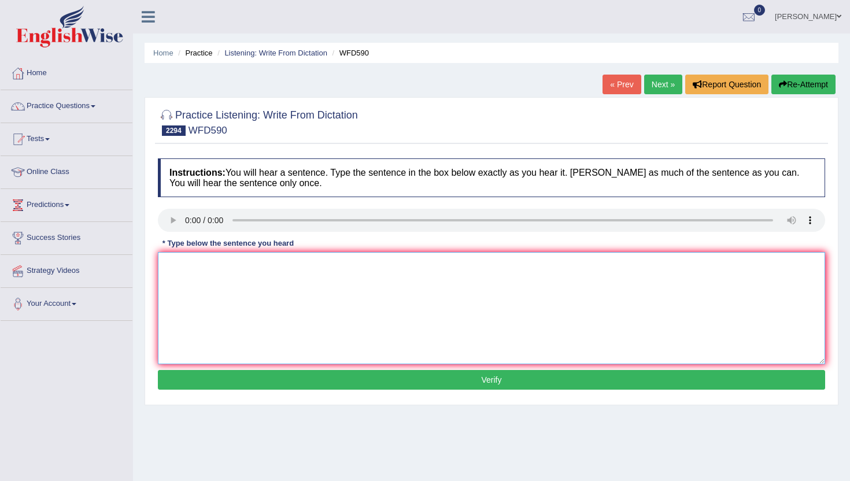
click at [216, 290] on textarea at bounding box center [491, 308] width 667 height 112
type textarea "n"
click at [230, 384] on button "Verify" at bounding box center [491, 380] width 667 height 20
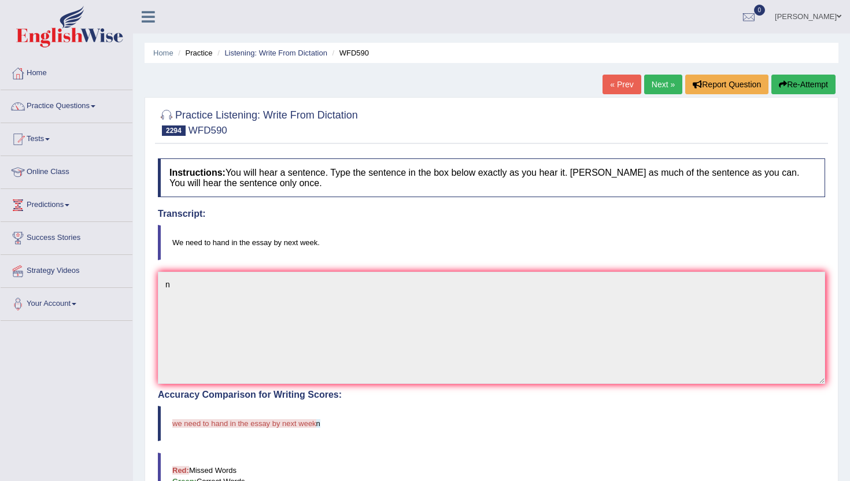
click at [656, 89] on link "Next »" at bounding box center [663, 85] width 38 height 20
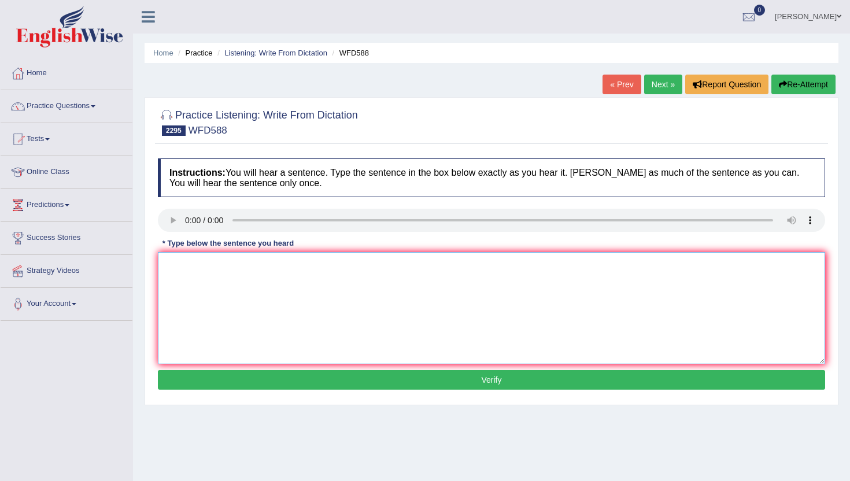
click at [212, 326] on textarea at bounding box center [491, 308] width 667 height 112
type textarea "n"
click at [206, 379] on button "Verify" at bounding box center [491, 380] width 667 height 20
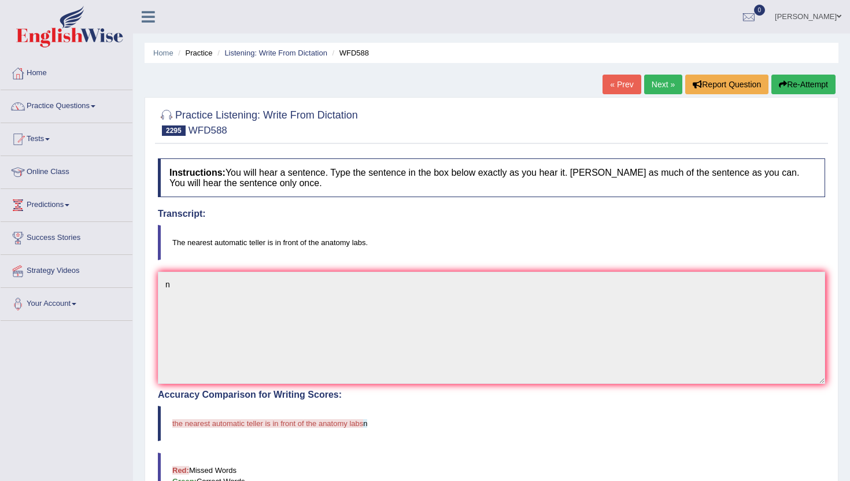
click at [662, 82] on link "Next »" at bounding box center [663, 85] width 38 height 20
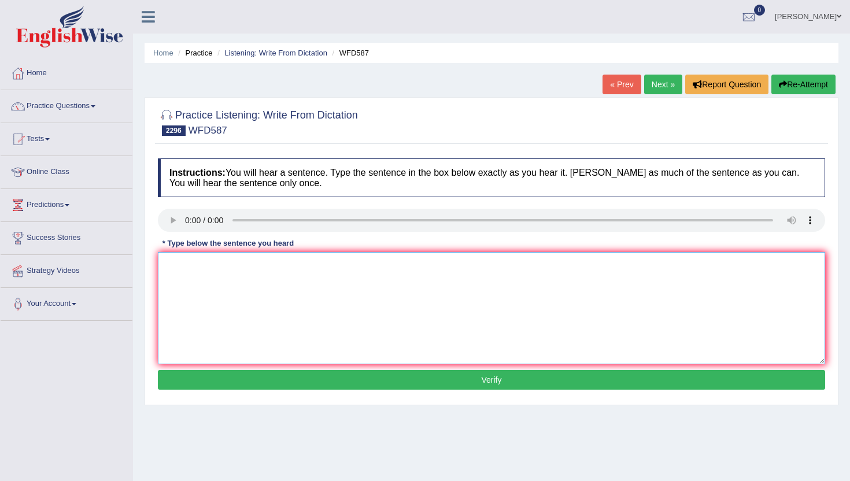
drag, startPoint x: 191, startPoint y: 286, endPoint x: 193, endPoint y: 277, distance: 8.8
click at [191, 286] on textarea at bounding box center [491, 308] width 667 height 112
type textarea "b"
click at [203, 374] on button "Verify" at bounding box center [491, 380] width 667 height 20
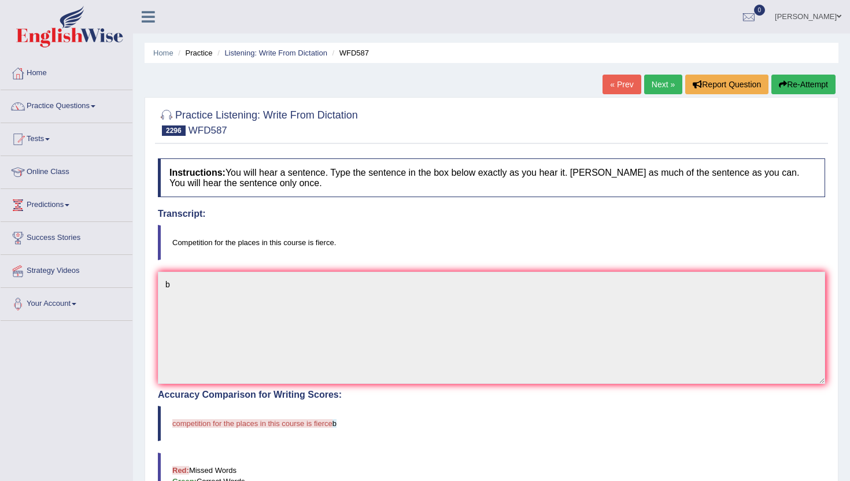
click at [658, 80] on link "Next »" at bounding box center [663, 85] width 38 height 20
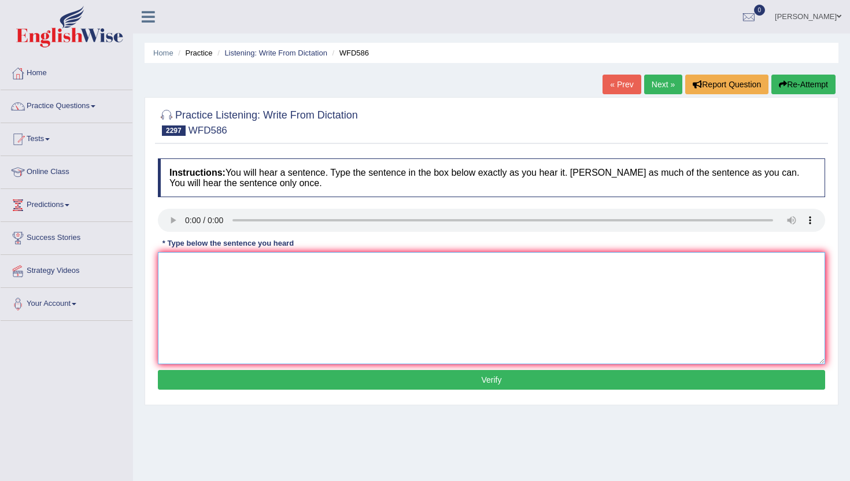
click at [206, 324] on textarea at bounding box center [491, 308] width 667 height 112
type textarea "b"
click at [210, 388] on button "Verify" at bounding box center [491, 380] width 667 height 20
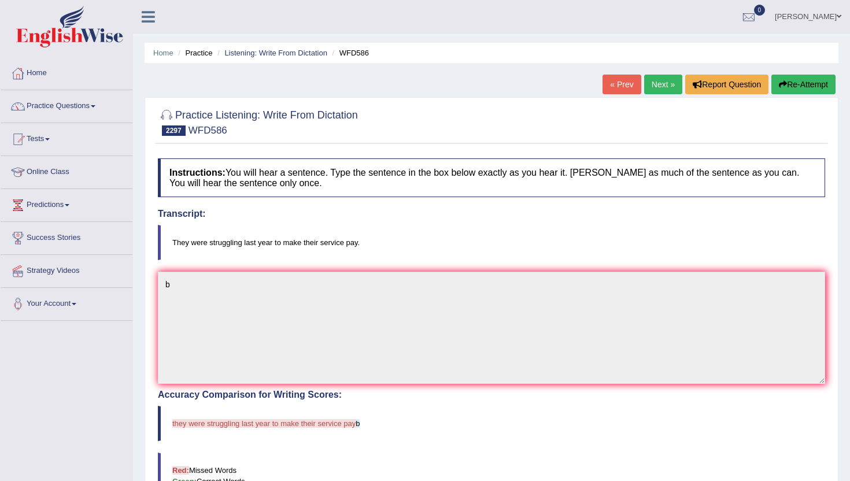
click at [656, 84] on link "Next »" at bounding box center [663, 85] width 38 height 20
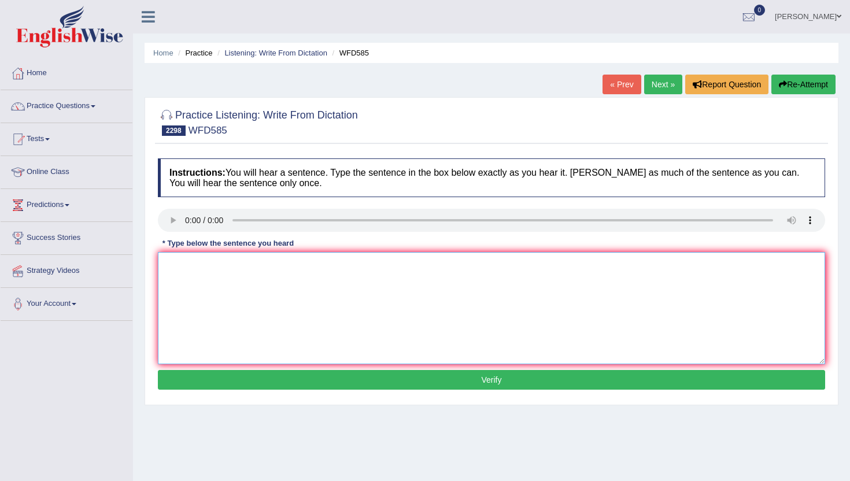
click at [438, 297] on textarea at bounding box center [491, 308] width 667 height 112
type textarea "m"
click at [425, 380] on button "Verify" at bounding box center [491, 380] width 667 height 20
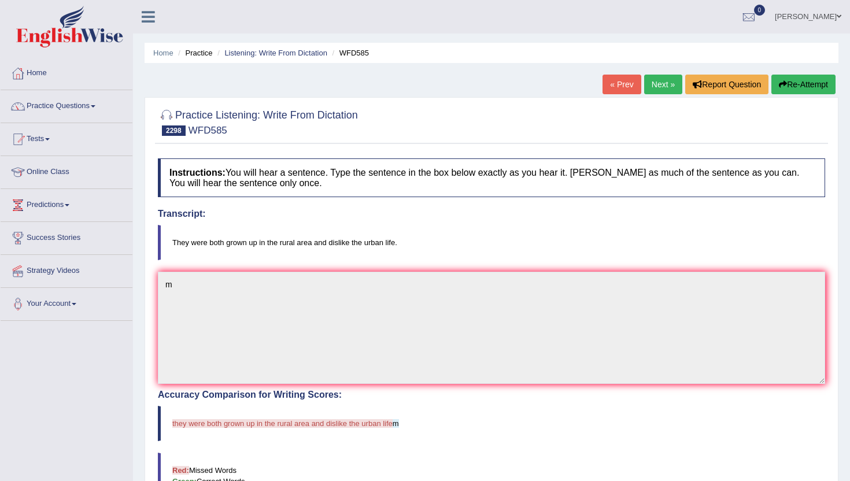
click at [658, 82] on link "Next »" at bounding box center [663, 85] width 38 height 20
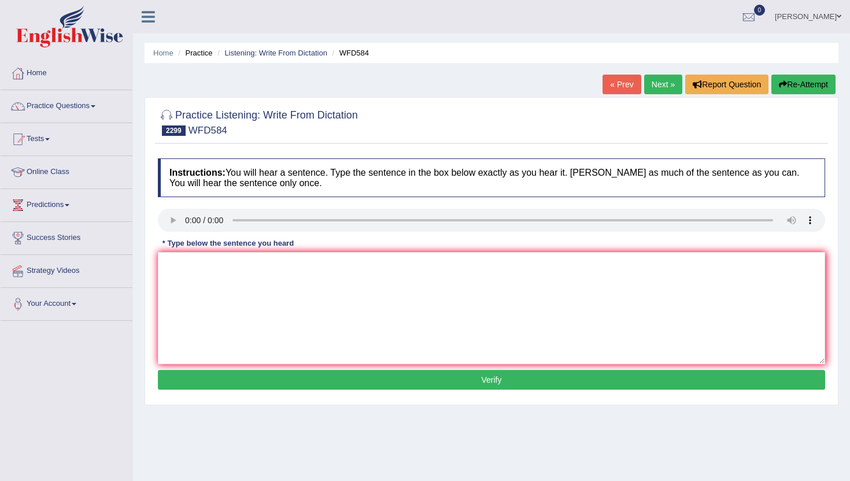
click at [657, 83] on link "Next »" at bounding box center [663, 85] width 38 height 20
click at [215, 294] on textarea at bounding box center [491, 308] width 667 height 112
type textarea "n"
click at [210, 384] on button "Verify" at bounding box center [491, 380] width 667 height 20
